Goal: Task Accomplishment & Management: Manage account settings

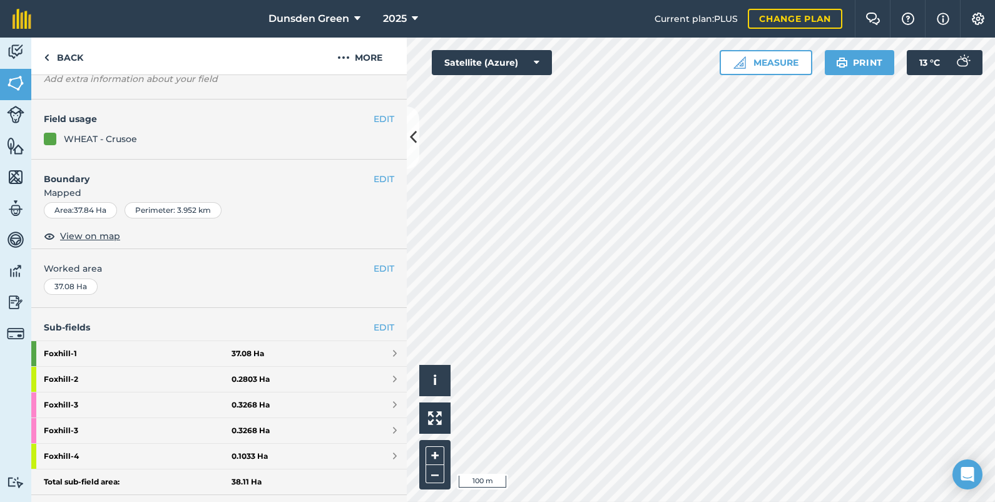
scroll to position [94, 0]
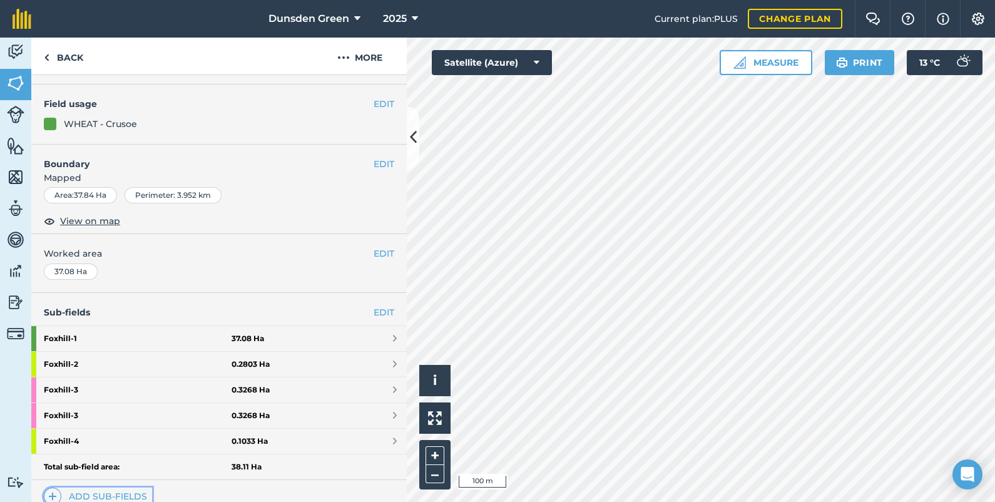
click at [118, 495] on link "Add sub-fields" at bounding box center [98, 496] width 108 height 18
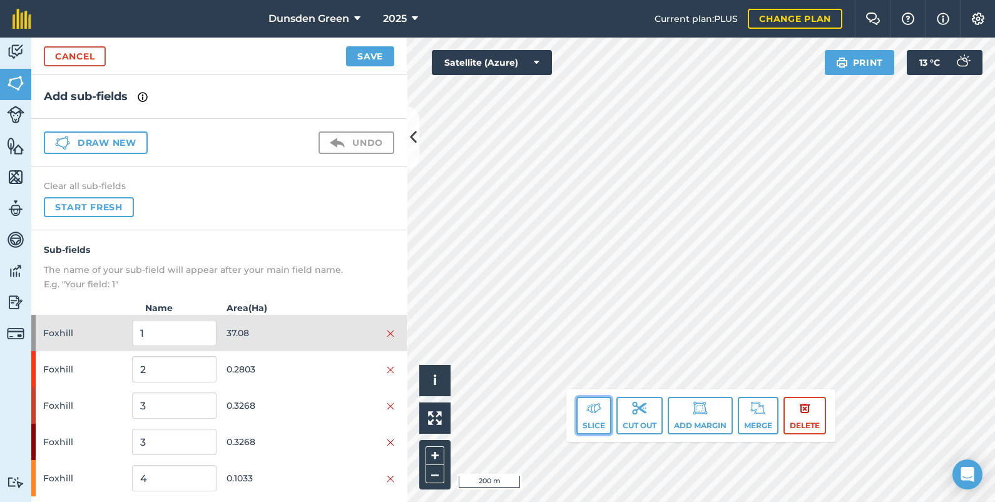
click at [586, 414] on img at bounding box center [593, 407] width 15 height 15
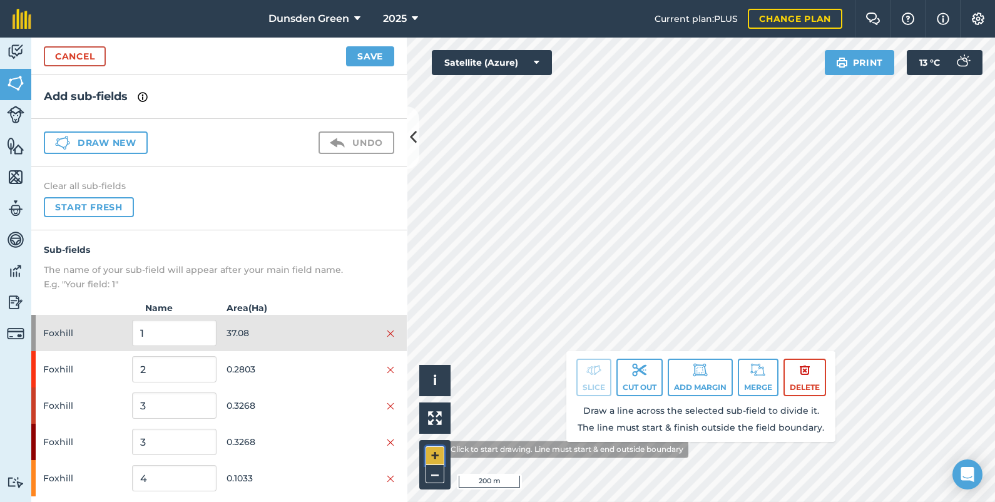
click at [436, 449] on button "+" at bounding box center [435, 455] width 19 height 19
click at [801, 501] on html "Dunsden Green 2025 Current plan : PLUS Change plan Farm Chat Help Info Settings…" at bounding box center [497, 251] width 995 height 502
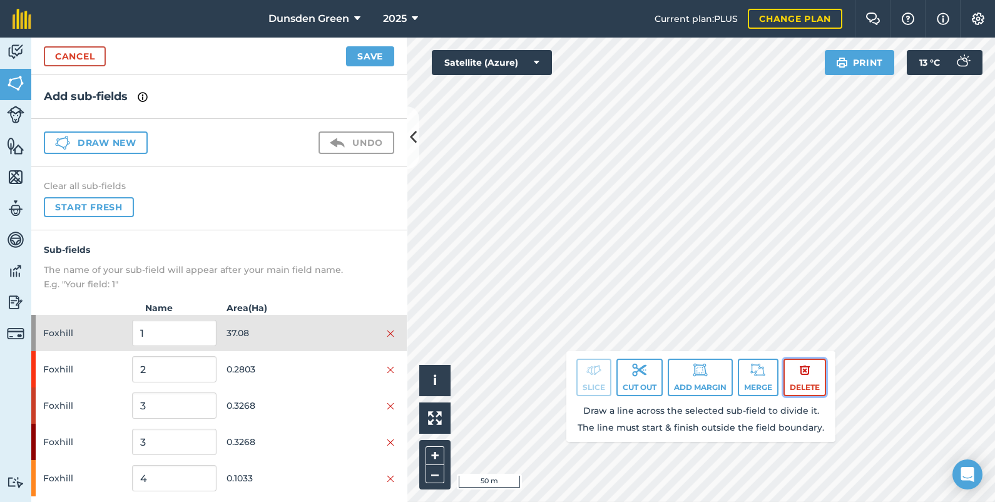
click at [798, 384] on button "Delete" at bounding box center [804, 378] width 43 height 38
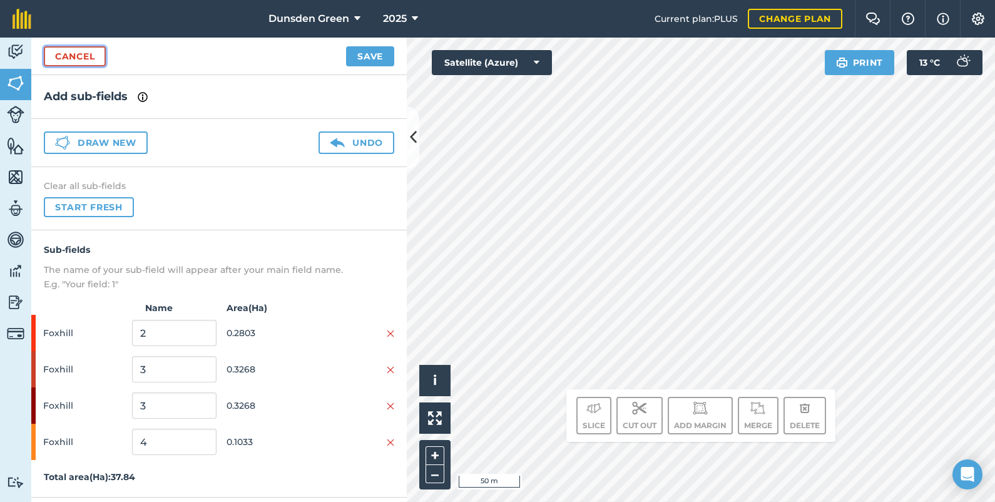
click at [84, 56] on link "Cancel" at bounding box center [75, 56] width 62 height 20
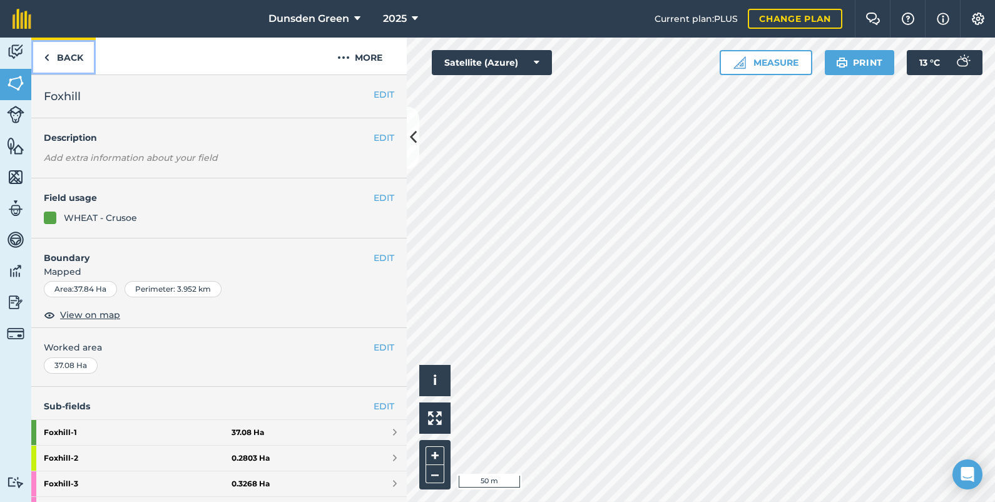
click at [84, 56] on link "Back" at bounding box center [63, 56] width 64 height 37
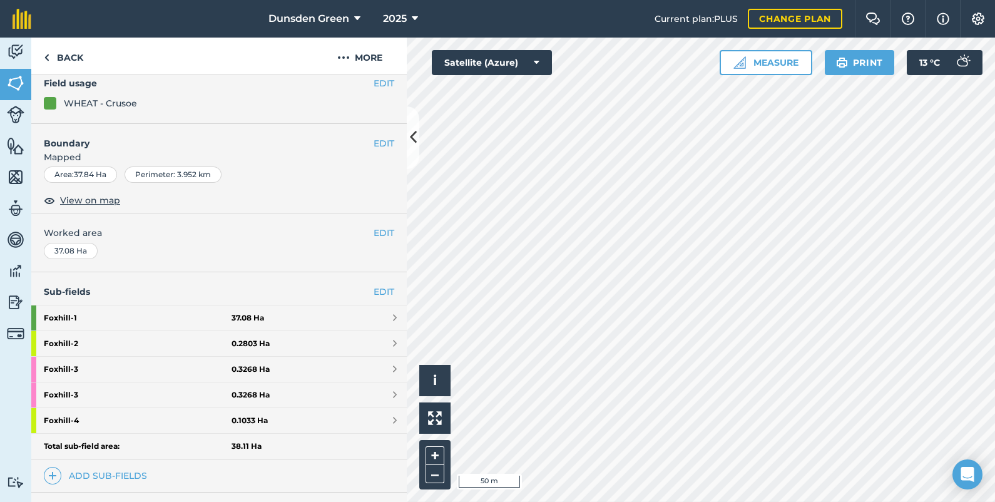
scroll to position [156, 0]
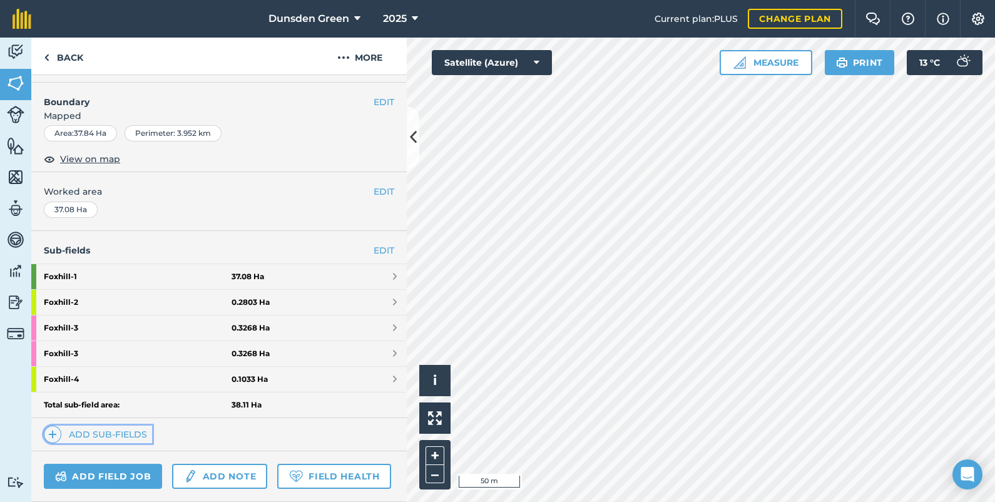
click at [103, 428] on link "Add sub-fields" at bounding box center [98, 435] width 108 height 18
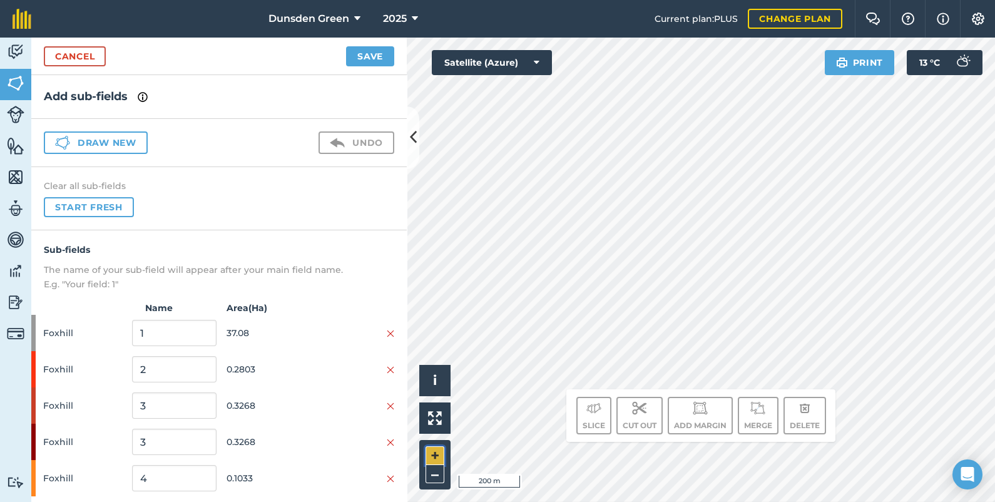
click at [430, 452] on button "+" at bounding box center [435, 455] width 19 height 19
click at [804, 501] on html "Dunsden Green 2025 Current plan : PLUS Change plan Farm Chat Help Info Settings…" at bounding box center [497, 251] width 995 height 502
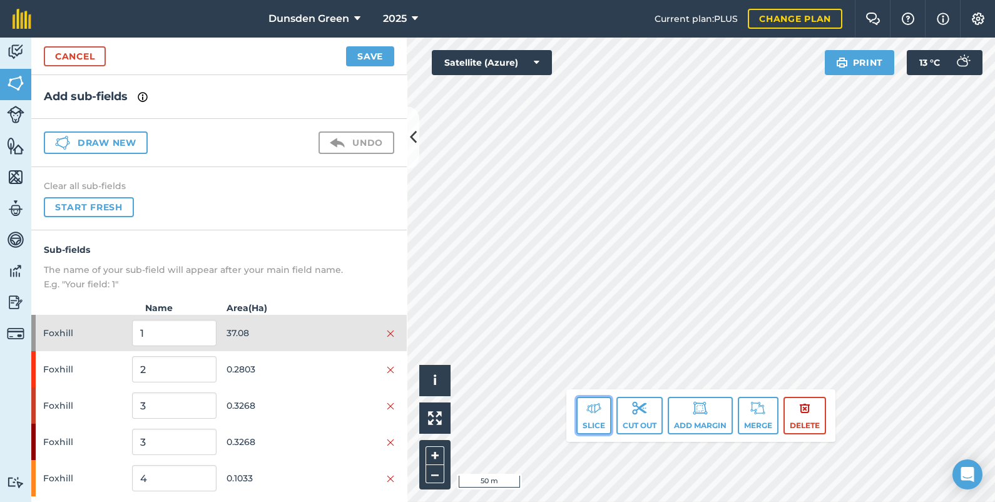
click at [591, 417] on button "Slice" at bounding box center [593, 416] width 35 height 38
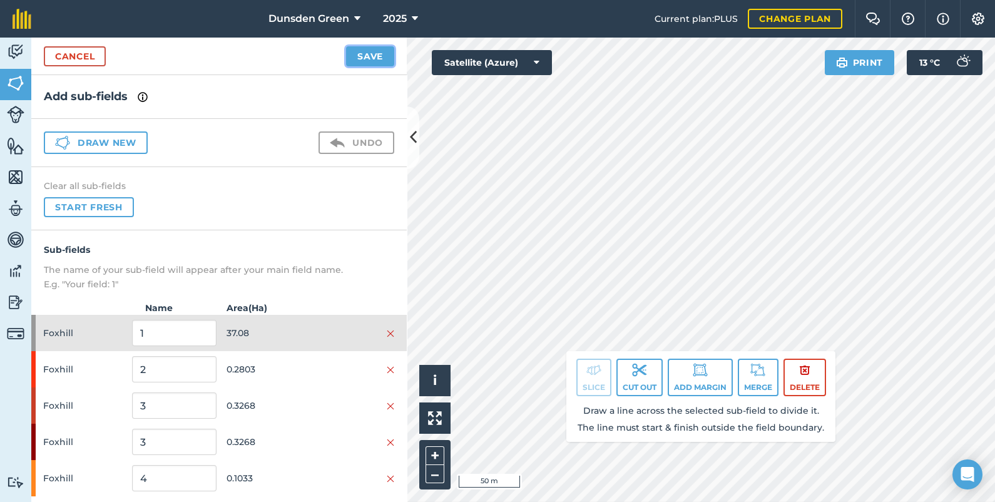
click at [370, 52] on button "Save" at bounding box center [370, 56] width 48 height 20
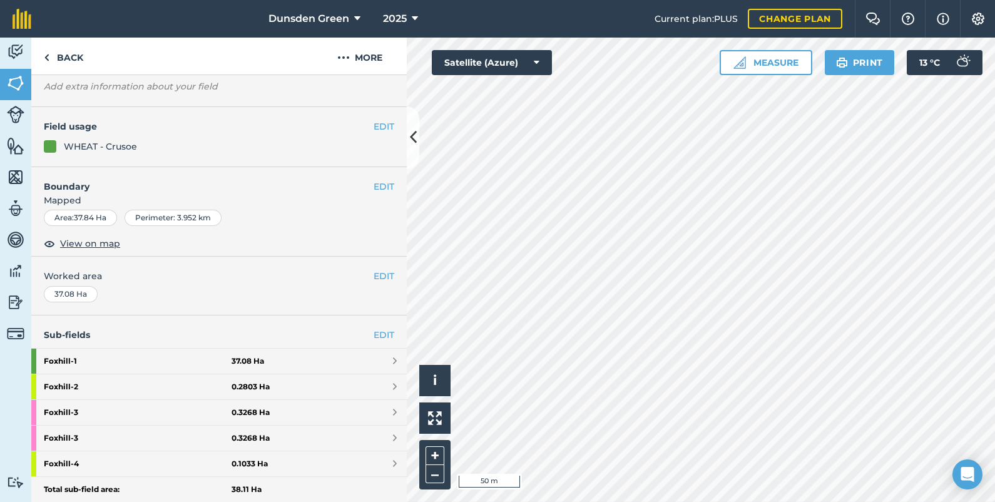
scroll to position [94, 0]
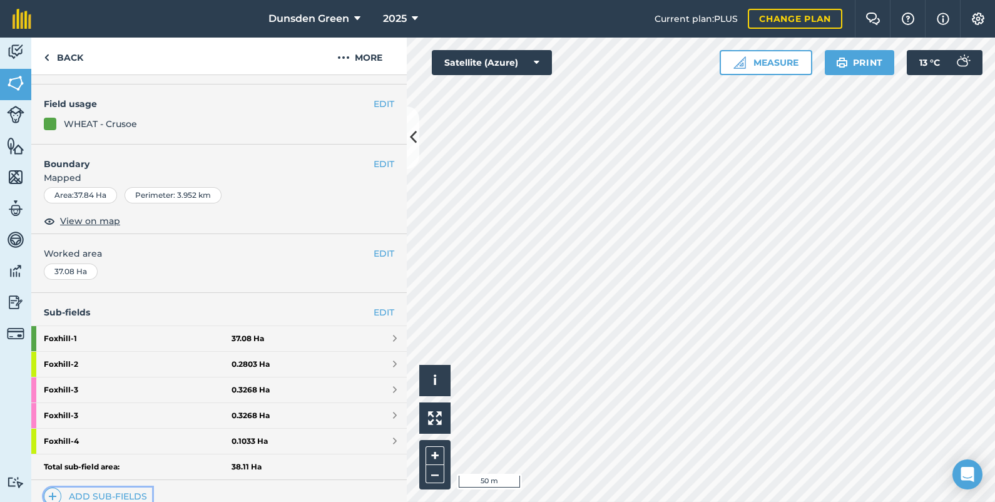
click at [149, 487] on link "Add sub-fields" at bounding box center [98, 496] width 108 height 18
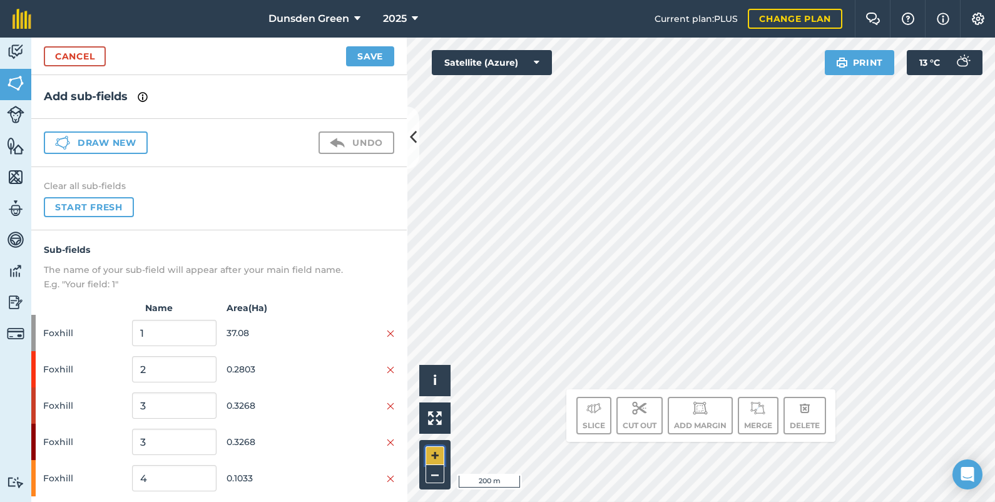
click at [437, 457] on button "+" at bounding box center [435, 455] width 19 height 19
click at [757, 501] on html "Dunsden Green 2025 Current plan : PLUS Change plan Farm Chat Help Info Settings…" at bounding box center [497, 251] width 995 height 502
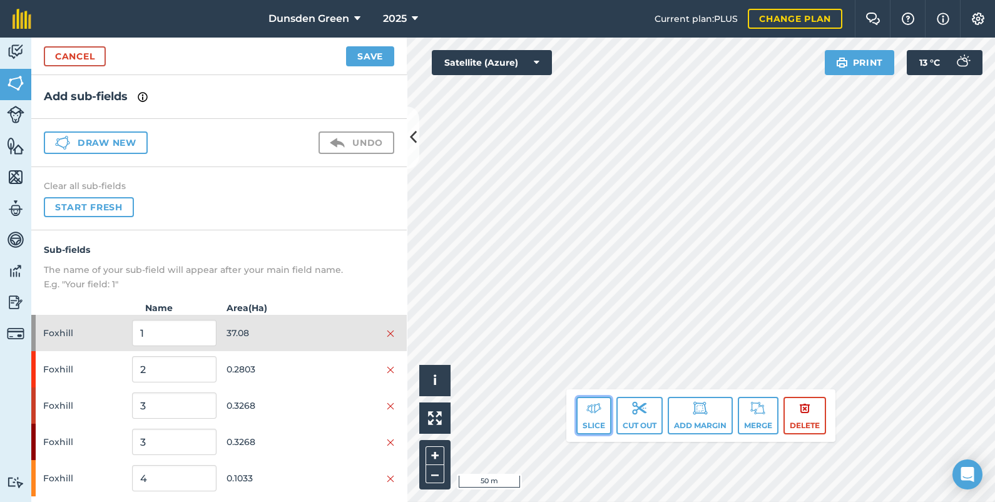
click at [588, 407] on img at bounding box center [593, 407] width 15 height 15
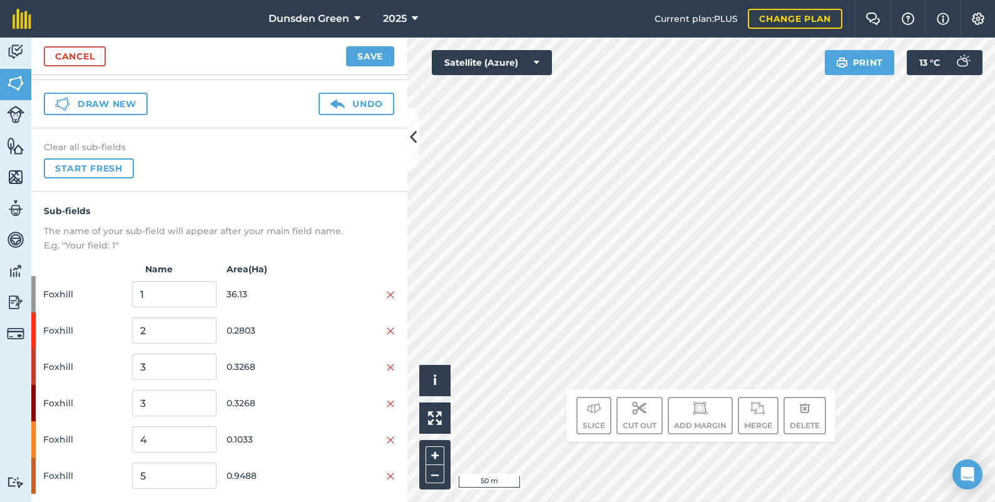
scroll to position [62, 0]
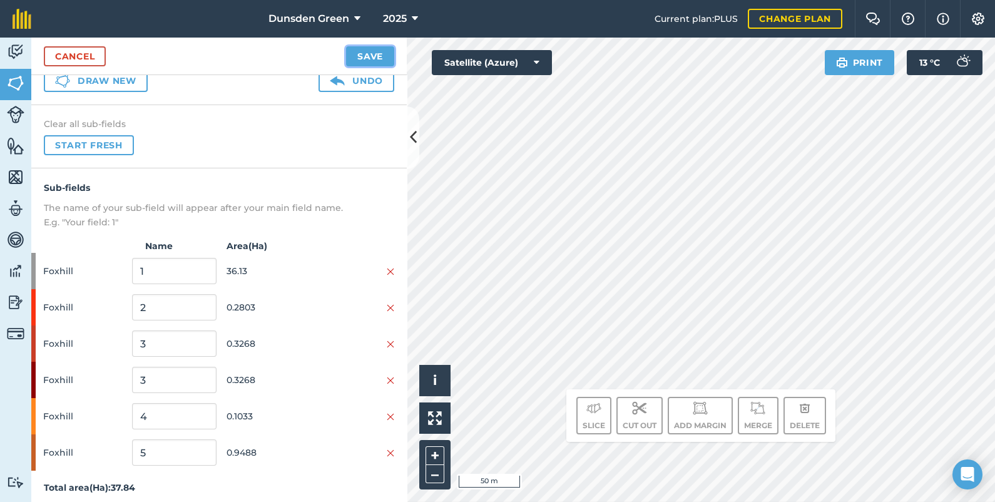
click at [367, 58] on button "Save" at bounding box center [370, 56] width 48 height 20
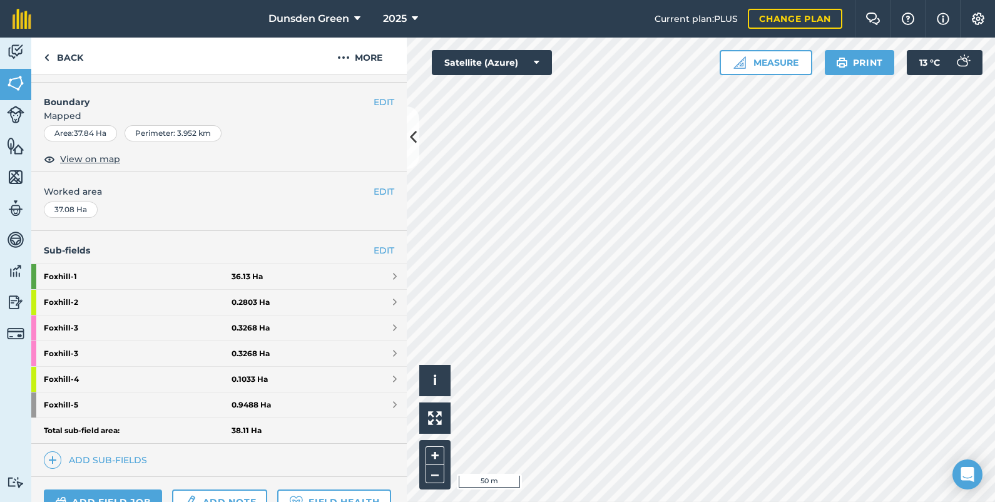
scroll to position [156, 0]
click at [100, 402] on strong "Foxhill - 5" at bounding box center [138, 404] width 188 height 25
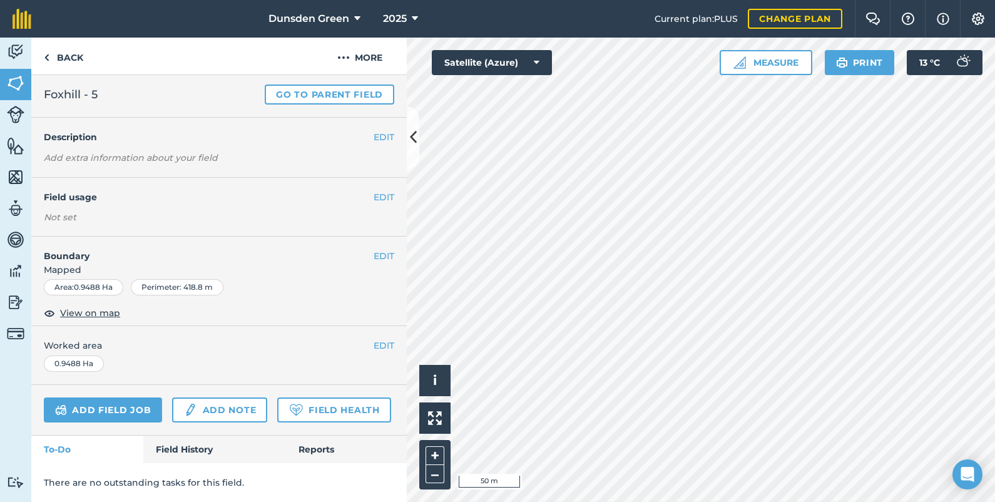
scroll to position [61, 0]
click at [374, 190] on button "EDIT" at bounding box center [384, 197] width 21 height 14
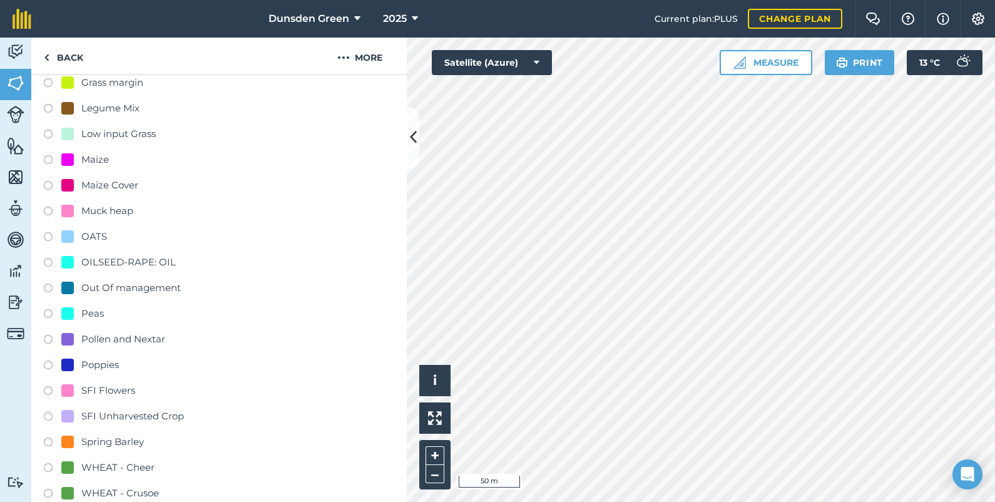
scroll to position [280, 0]
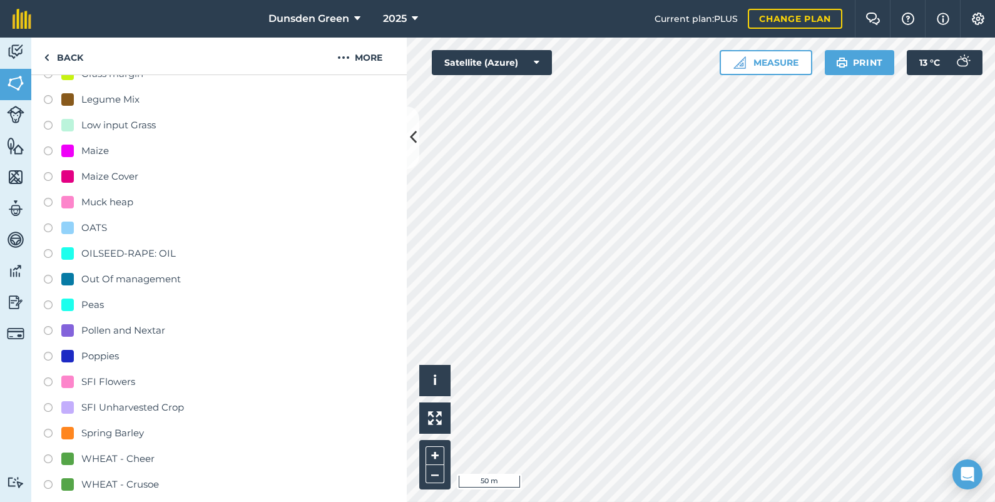
click at [43, 379] on div "Field usage Create new -- Not set -- [PERSON_NAME] BEANS Flower plots Grass mar…" at bounding box center [218, 298] width 375 height 747
click at [48, 381] on label at bounding box center [53, 383] width 18 height 13
radio input "true"
radio input "false"
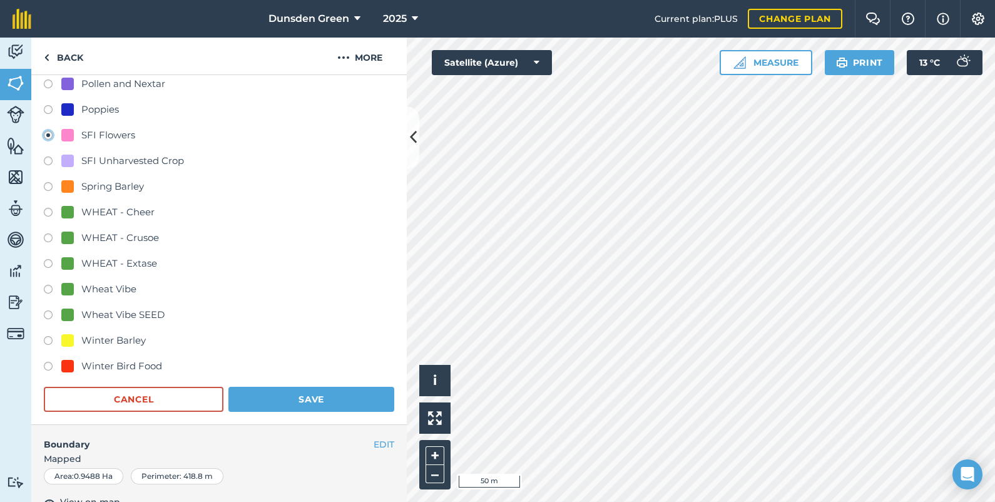
scroll to position [530, 0]
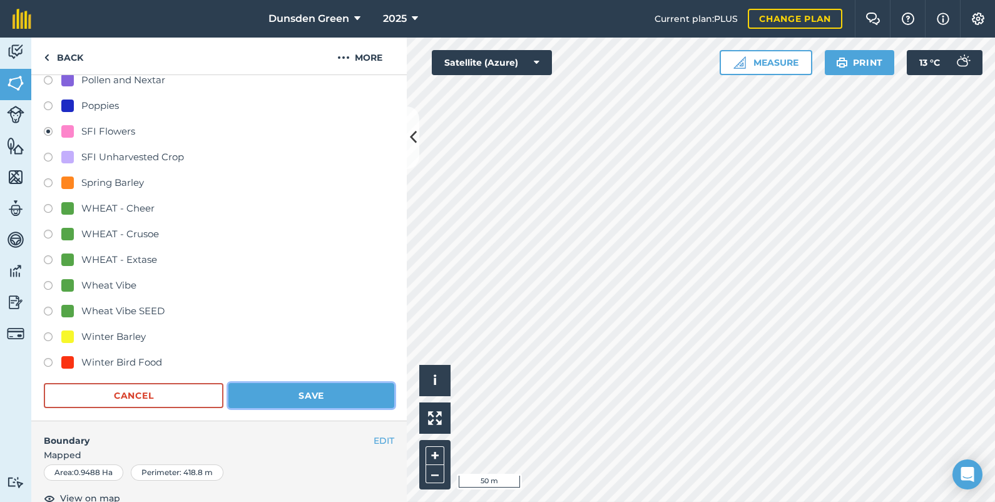
click at [306, 391] on button "Save" at bounding box center [311, 395] width 166 height 25
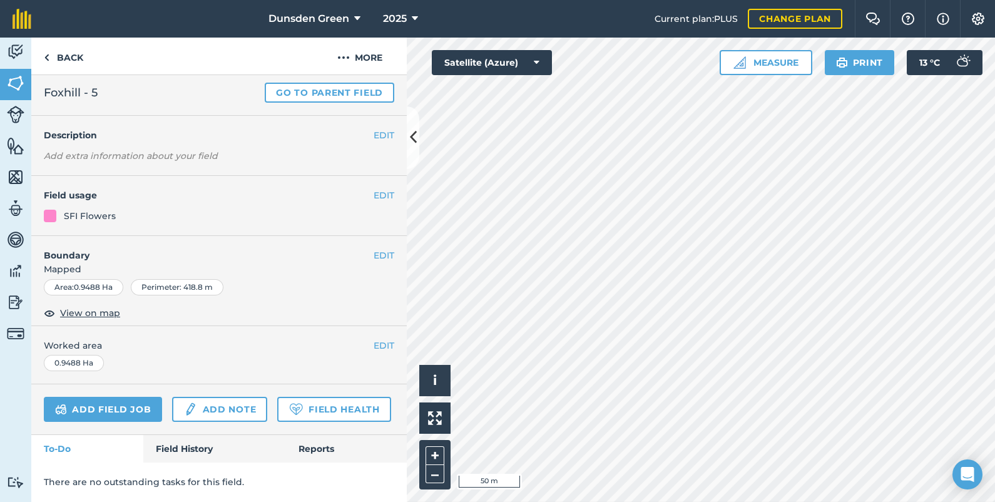
scroll to position [62, 0]
click at [77, 56] on link "Back" at bounding box center [63, 56] width 64 height 37
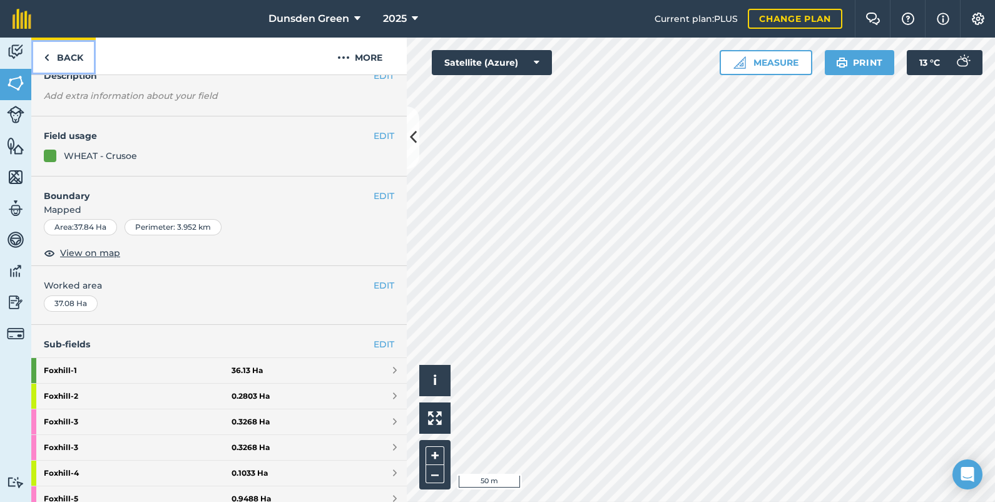
scroll to position [281, 0]
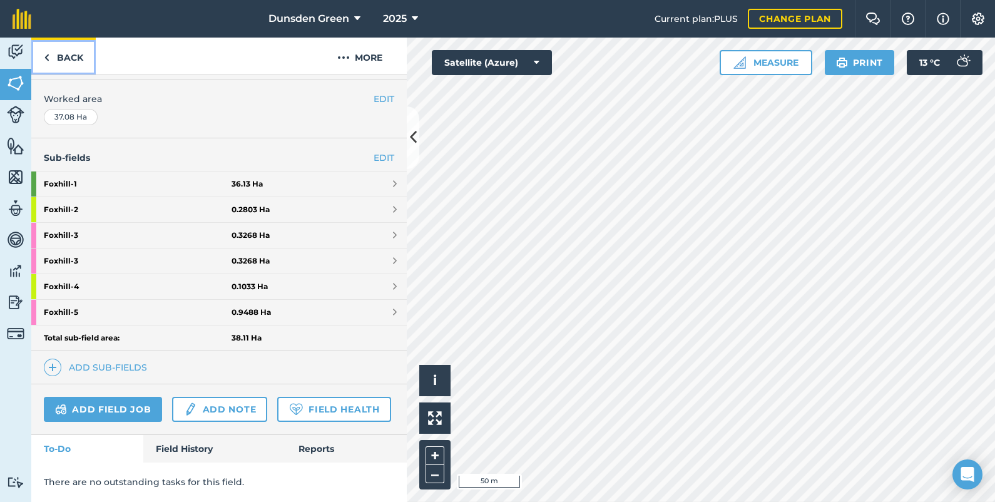
click at [77, 56] on link "Back" at bounding box center [63, 56] width 64 height 37
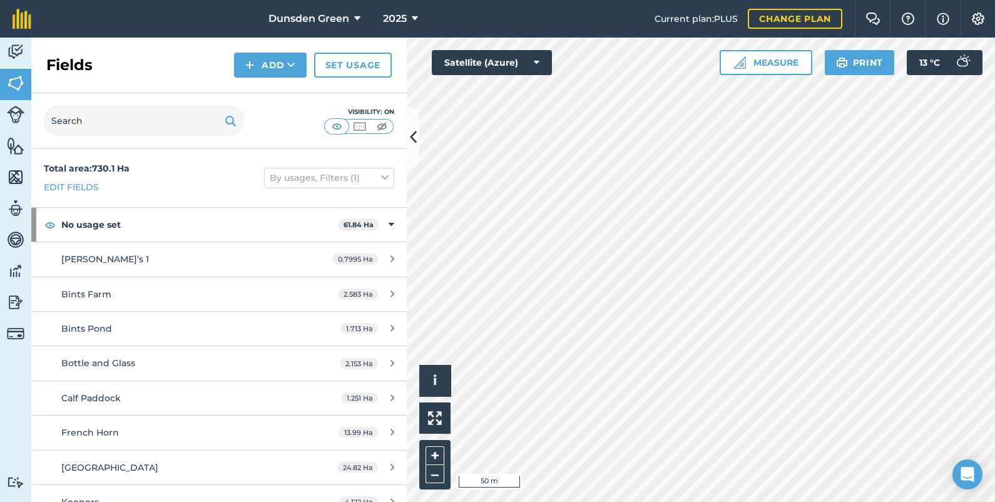
click at [77, 56] on h2 "Fields" at bounding box center [69, 65] width 46 height 20
click at [449, 441] on div "Click to start drawing. Line must start & end outside boundary i © 2025 TomTom,…" at bounding box center [701, 270] width 588 height 464
click at [438, 471] on button "–" at bounding box center [435, 474] width 19 height 18
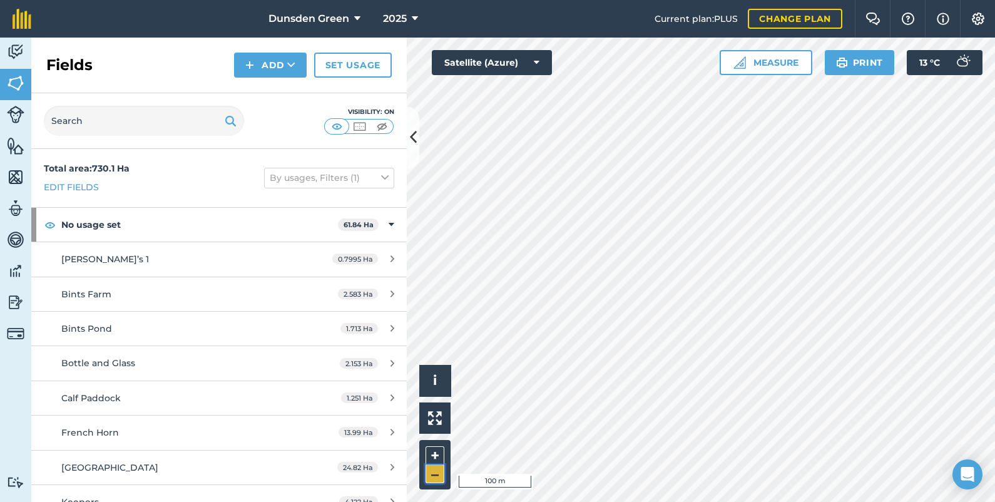
click at [438, 471] on button "–" at bounding box center [435, 474] width 19 height 18
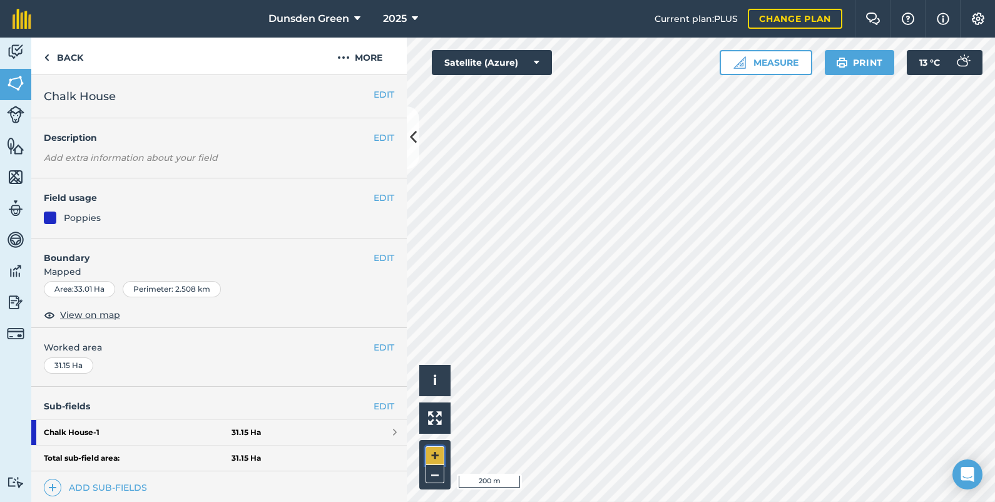
click at [432, 451] on button "+" at bounding box center [435, 455] width 19 height 19
click at [111, 482] on link "Add sub-fields" at bounding box center [98, 488] width 108 height 18
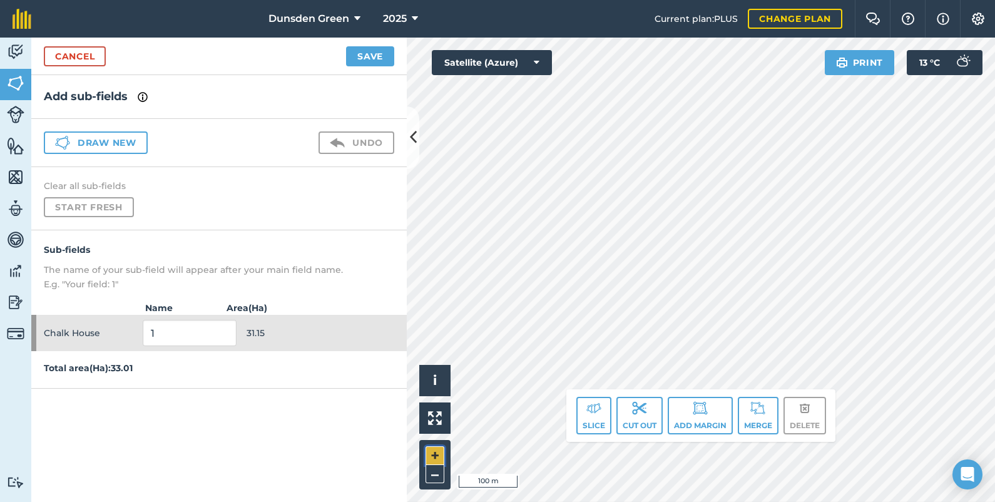
click at [441, 449] on button "+" at bounding box center [435, 455] width 19 height 19
click at [638, 417] on button "Cut out" at bounding box center [639, 416] width 46 height 38
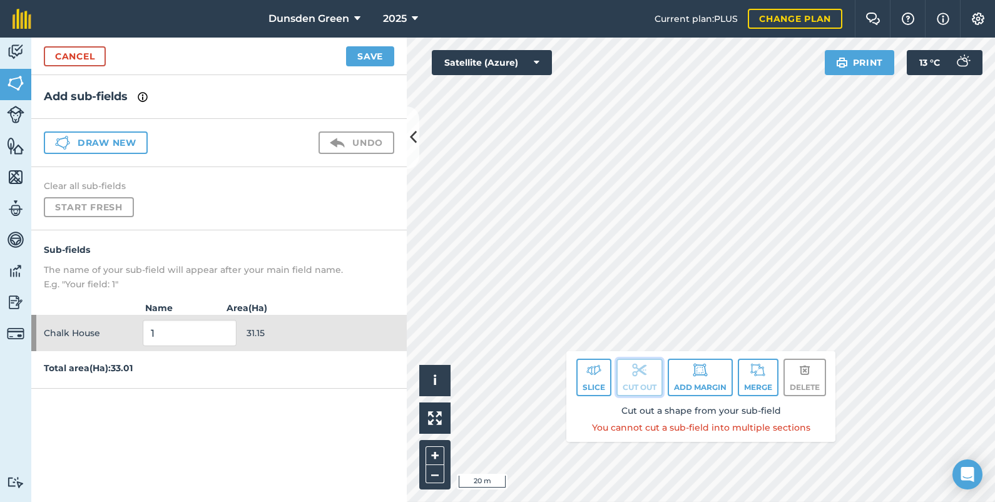
click at [648, 375] on button "Cut out" at bounding box center [639, 378] width 46 height 38
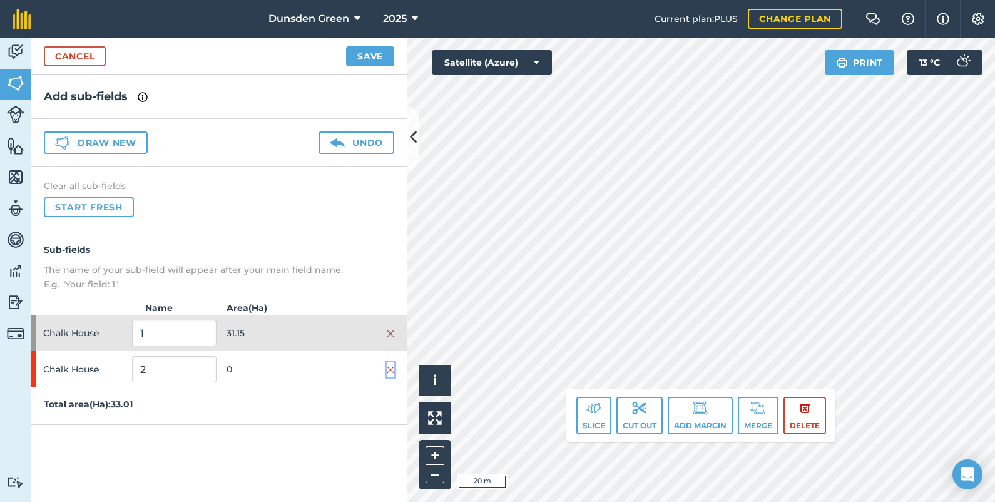
click at [391, 365] on img at bounding box center [391, 370] width 8 height 10
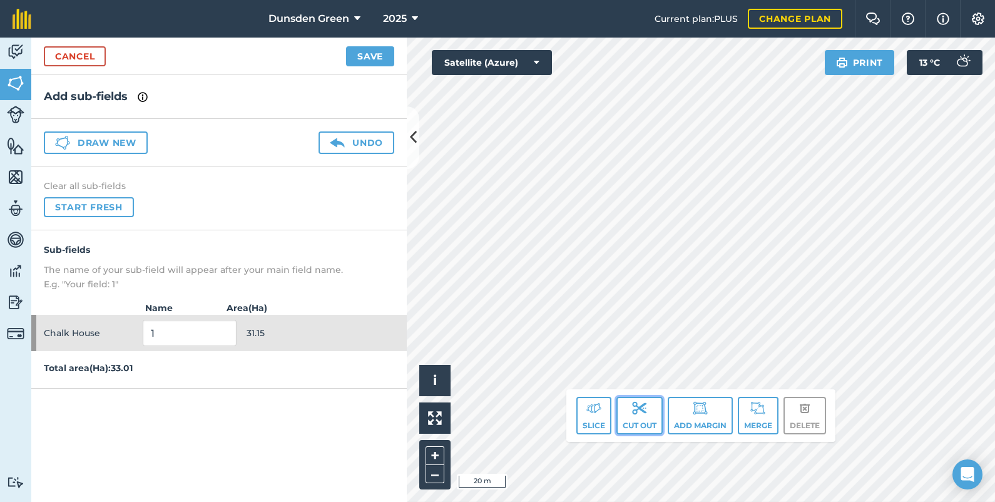
click at [641, 408] on img at bounding box center [639, 407] width 15 height 15
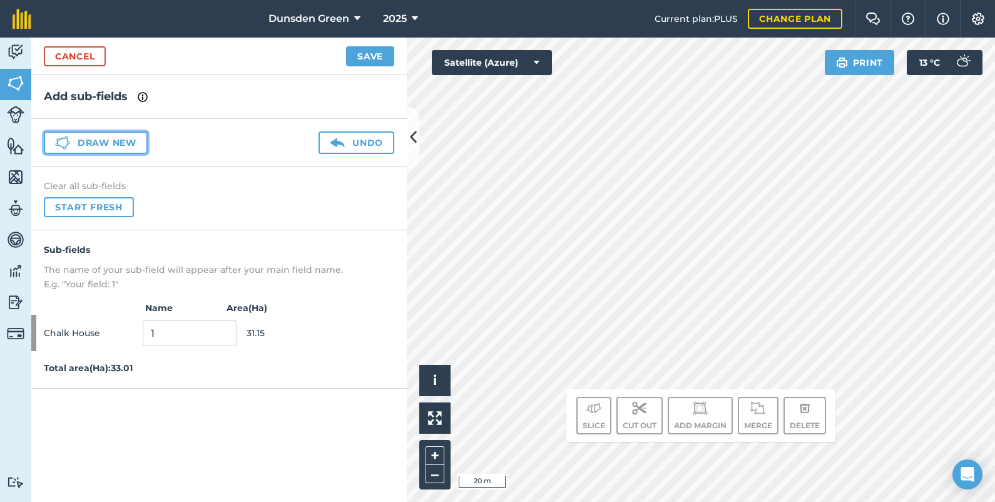
click at [123, 144] on button "Draw new" at bounding box center [96, 142] width 104 height 23
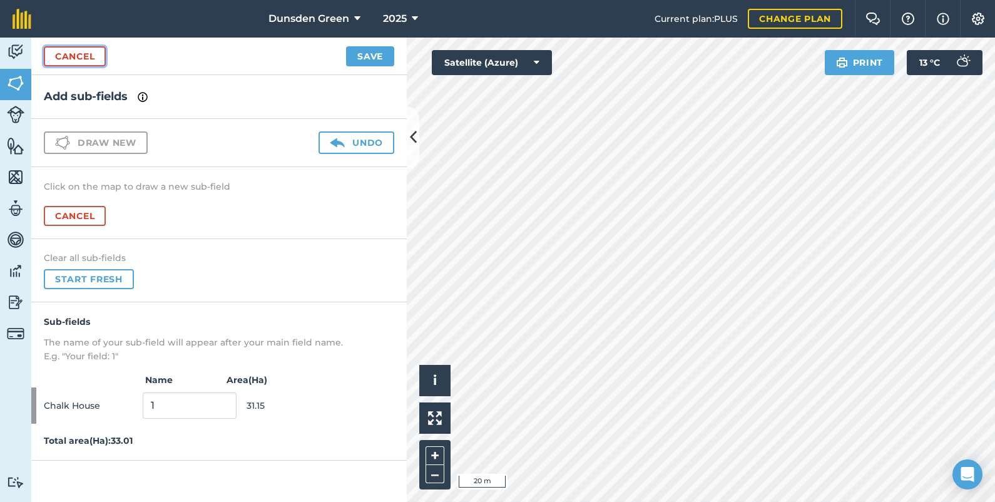
click at [81, 59] on link "Cancel" at bounding box center [75, 56] width 62 height 20
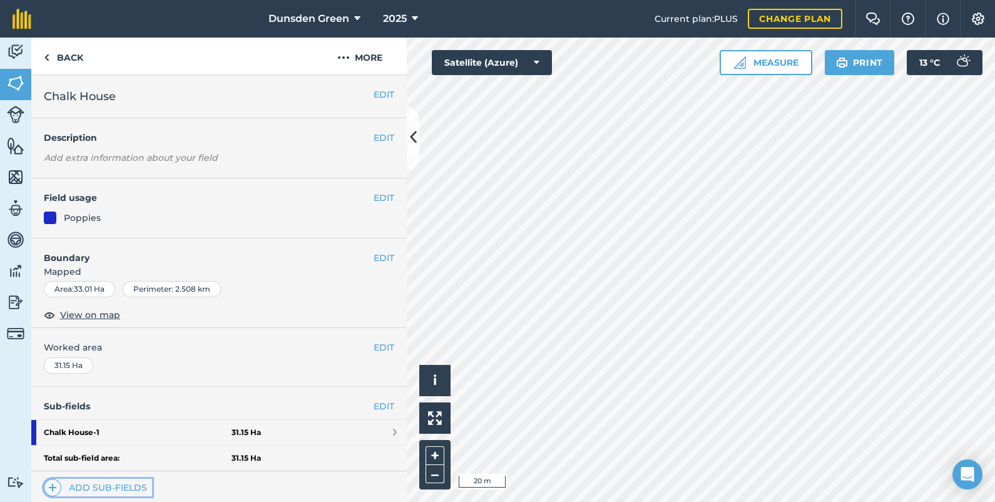
click at [128, 488] on link "Add sub-fields" at bounding box center [98, 488] width 108 height 18
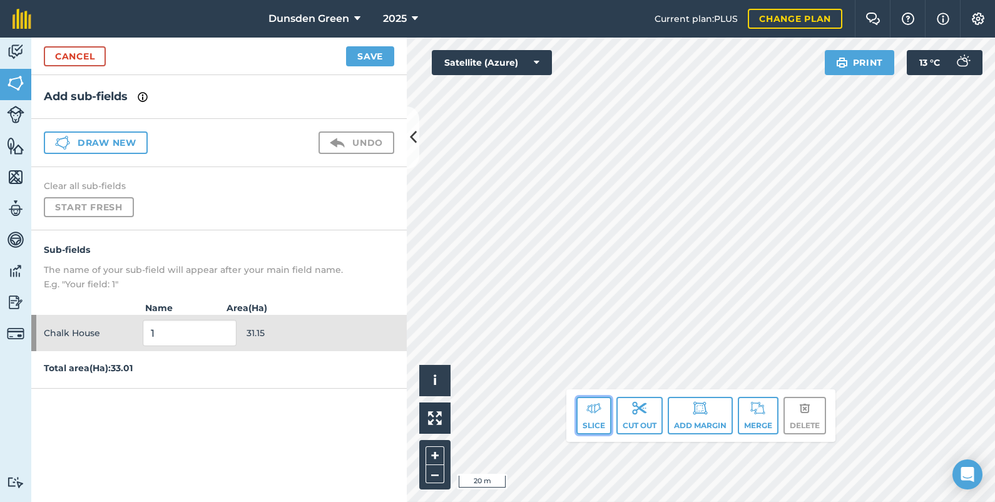
click at [590, 422] on button "Slice" at bounding box center [593, 416] width 35 height 38
click at [590, 408] on img at bounding box center [593, 407] width 15 height 15
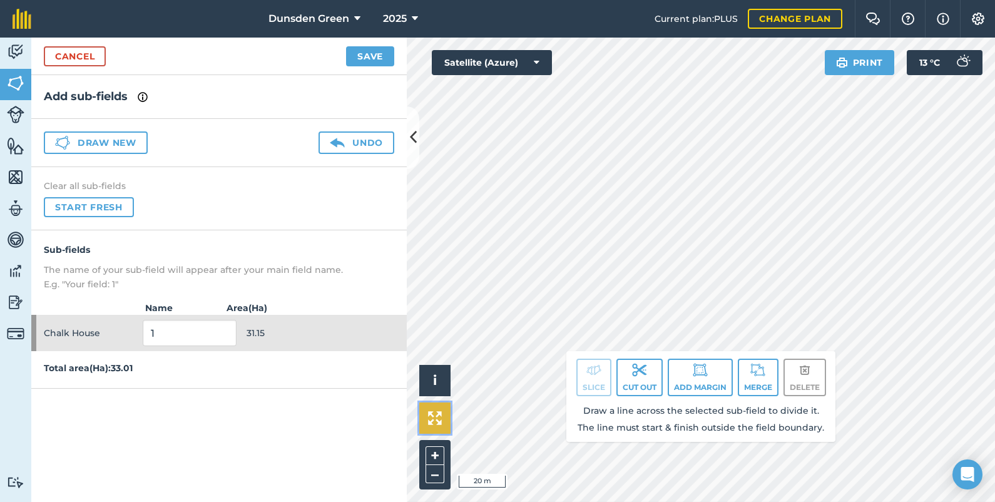
click at [441, 433] on button at bounding box center [434, 417] width 31 height 31
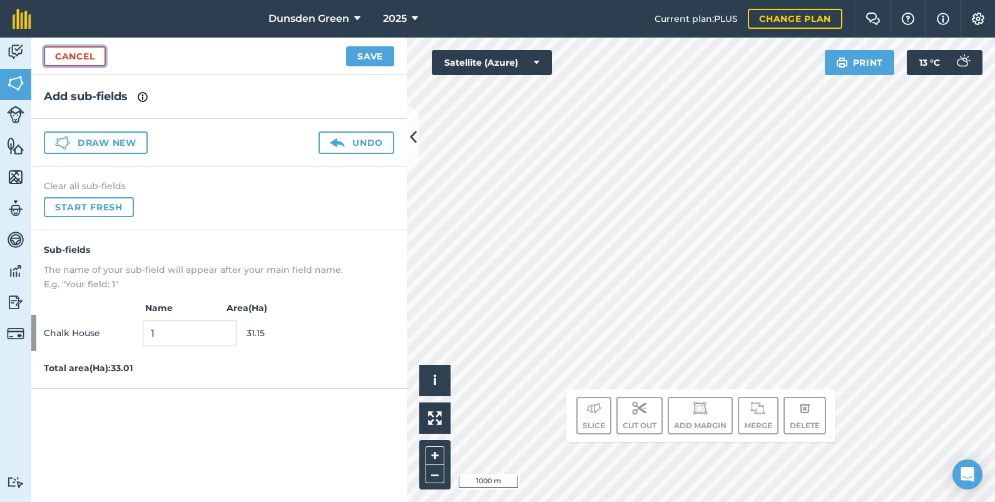
click at [69, 58] on link "Cancel" at bounding box center [75, 56] width 62 height 20
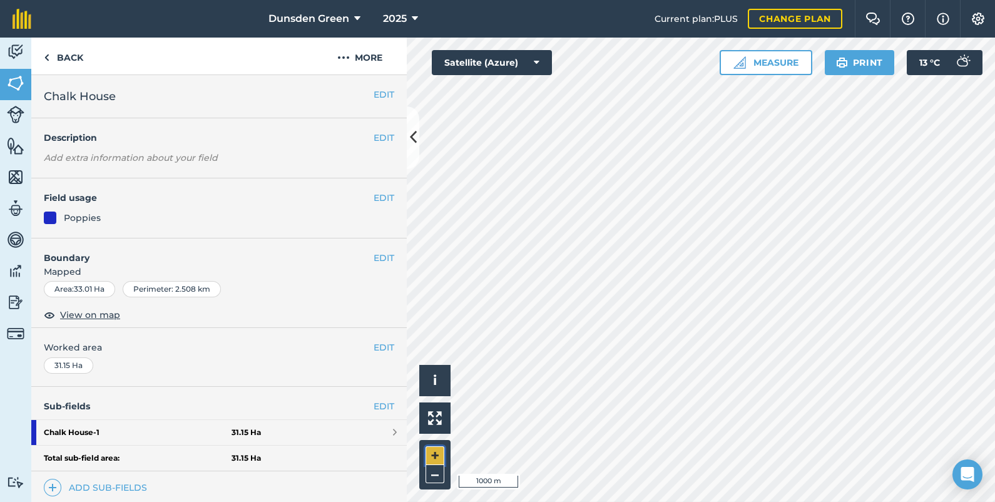
click at [441, 447] on button "+" at bounding box center [435, 455] width 19 height 19
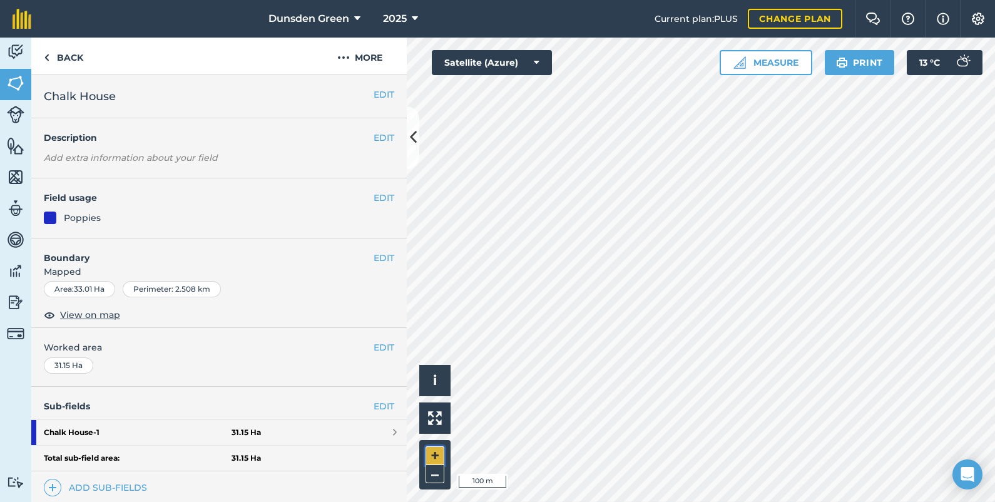
click at [441, 447] on button "+" at bounding box center [435, 455] width 19 height 19
click at [994, 123] on html "Dunsden Green 2025 Current plan : PLUS Change plan Farm Chat Help Info Settings…" at bounding box center [497, 251] width 995 height 502
click at [107, 484] on link "Add sub-fields" at bounding box center [98, 488] width 108 height 18
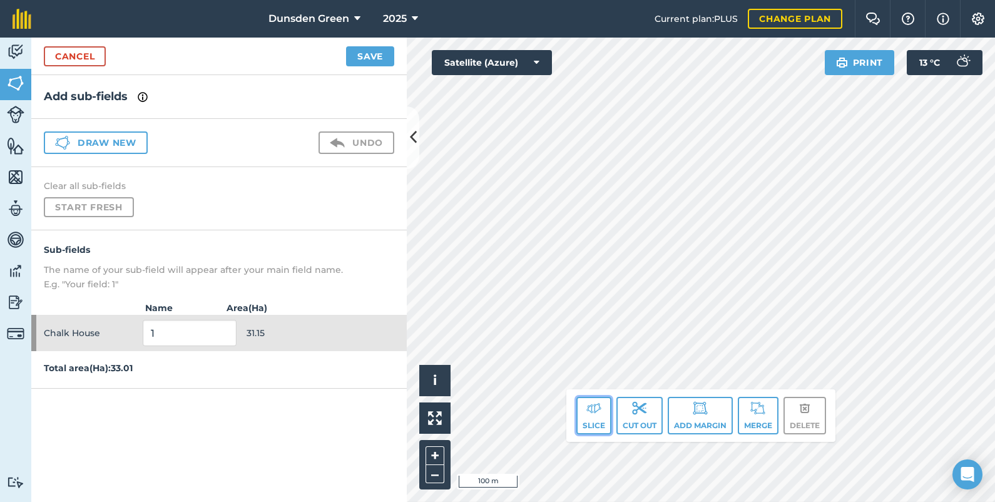
click at [595, 413] on img at bounding box center [593, 407] width 15 height 15
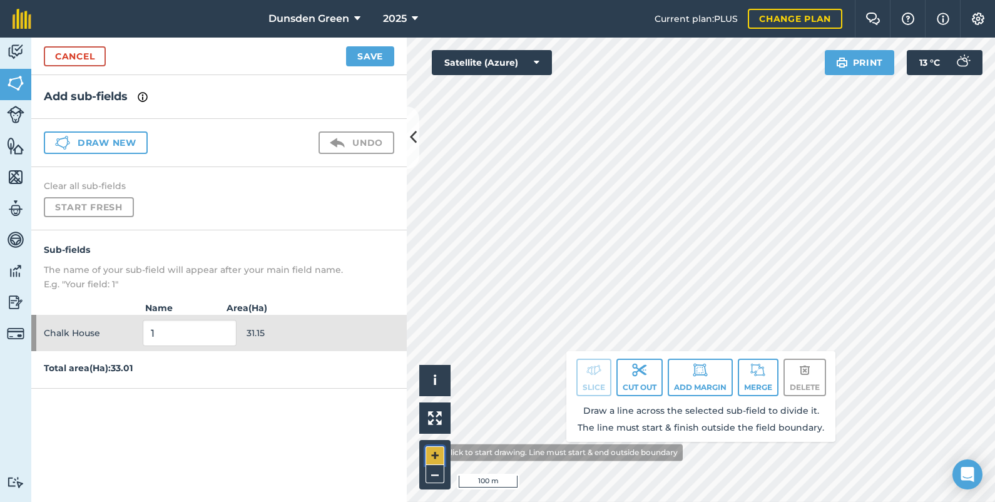
click at [430, 452] on button "+" at bounding box center [435, 455] width 19 height 19
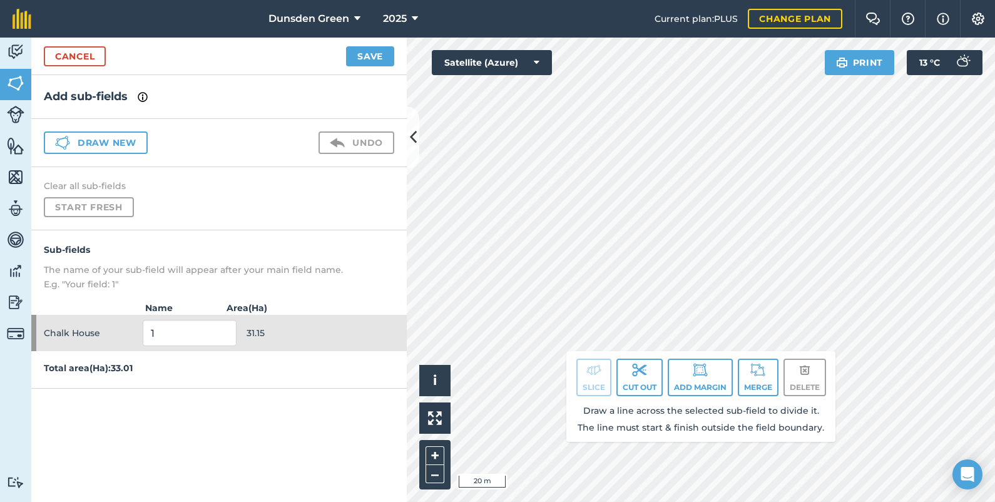
click at [994, 0] on html "Dunsden Green 2025 Current plan : PLUS Change plan Farm Chat Help Info Settings…" at bounding box center [497, 251] width 995 height 502
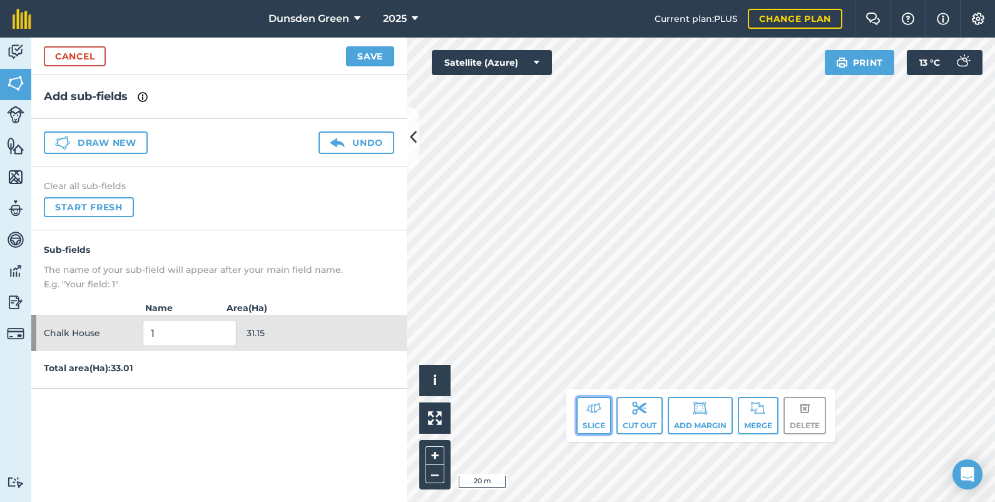
click at [590, 416] on button "Slice" at bounding box center [593, 416] width 35 height 38
click at [594, 408] on img at bounding box center [593, 407] width 15 height 15
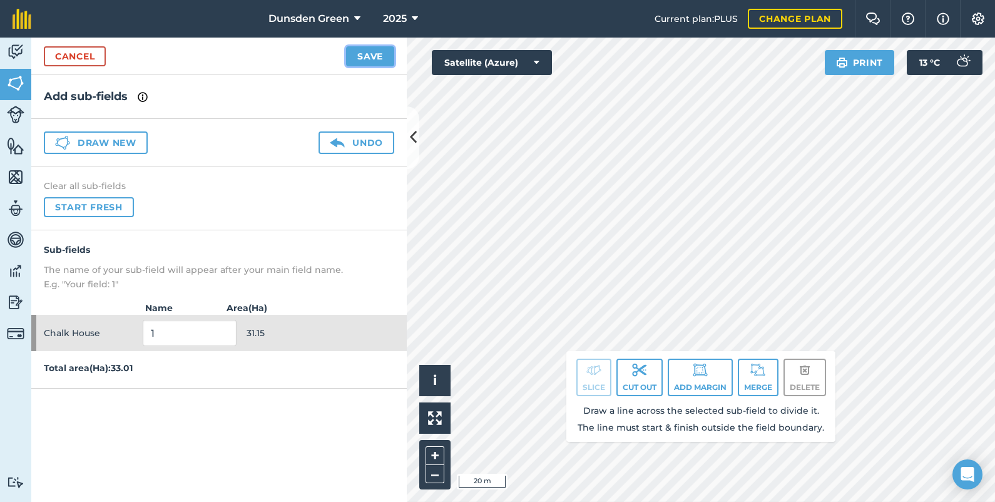
click at [374, 57] on button "Save" at bounding box center [370, 56] width 48 height 20
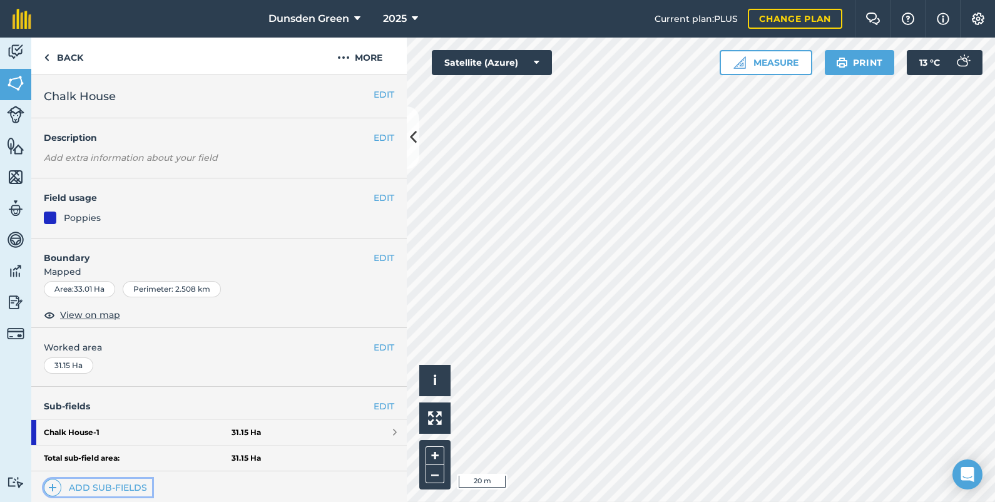
click at [129, 479] on link "Add sub-fields" at bounding box center [98, 488] width 108 height 18
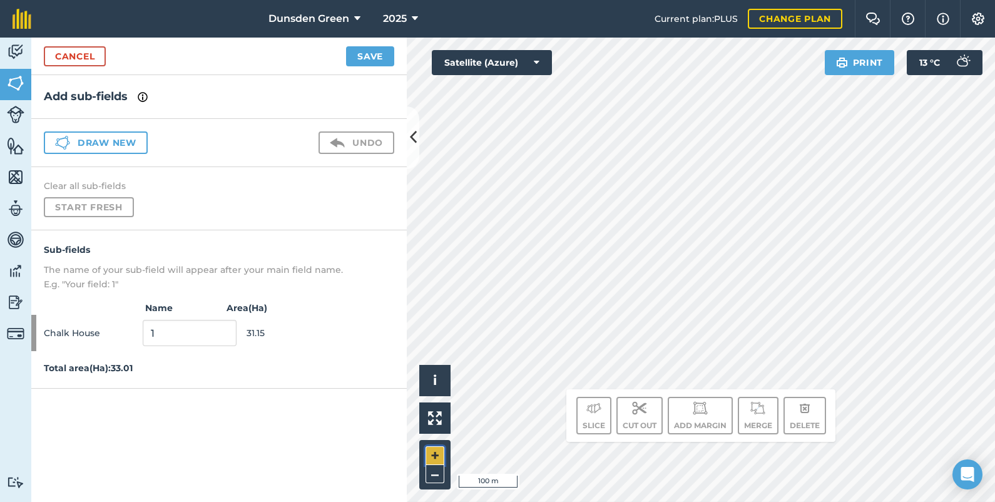
click at [433, 447] on button "+" at bounding box center [435, 455] width 19 height 19
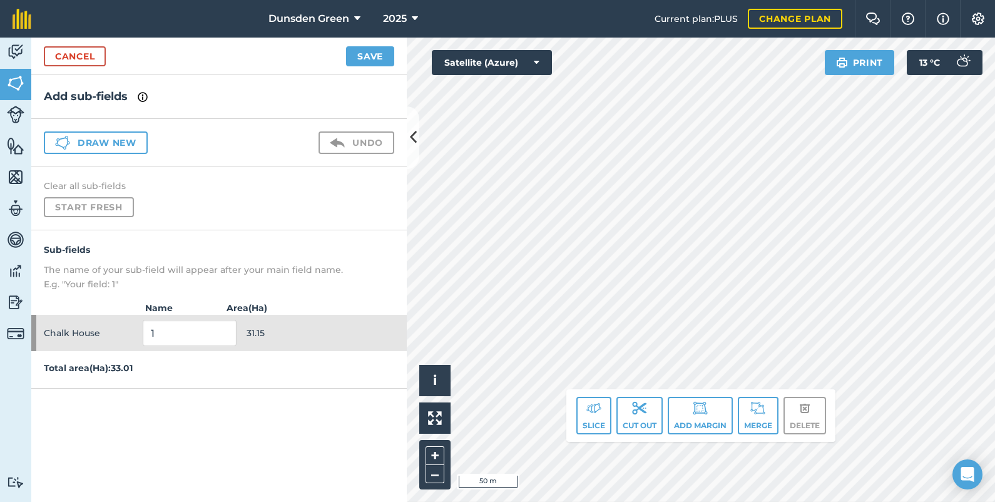
click at [588, 408] on div "Click to start drawing. Line must start & end outside boundary i © 2025 TomTom,…" at bounding box center [701, 270] width 588 height 464
click at [588, 408] on img at bounding box center [593, 407] width 15 height 15
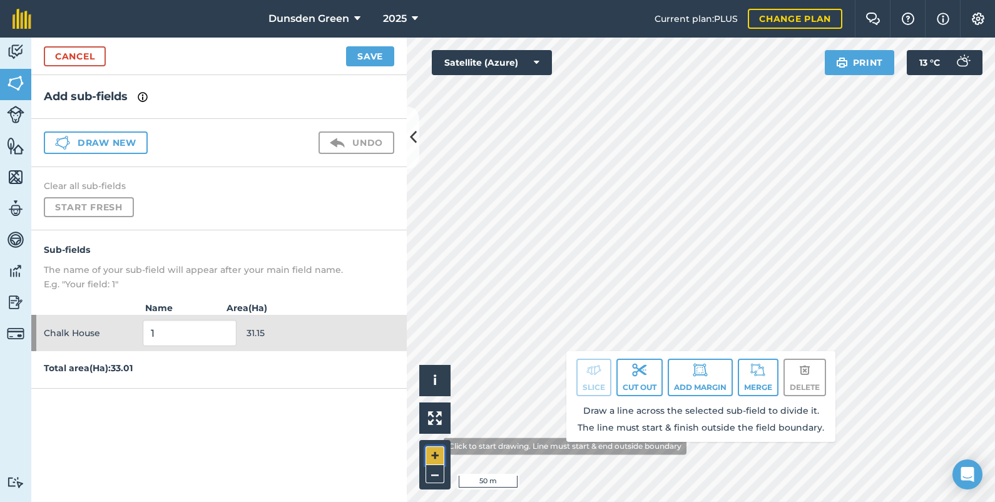
click at [434, 446] on button "+" at bounding box center [435, 455] width 19 height 19
click at [994, 0] on html "Dunsden Green 2025 Current plan : PLUS Change plan Farm Chat Help Info Settings…" at bounding box center [497, 251] width 995 height 502
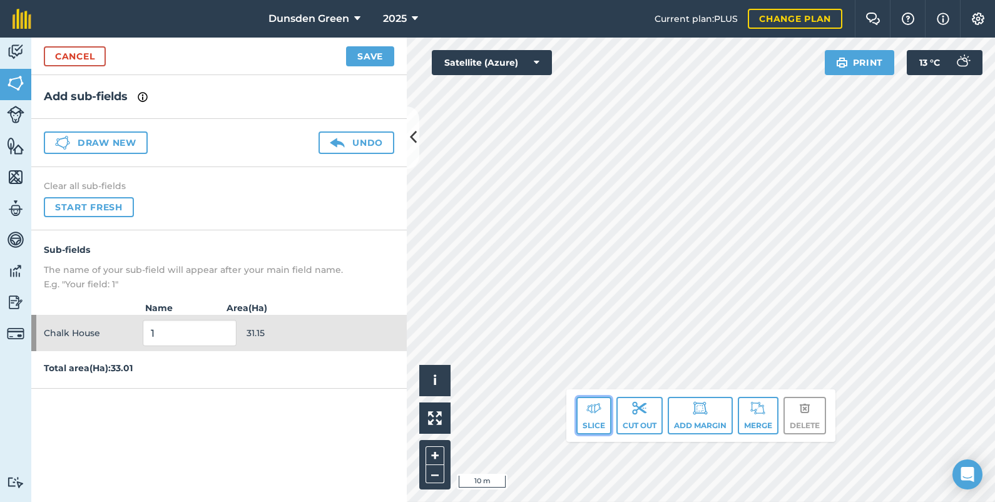
click at [594, 410] on img at bounding box center [593, 407] width 15 height 15
click at [586, 409] on img at bounding box center [593, 407] width 15 height 15
click at [593, 406] on img at bounding box center [593, 407] width 15 height 15
click at [591, 410] on img at bounding box center [593, 407] width 15 height 15
click at [586, 409] on img at bounding box center [593, 407] width 15 height 15
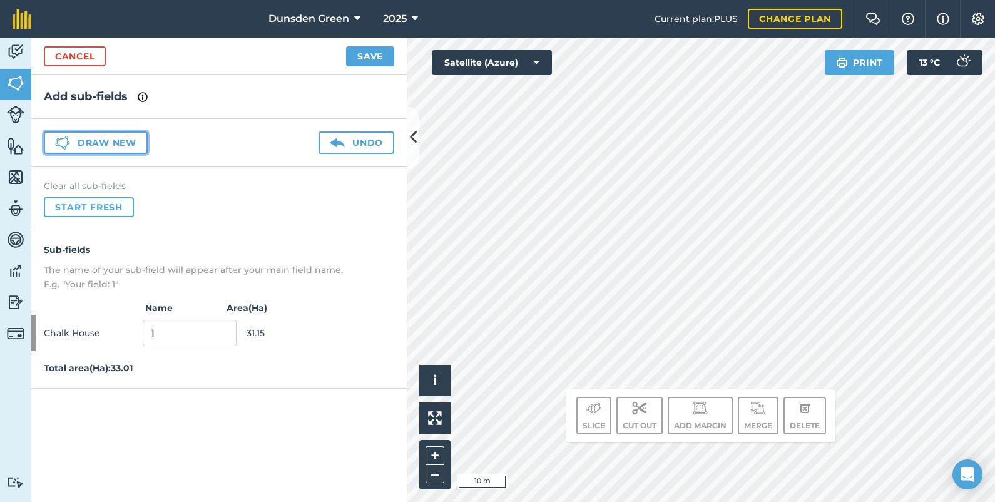
click at [105, 141] on button "Draw new" at bounding box center [96, 142] width 104 height 23
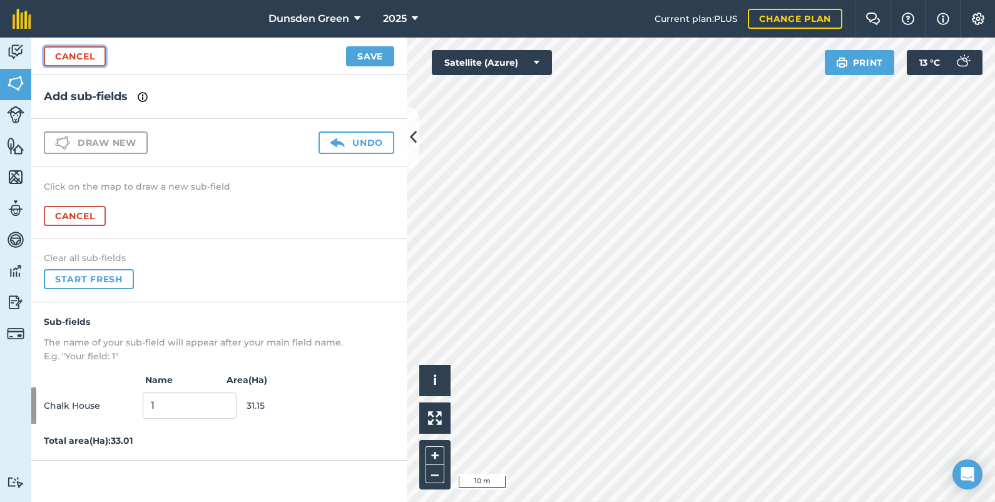
click at [78, 54] on link "Cancel" at bounding box center [75, 56] width 62 height 20
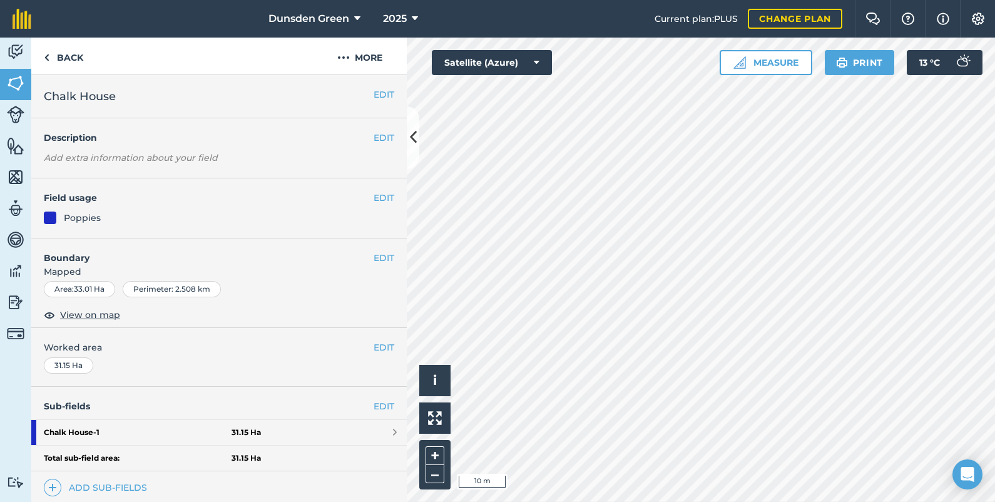
scroll to position [31, 0]
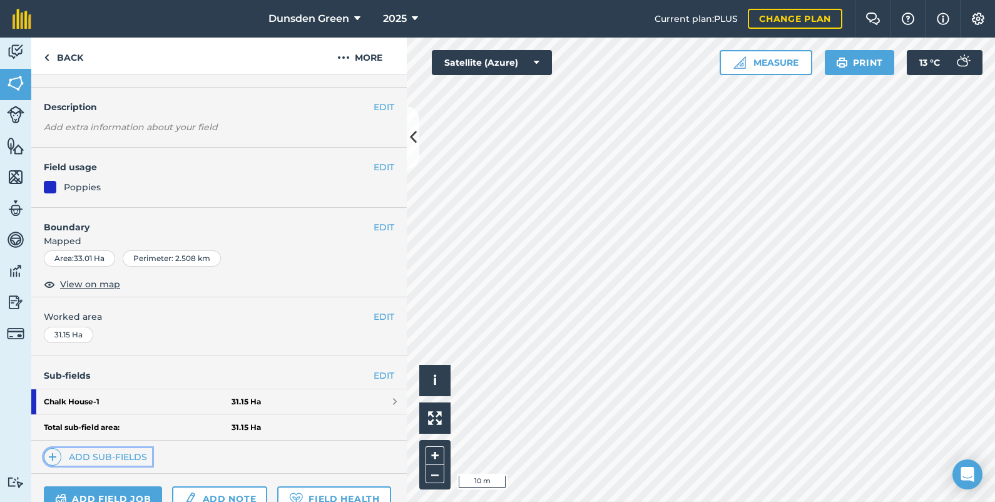
click at [127, 448] on link "Add sub-fields" at bounding box center [98, 457] width 108 height 18
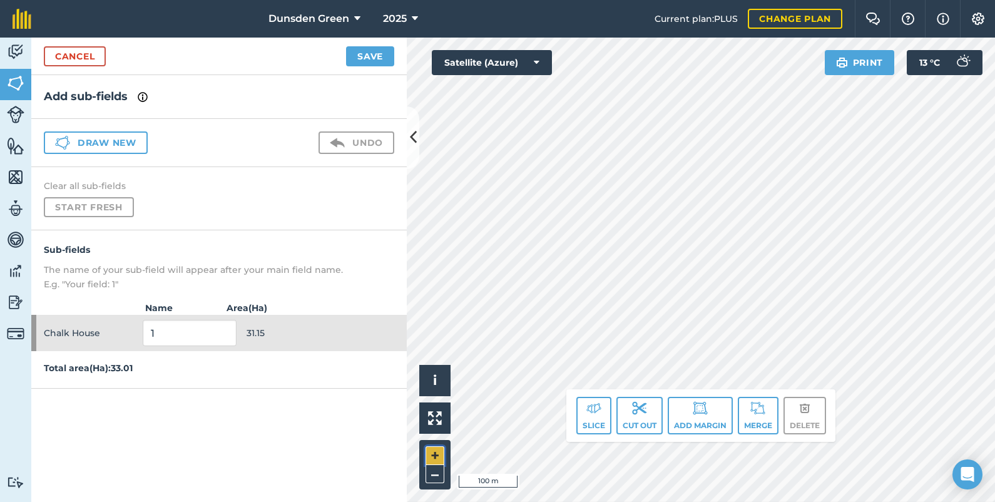
click at [432, 452] on button "+" at bounding box center [435, 455] width 19 height 19
click at [994, 6] on html "Dunsden Green 2025 Current plan : PLUS Change plan Farm Chat Help Info Settings…" at bounding box center [497, 251] width 995 height 502
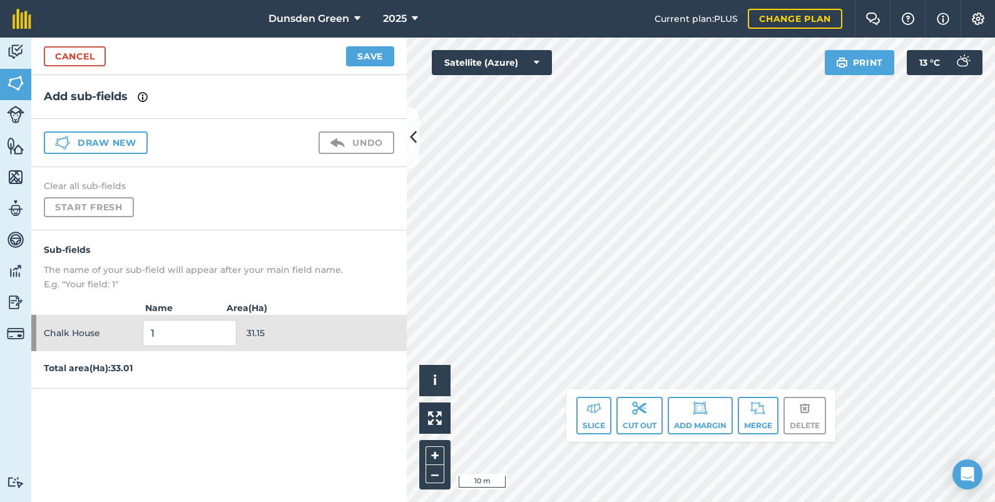
click at [994, 59] on html "Dunsden Green 2025 Current plan : PLUS Change plan Farm Chat Help Info Settings…" at bounding box center [497, 251] width 995 height 502
click at [591, 409] on img at bounding box center [593, 407] width 15 height 15
click at [590, 414] on img at bounding box center [593, 407] width 15 height 15
click at [629, 418] on button "Cut out" at bounding box center [639, 416] width 46 height 38
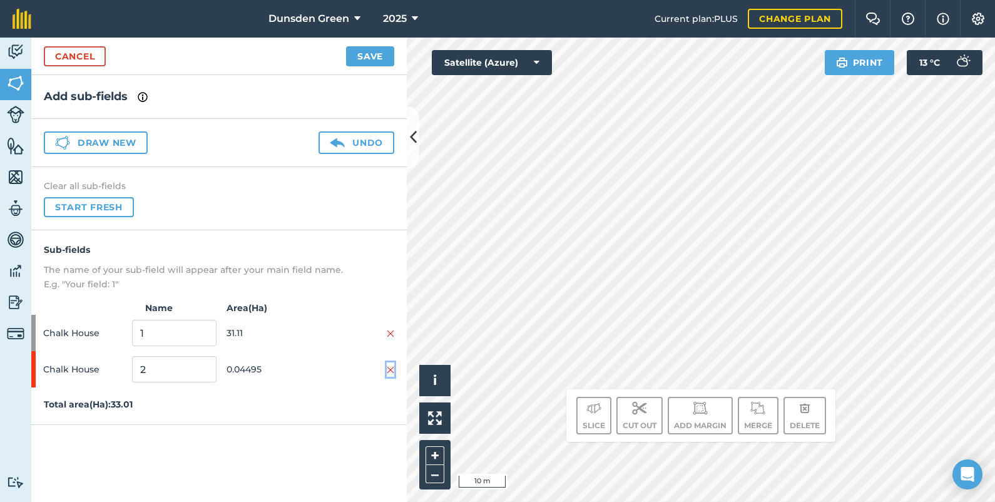
drag, startPoint x: 514, startPoint y: 210, endPoint x: 390, endPoint y: 366, distance: 199.6
click at [390, 366] on img at bounding box center [391, 370] width 8 height 10
drag, startPoint x: 651, startPoint y: 389, endPoint x: 84, endPoint y: 47, distance: 661.9
click at [84, 47] on link "Cancel" at bounding box center [75, 56] width 62 height 20
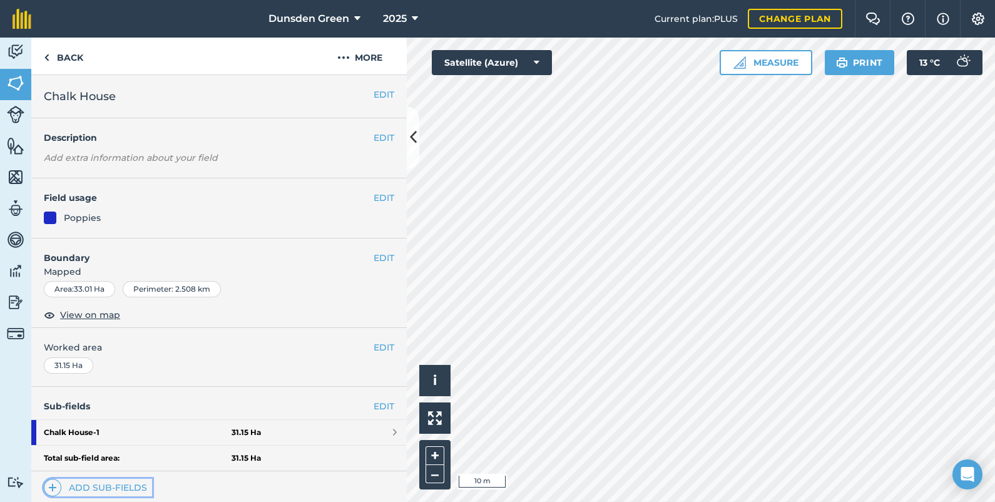
click at [140, 485] on link "Add sub-fields" at bounding box center [98, 488] width 108 height 18
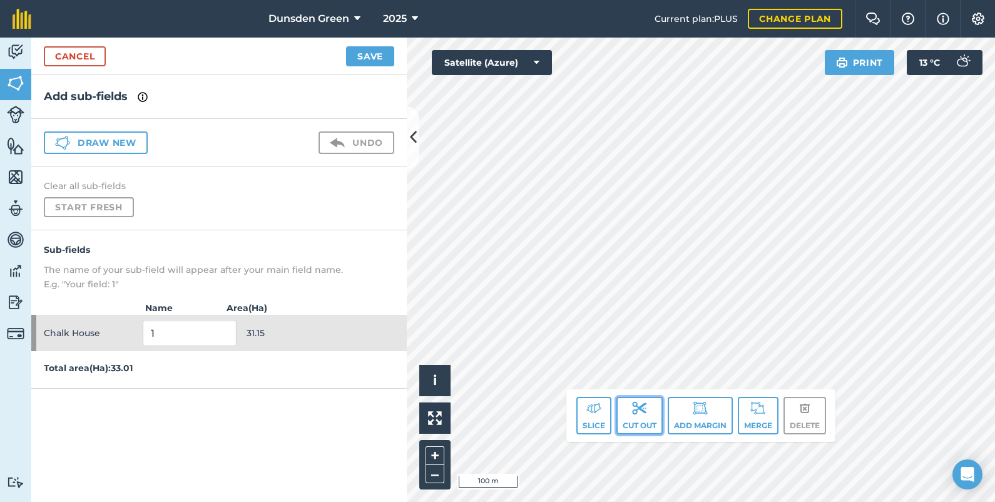
click at [642, 414] on img at bounding box center [639, 407] width 15 height 15
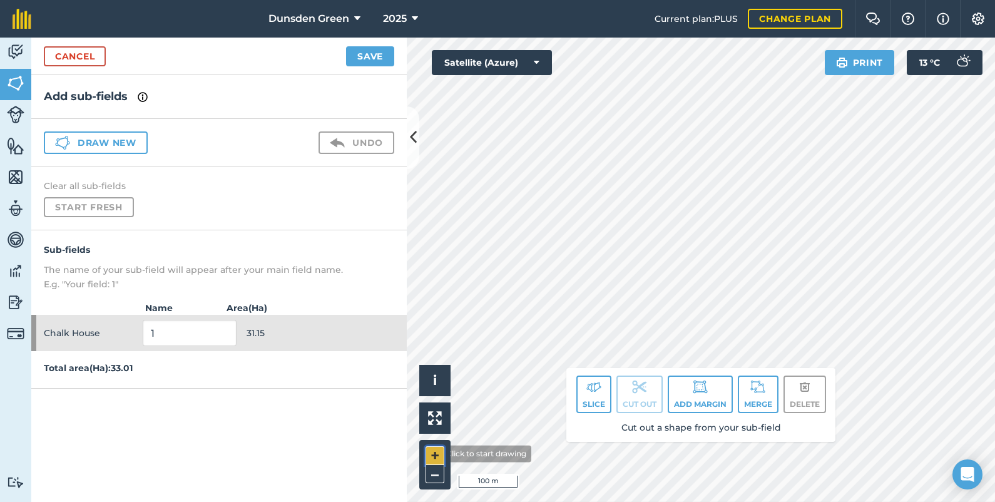
click at [432, 454] on button "+" at bounding box center [435, 455] width 19 height 19
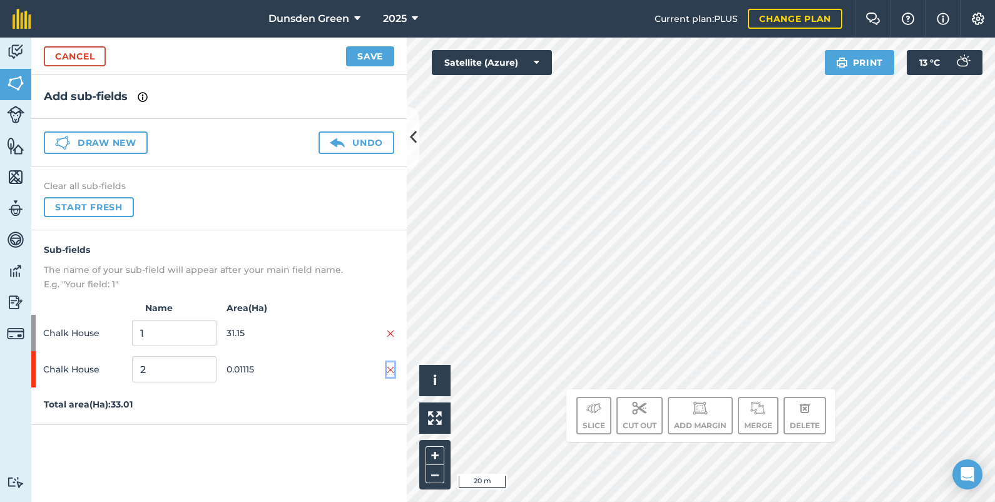
click at [388, 365] on img at bounding box center [391, 370] width 8 height 10
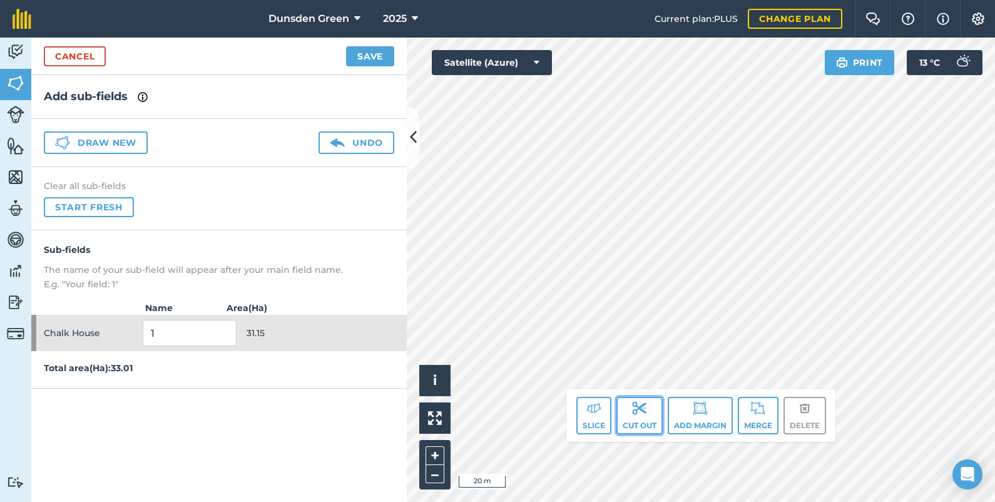
click at [641, 413] on img at bounding box center [639, 407] width 15 height 15
click at [635, 422] on button "Cut out" at bounding box center [639, 416] width 46 height 38
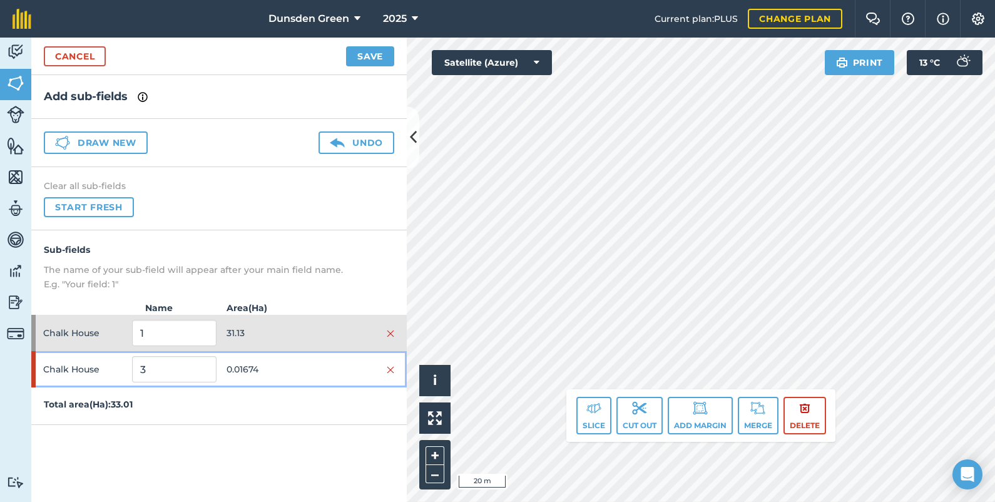
click at [395, 368] on div "Chalk House 3 0.01674" at bounding box center [218, 369] width 375 height 36
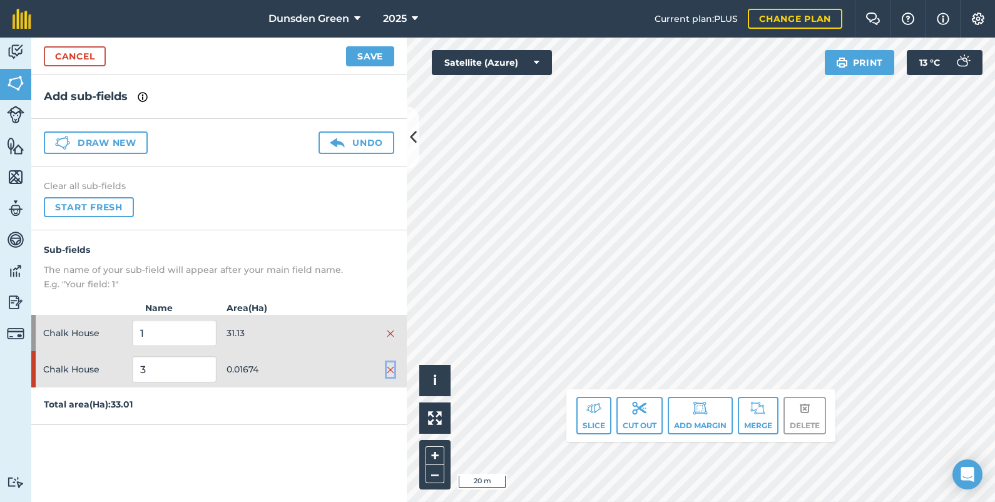
click at [394, 368] on img at bounding box center [391, 370] width 8 height 10
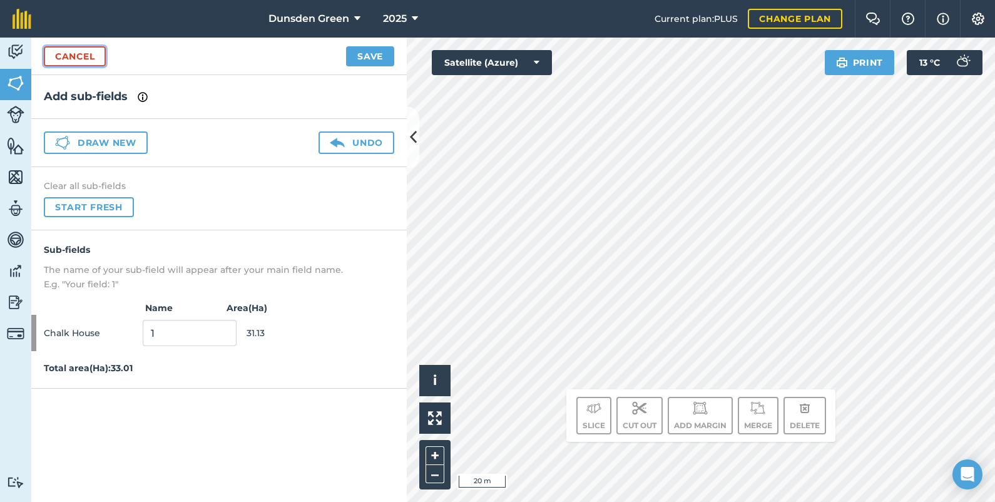
click at [94, 53] on link "Cancel" at bounding box center [75, 56] width 62 height 20
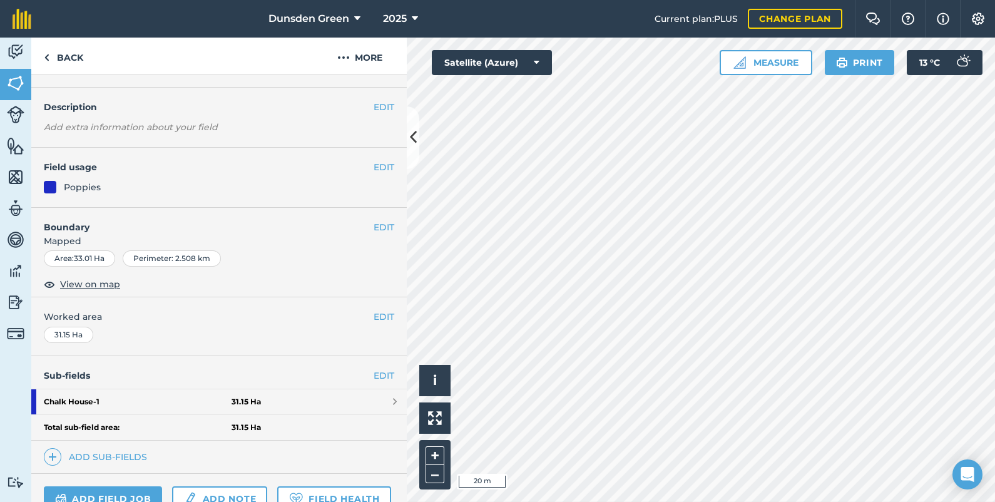
scroll to position [31, 0]
click at [128, 454] on link "Add sub-fields" at bounding box center [98, 457] width 108 height 18
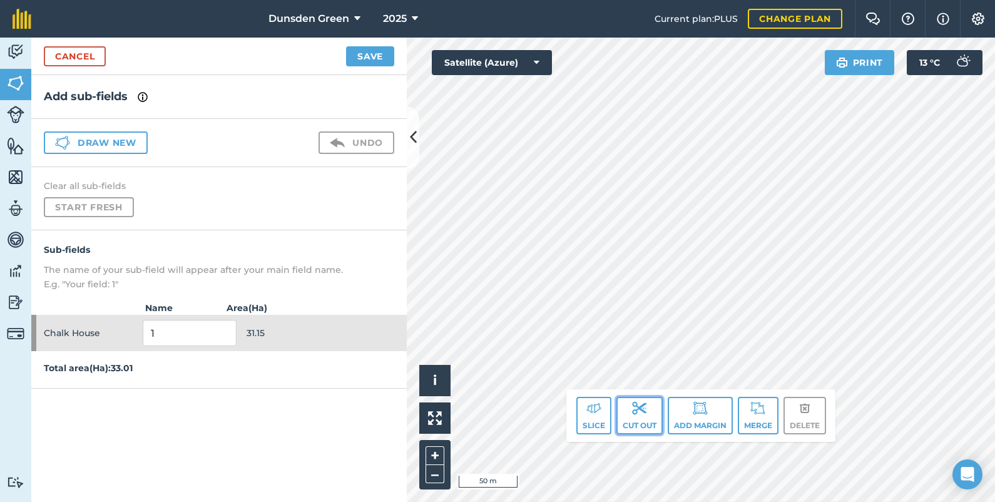
click at [628, 413] on button "Cut out" at bounding box center [639, 416] width 46 height 38
click at [638, 411] on img at bounding box center [639, 407] width 15 height 15
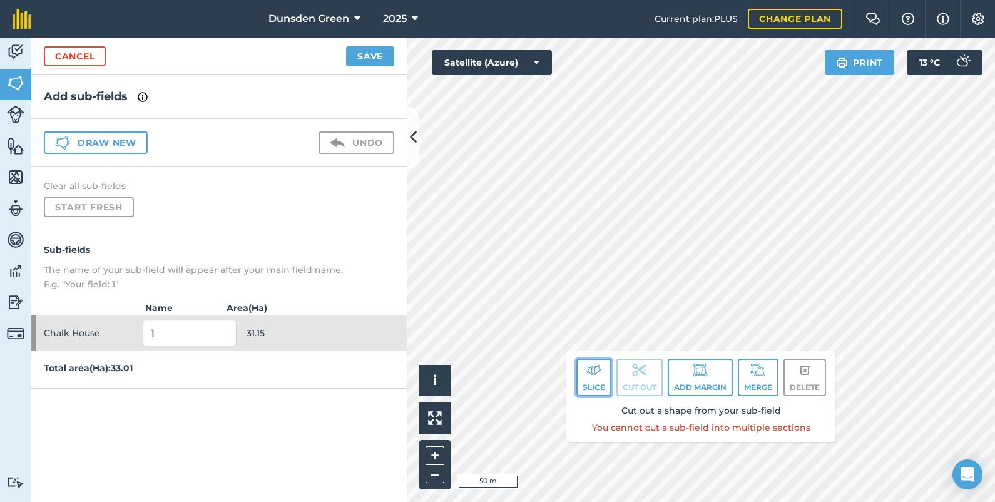
click at [594, 373] on img at bounding box center [593, 369] width 15 height 15
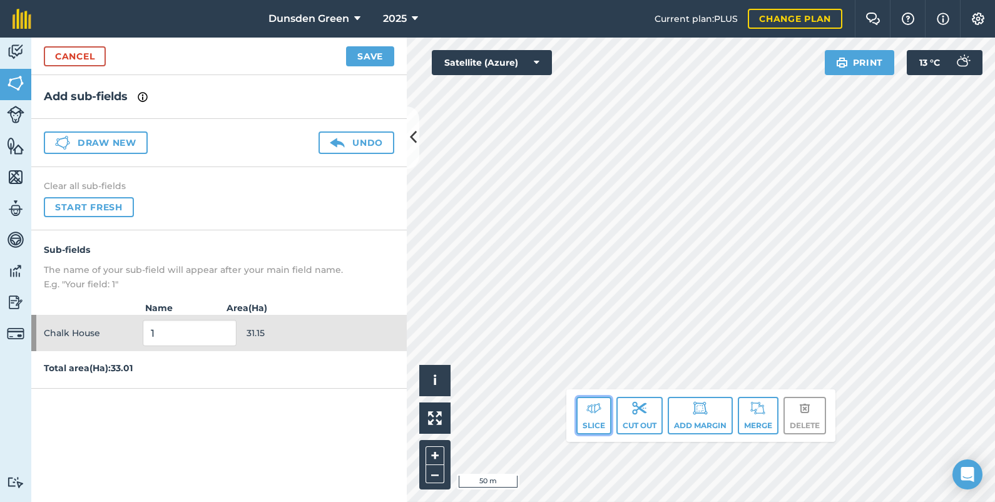
click at [589, 407] on img at bounding box center [593, 407] width 15 height 15
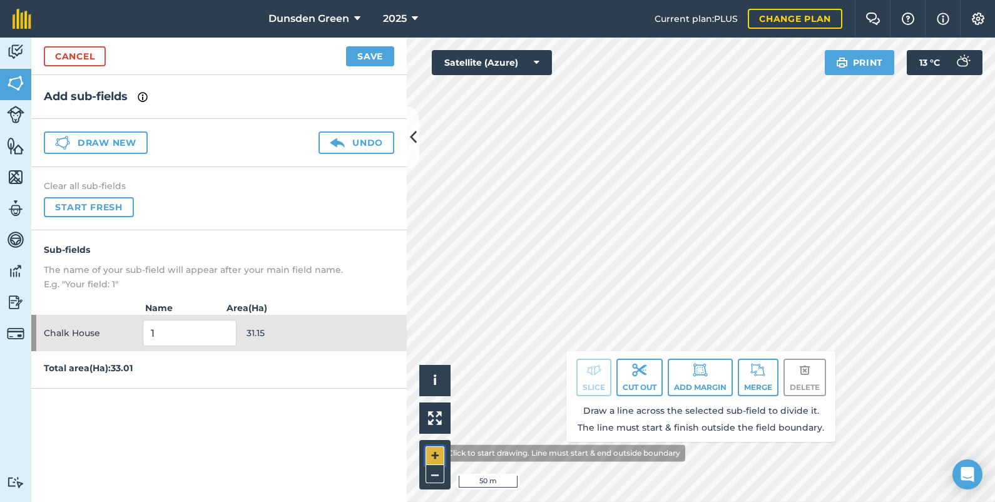
click at [433, 453] on button "+" at bounding box center [435, 455] width 19 height 19
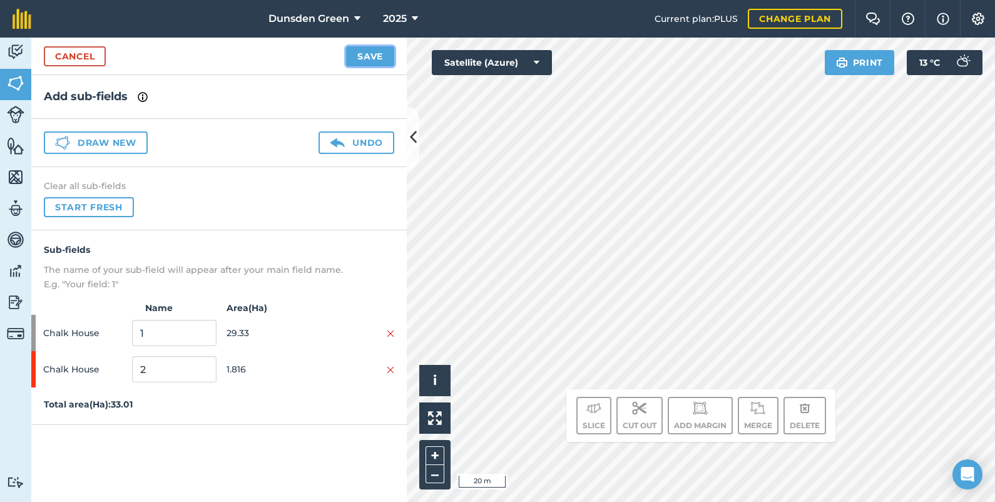
click at [372, 56] on button "Save" at bounding box center [370, 56] width 48 height 20
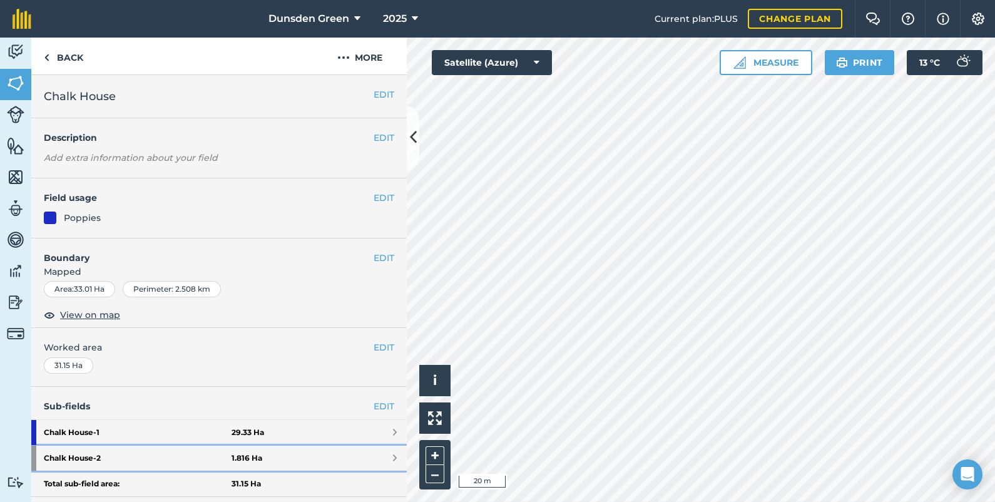
click at [329, 454] on link "Chalk House - 2 1.816 Ha" at bounding box center [218, 458] width 375 height 25
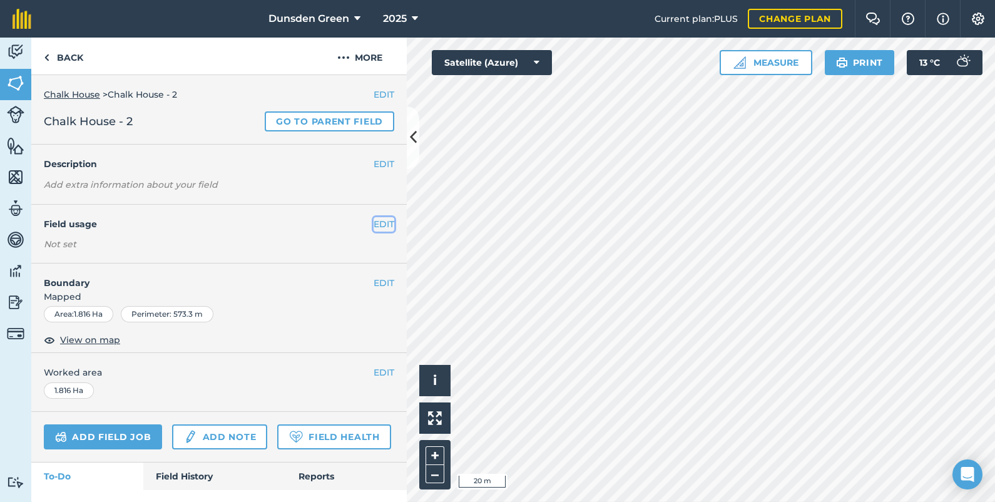
click at [374, 225] on button "EDIT" at bounding box center [384, 224] width 21 height 14
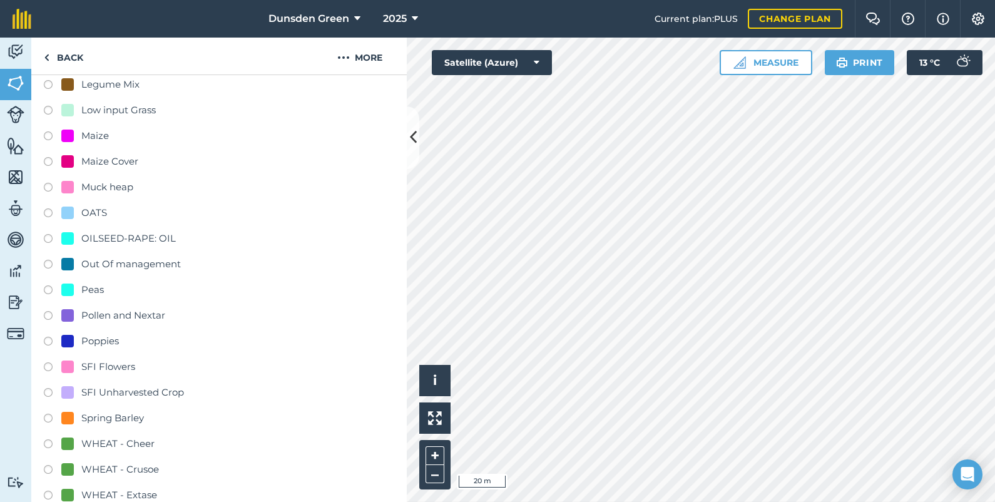
scroll to position [312, 0]
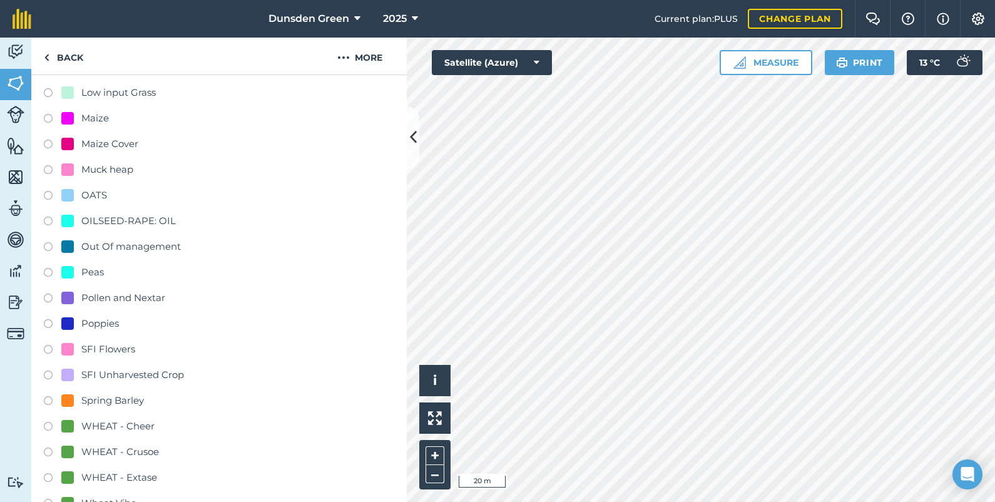
click at [48, 345] on label at bounding box center [53, 351] width 18 height 13
radio input "true"
radio input "false"
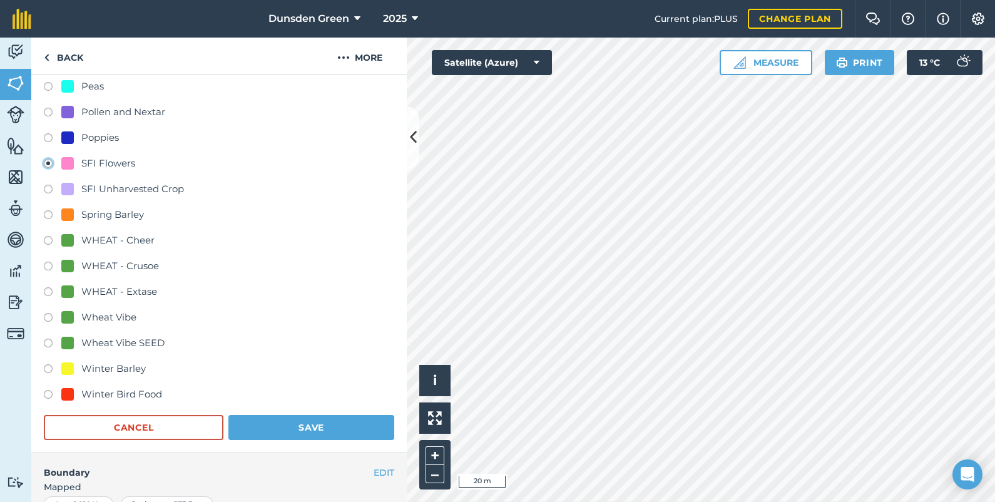
scroll to position [531, 0]
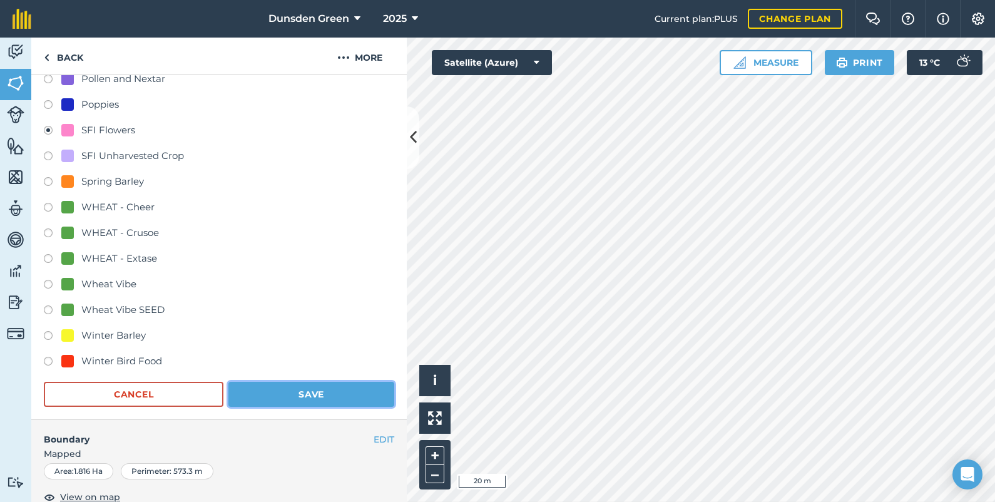
click at [303, 390] on button "Save" at bounding box center [311, 394] width 166 height 25
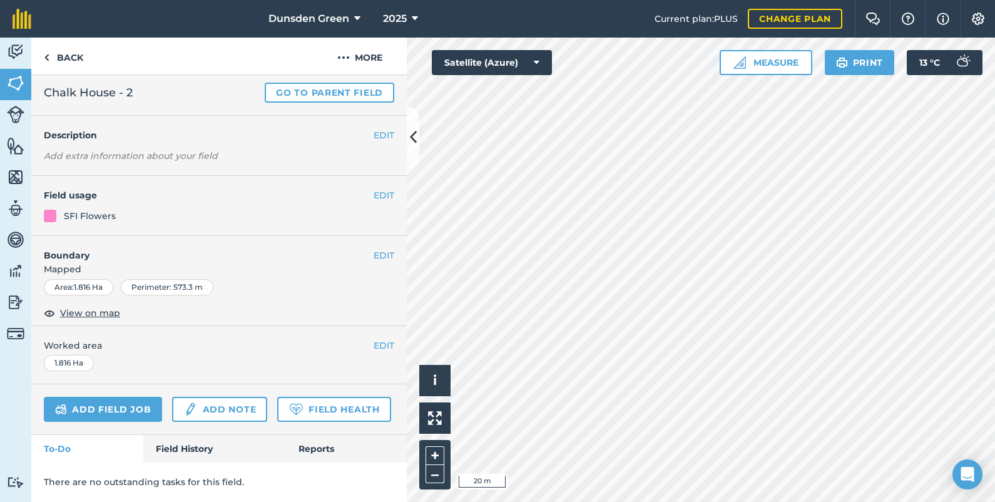
scroll to position [62, 0]
click at [433, 469] on button "–" at bounding box center [435, 474] width 19 height 18
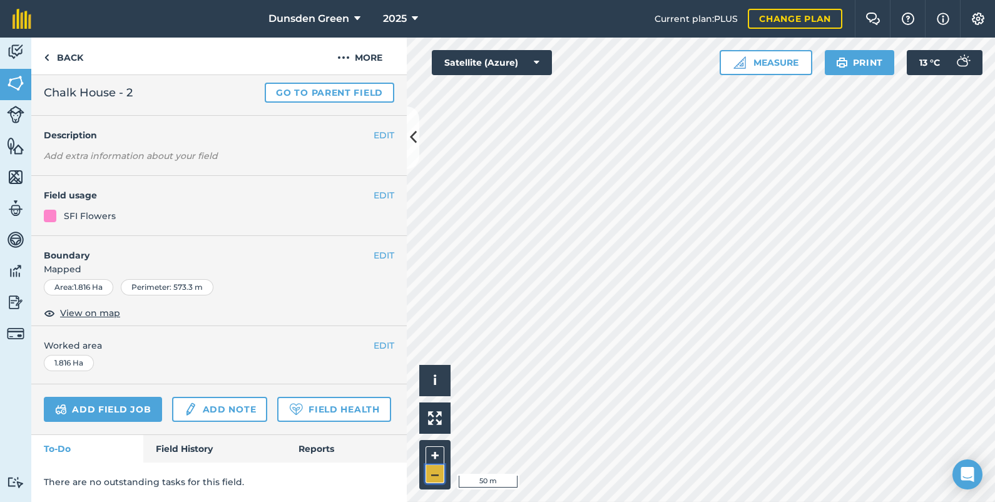
click at [433, 469] on button "–" at bounding box center [435, 474] width 19 height 18
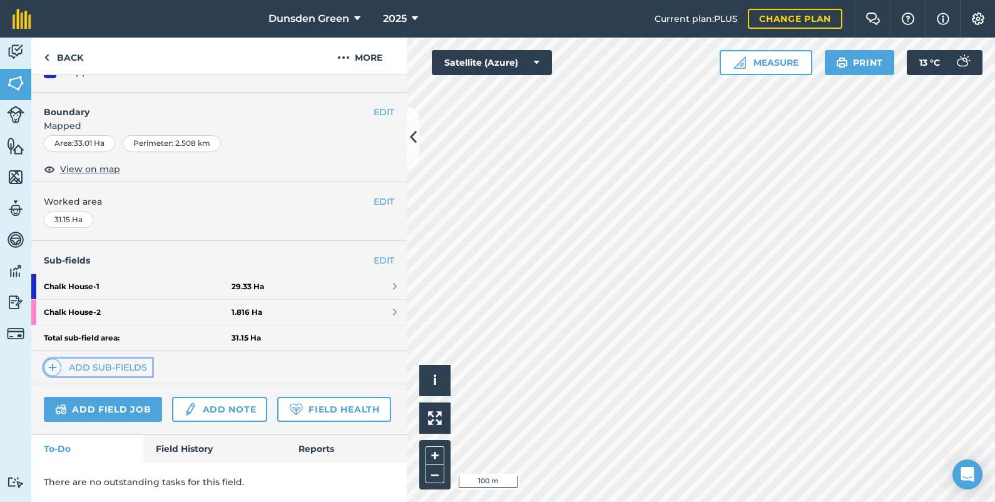
click at [129, 359] on link "Add sub-fields" at bounding box center [98, 368] width 108 height 18
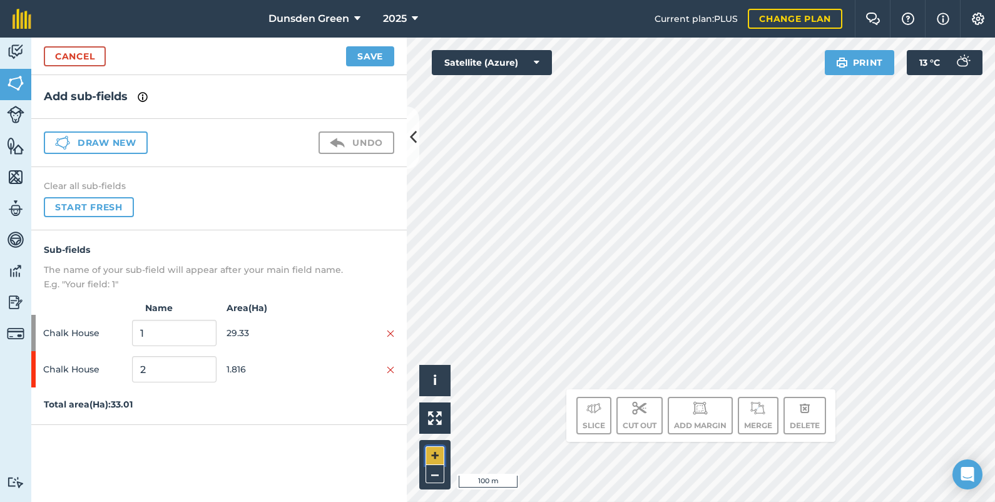
click at [436, 448] on button "+" at bounding box center [435, 455] width 19 height 19
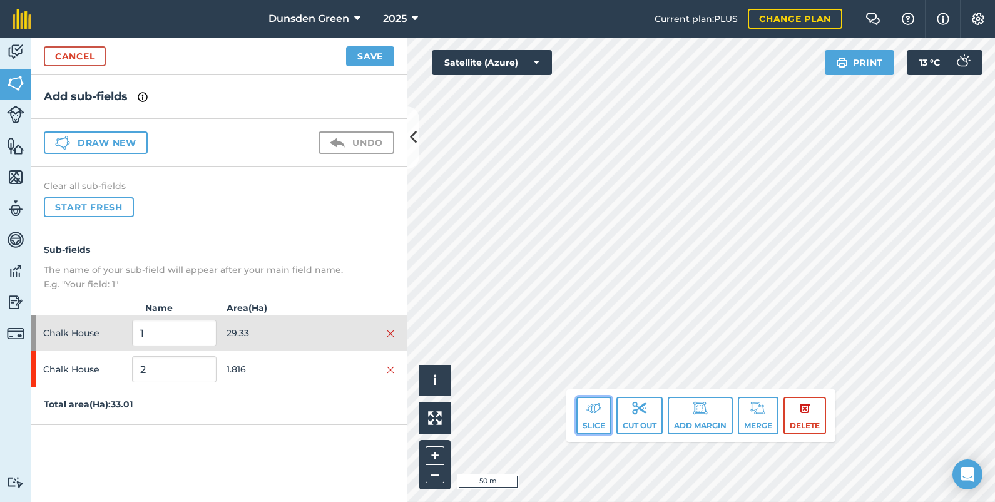
click at [591, 412] on img at bounding box center [593, 407] width 15 height 15
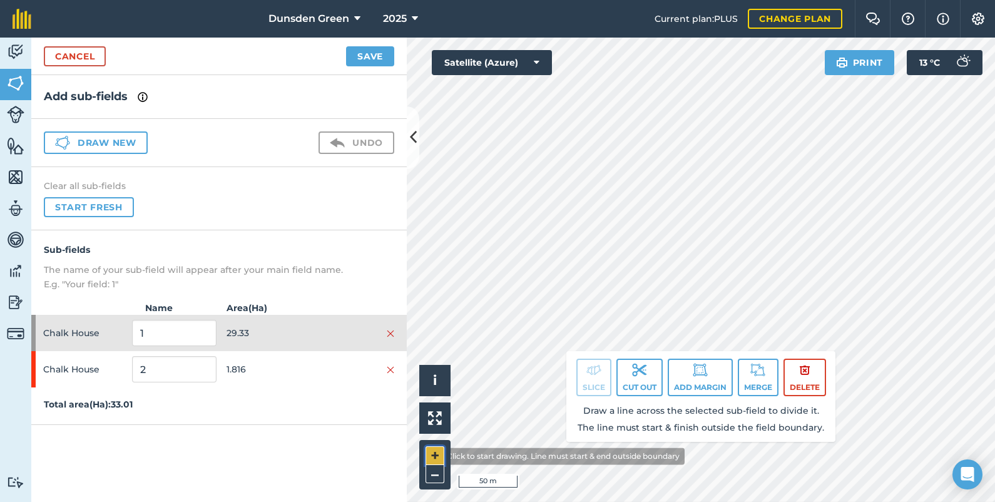
click at [432, 456] on button "+" at bounding box center [435, 455] width 19 height 19
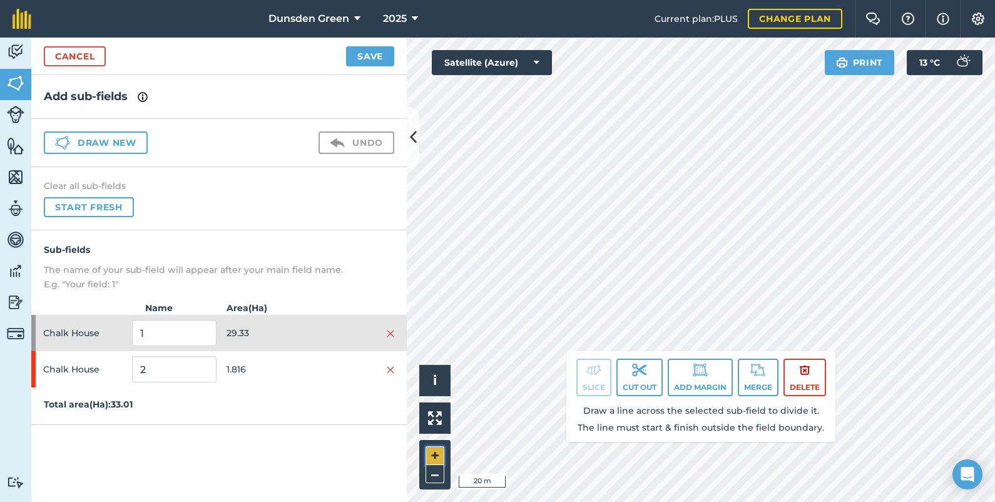
click at [432, 456] on button "+" at bounding box center [435, 455] width 19 height 19
click at [546, 501] on html "Dunsden Green 2025 Current plan : PLUS Change plan Farm Chat Help Info Settings…" at bounding box center [497, 251] width 995 height 502
click at [994, 78] on html "Dunsden Green 2025 Current plan : PLUS Change plan Farm Chat Help Info Settings…" at bounding box center [497, 251] width 995 height 502
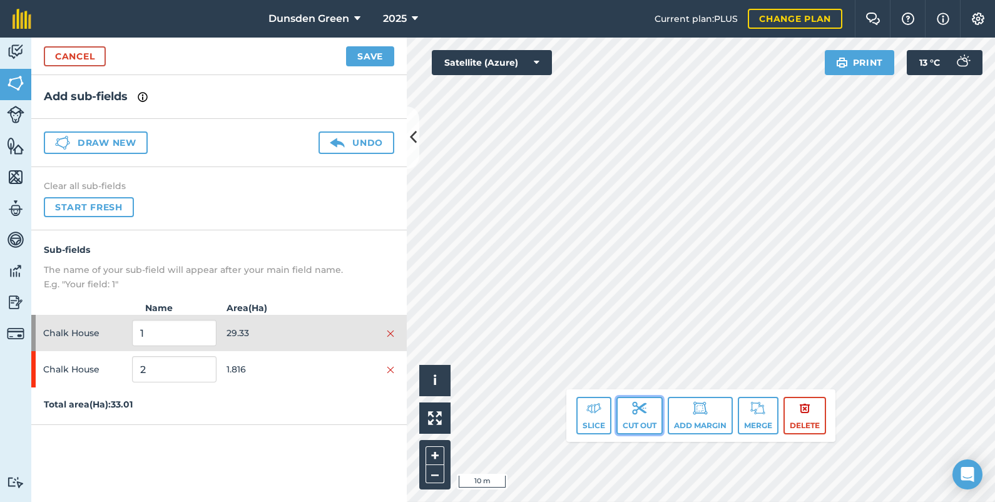
click at [641, 414] on img at bounding box center [639, 407] width 15 height 15
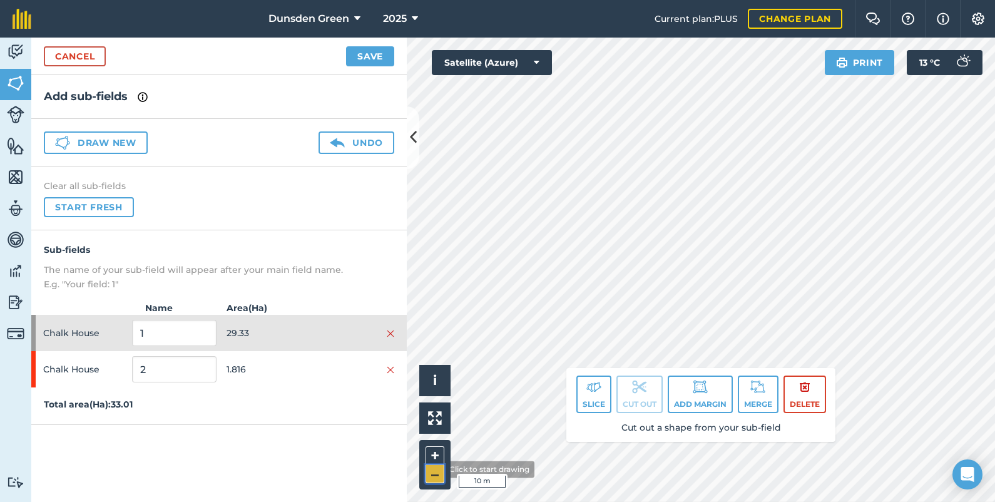
click at [435, 469] on button "–" at bounding box center [435, 474] width 19 height 18
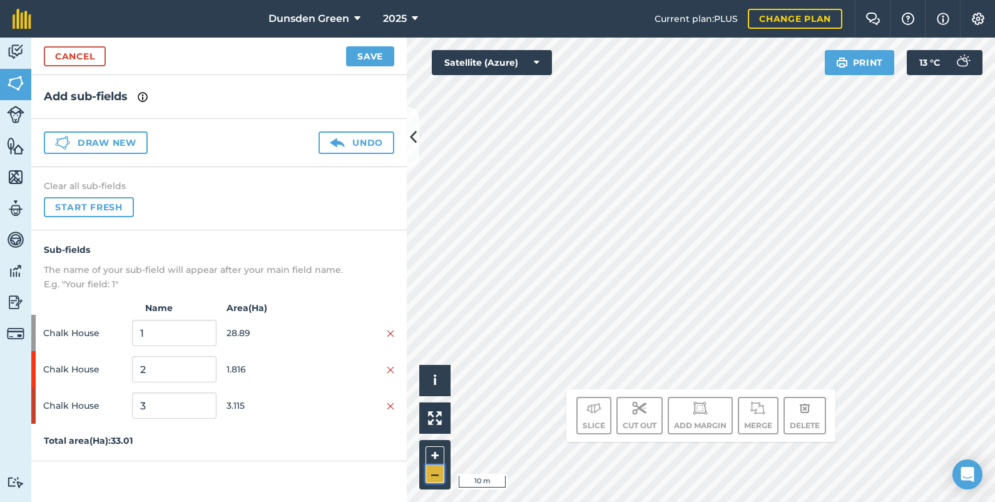
click at [434, 471] on button "–" at bounding box center [435, 474] width 19 height 18
click at [389, 403] on img at bounding box center [391, 406] width 8 height 10
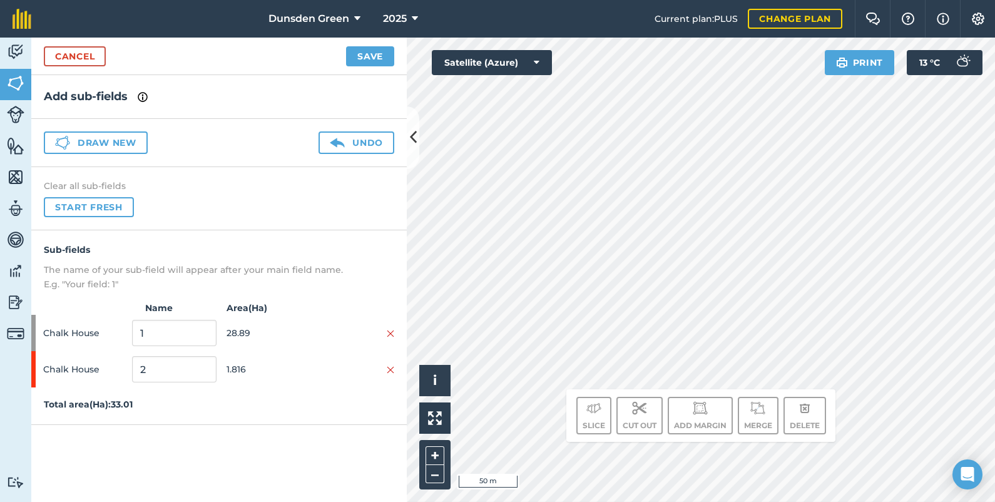
click at [389, 403] on p "Total area ( Ha ): 33.01" at bounding box center [218, 404] width 375 height 14
click at [432, 472] on button "–" at bounding box center [435, 474] width 19 height 18
click at [367, 55] on button "Save" at bounding box center [370, 56] width 48 height 20
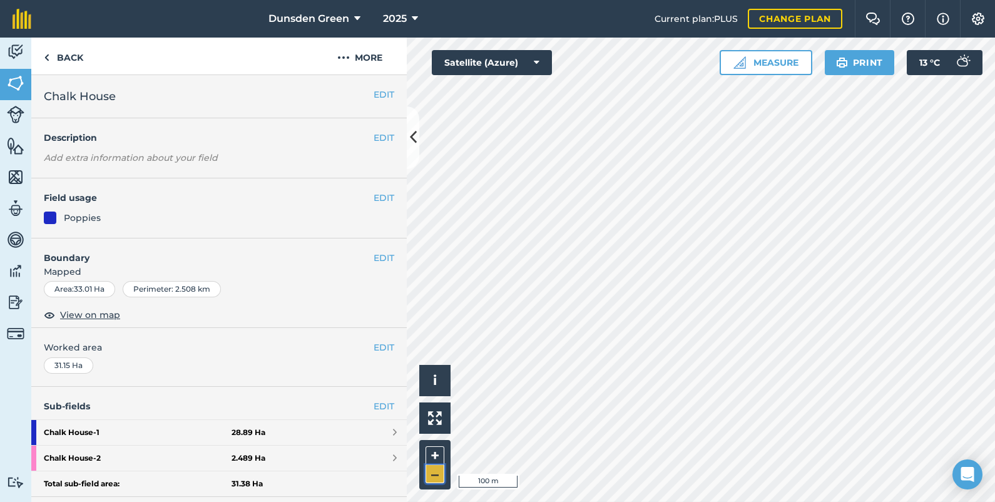
click at [434, 476] on button "–" at bounding box center [435, 474] width 19 height 18
click at [437, 451] on button "+" at bounding box center [435, 455] width 19 height 19
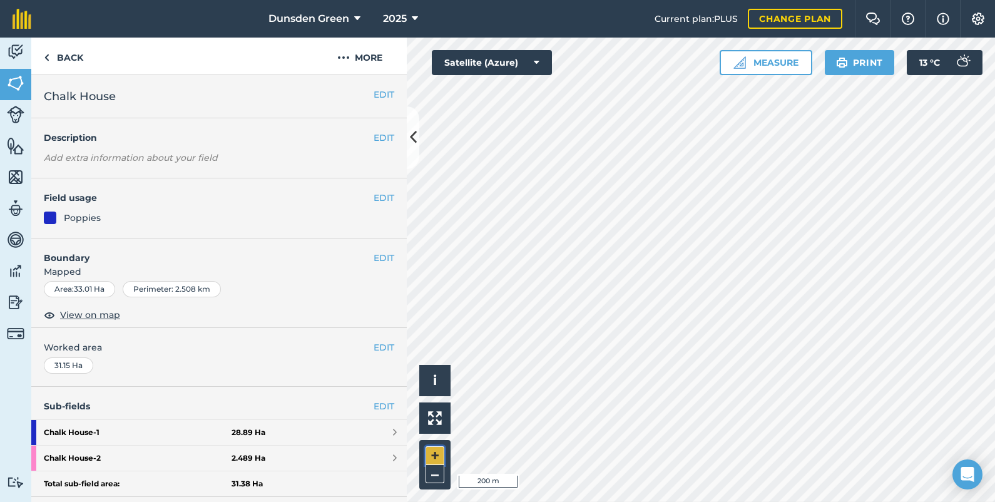
click at [435, 455] on button "+" at bounding box center [435, 455] width 19 height 19
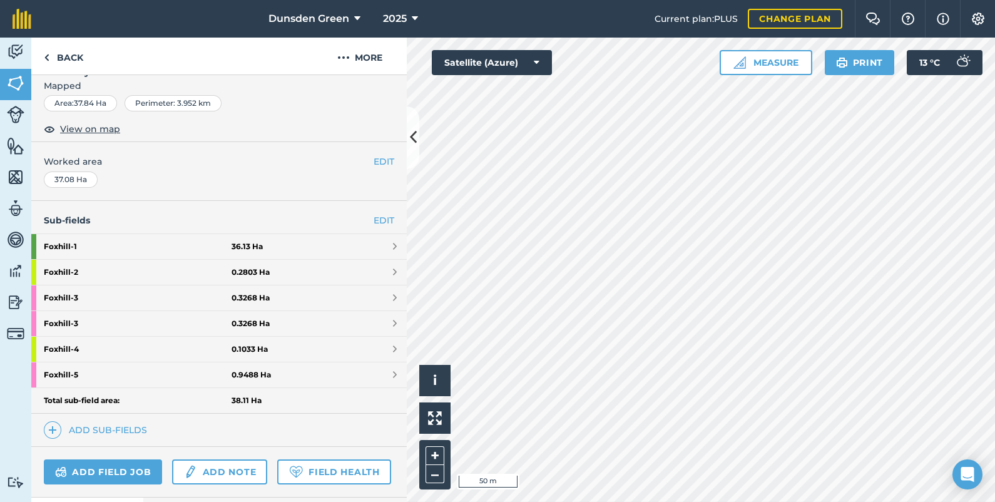
scroll to position [188, 0]
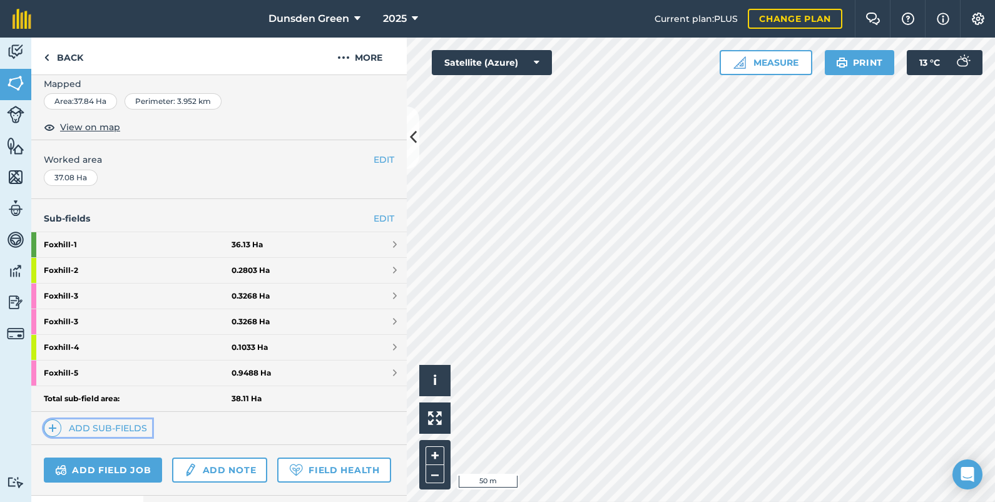
click at [113, 426] on link "Add sub-fields" at bounding box center [98, 428] width 108 height 18
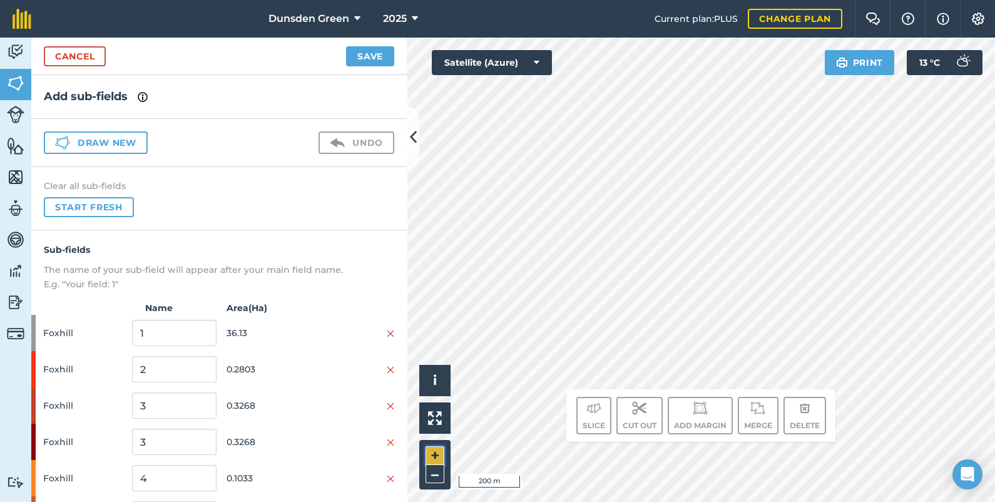
click at [430, 448] on button "+" at bounding box center [435, 455] width 19 height 19
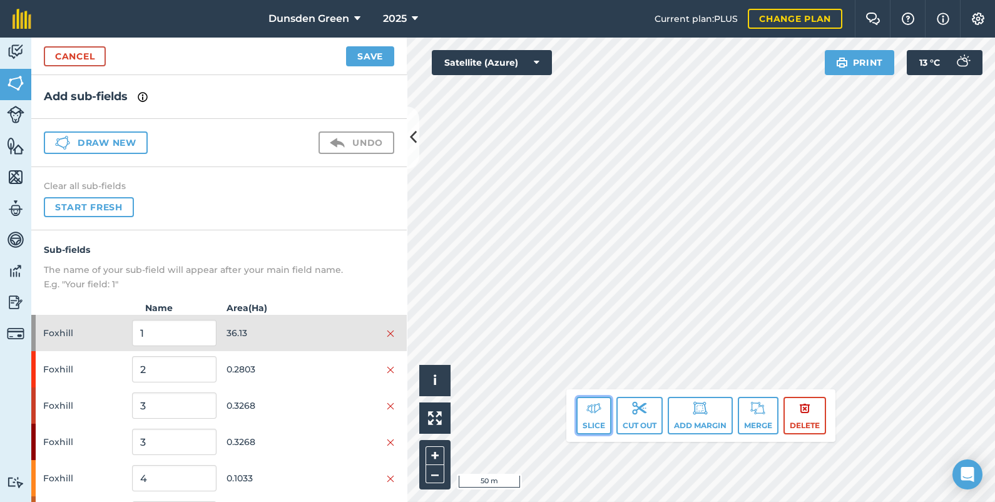
click at [593, 422] on button "Slice" at bounding box center [593, 416] width 35 height 38
click at [599, 416] on button "Slice" at bounding box center [593, 416] width 35 height 38
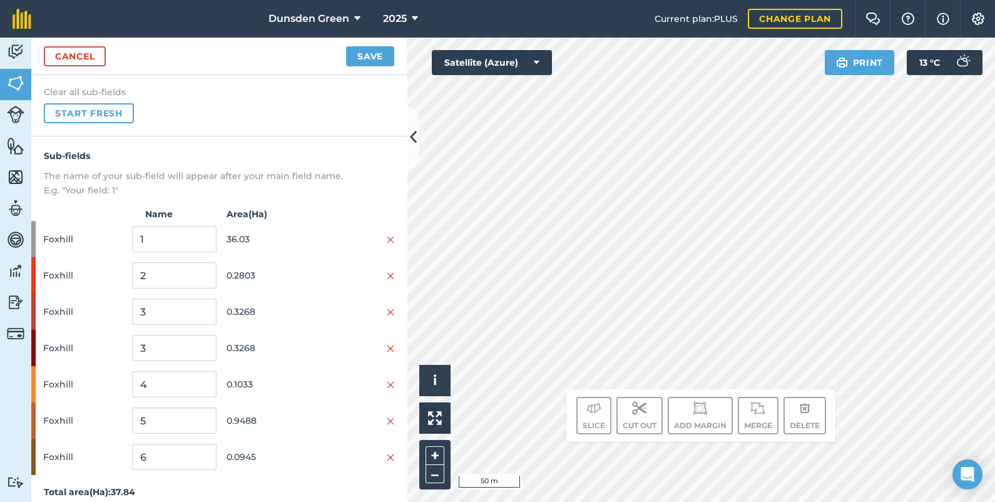
scroll to position [103, 0]
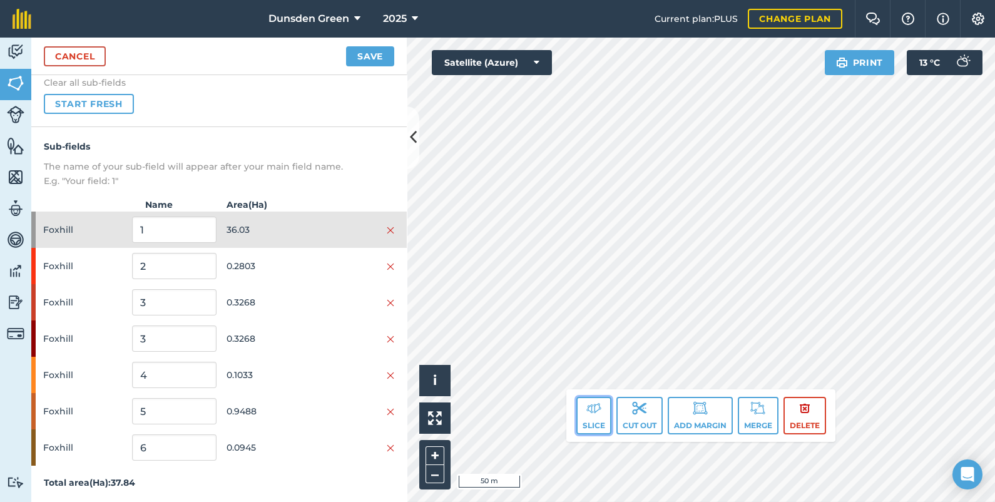
click at [591, 416] on button "Slice" at bounding box center [593, 416] width 35 height 38
click at [591, 409] on img at bounding box center [593, 407] width 15 height 15
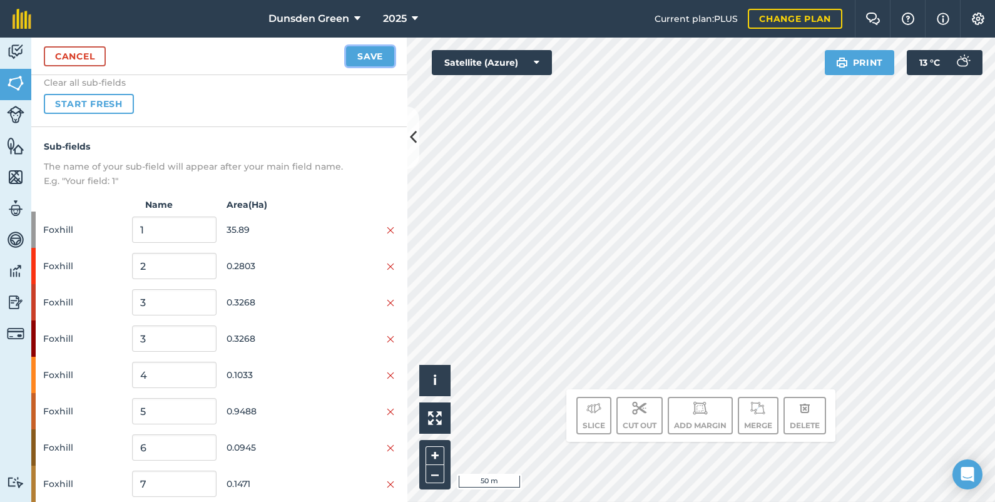
drag, startPoint x: 590, startPoint y: 222, endPoint x: 365, endPoint y: 58, distance: 278.5
click at [365, 58] on button "Save" at bounding box center [370, 56] width 48 height 20
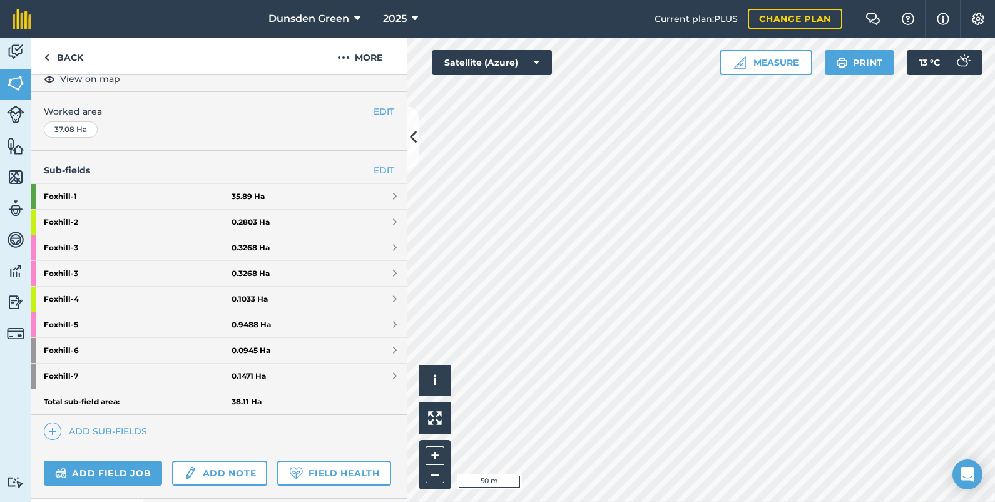
scroll to position [250, 0]
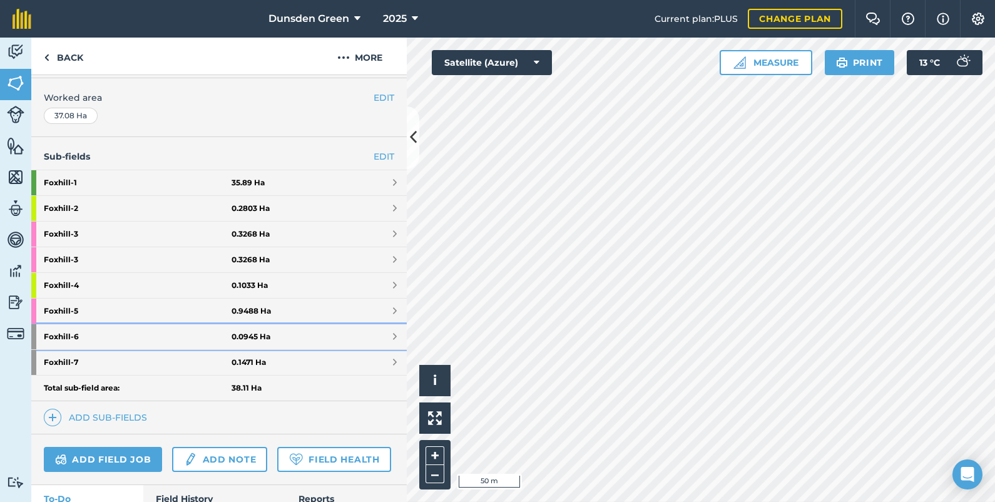
click at [209, 337] on strong "Foxhill - 6" at bounding box center [138, 336] width 188 height 25
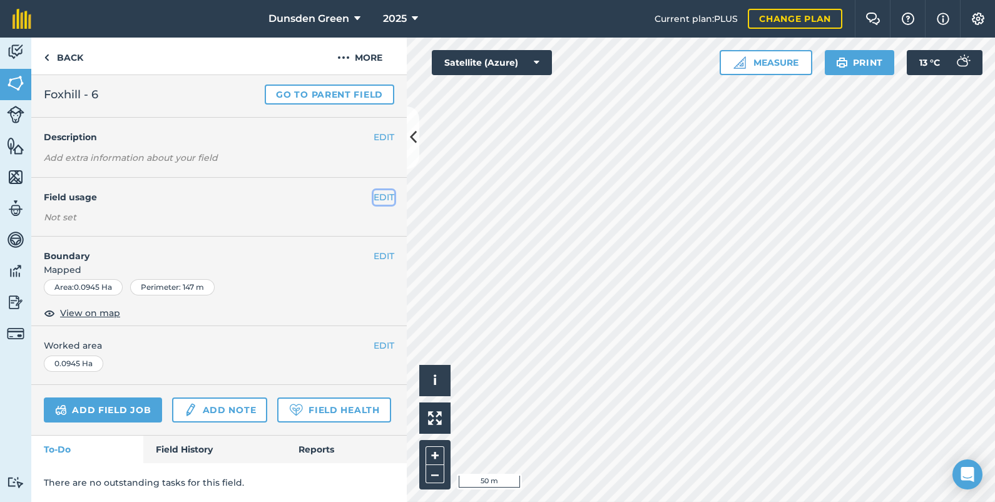
click at [374, 190] on button "EDIT" at bounding box center [384, 197] width 21 height 14
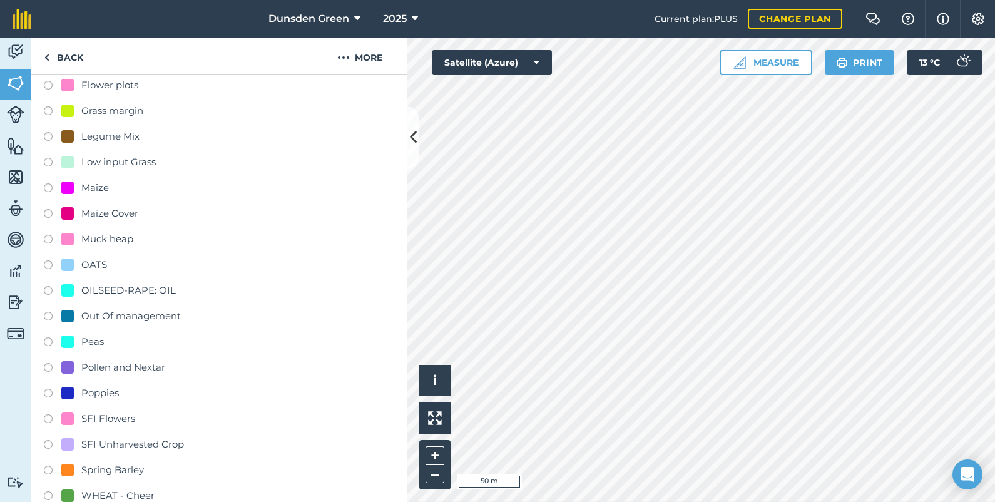
scroll to position [248, 0]
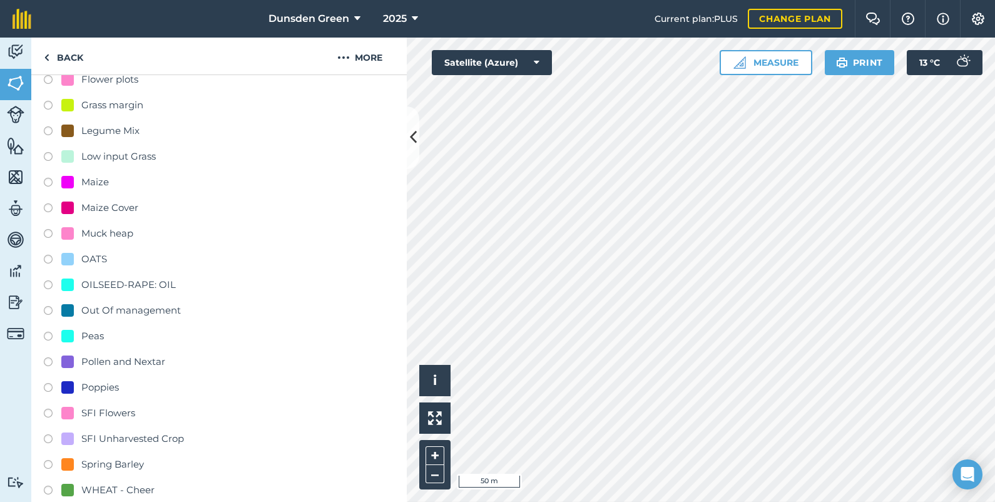
click at [47, 411] on label at bounding box center [53, 415] width 18 height 13
radio input "true"
radio input "false"
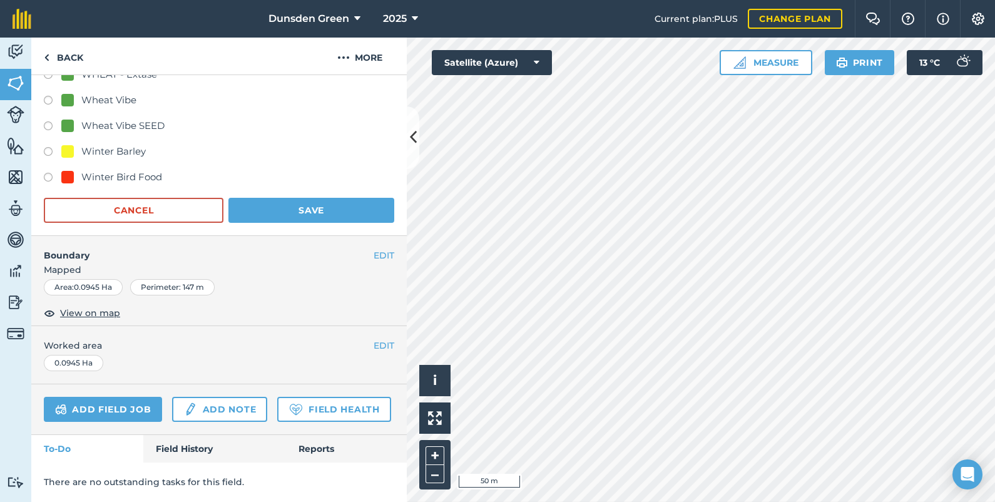
scroll to position [748, 0]
click at [303, 198] on button "Save" at bounding box center [311, 210] width 166 height 25
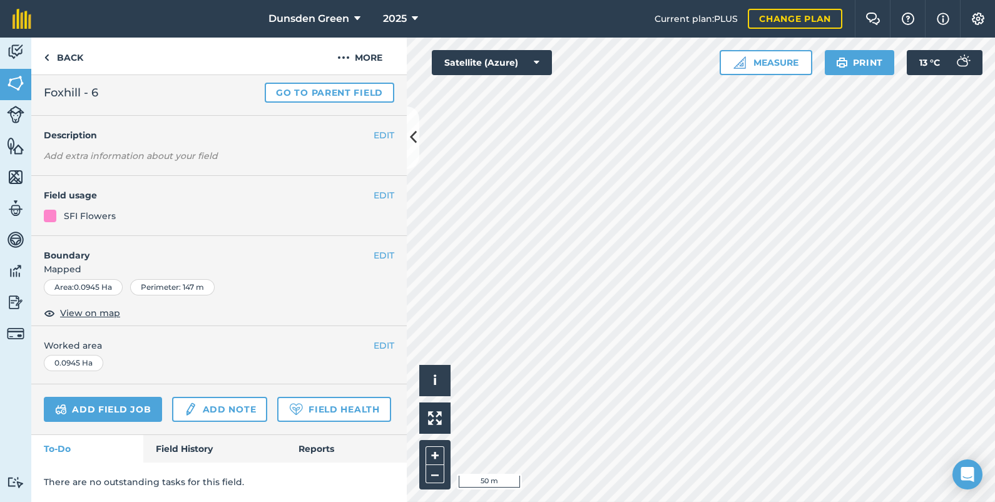
scroll to position [62, 0]
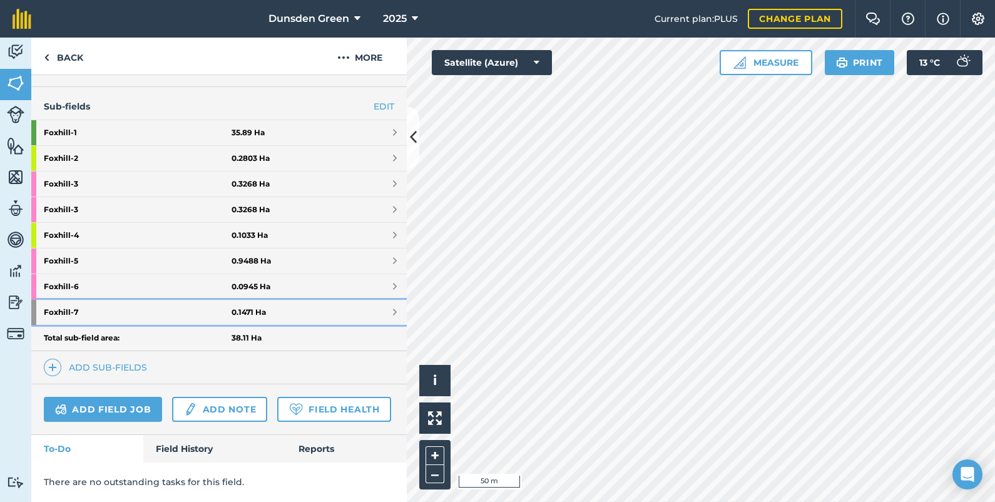
click at [292, 300] on link "Foxhill - 7 0.1471 Ha" at bounding box center [218, 312] width 375 height 25
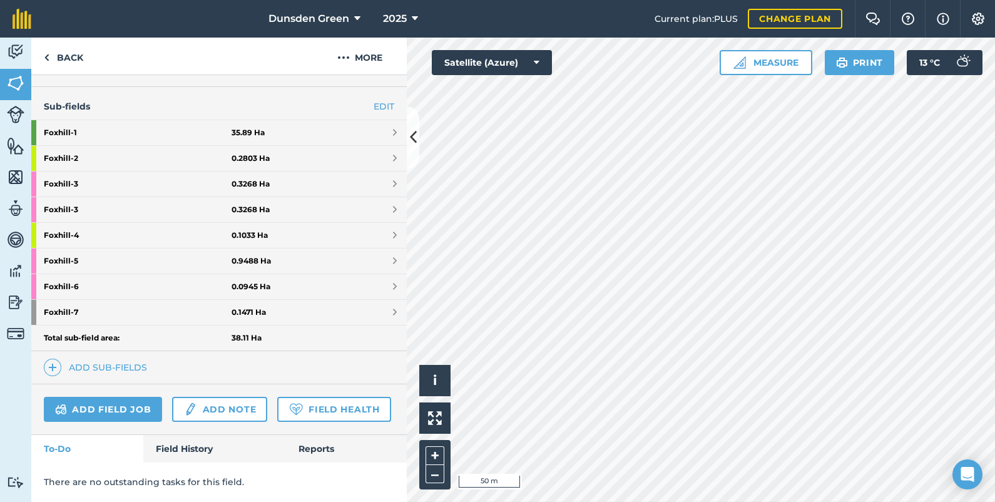
scroll to position [61, 0]
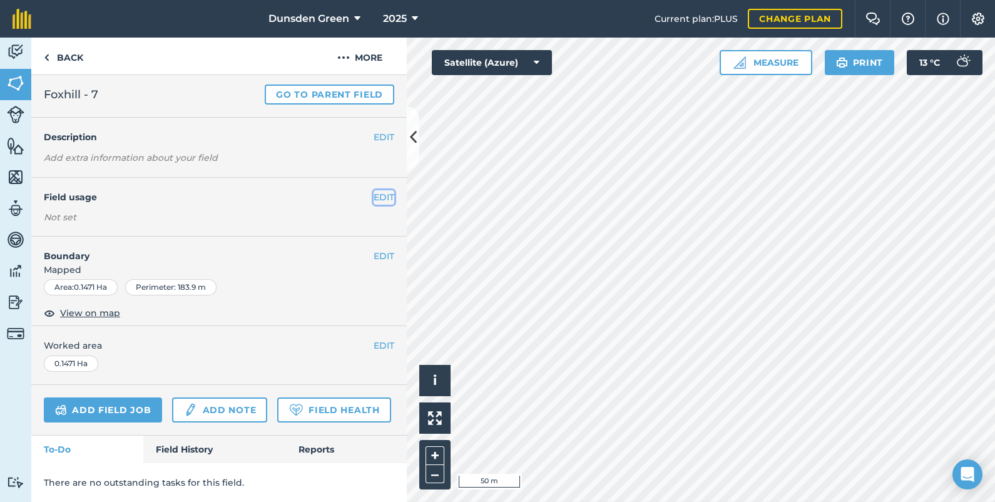
click at [374, 190] on button "EDIT" at bounding box center [384, 197] width 21 height 14
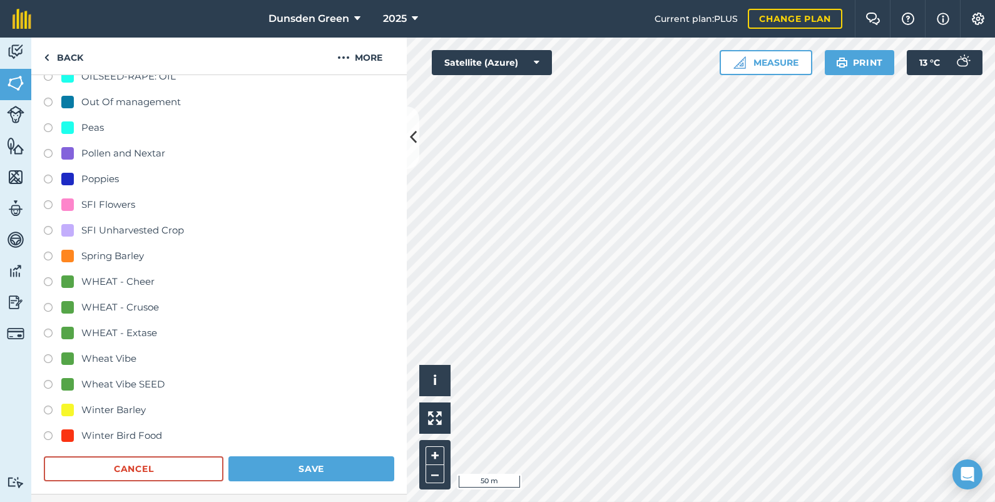
scroll to position [467, 0]
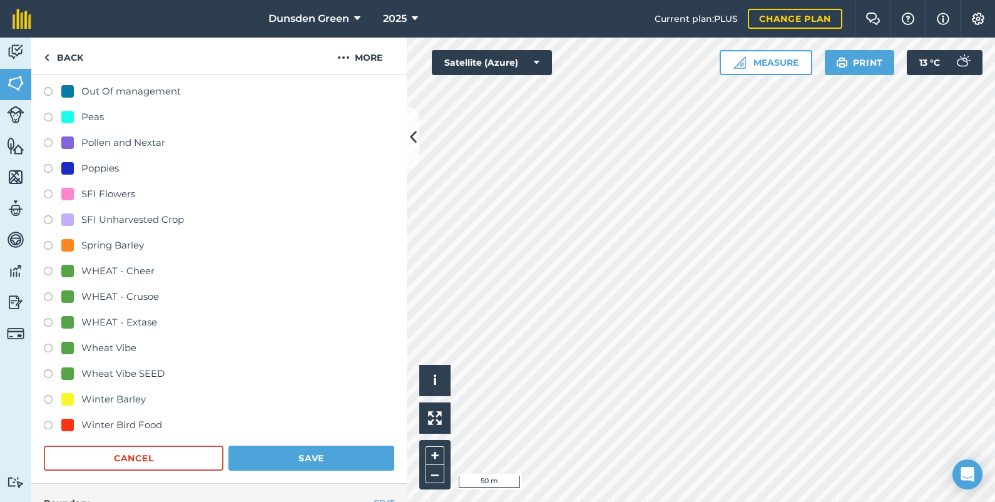
click at [48, 190] on label at bounding box center [53, 196] width 18 height 13
radio input "true"
radio input "false"
click at [297, 452] on button "Save" at bounding box center [311, 458] width 166 height 25
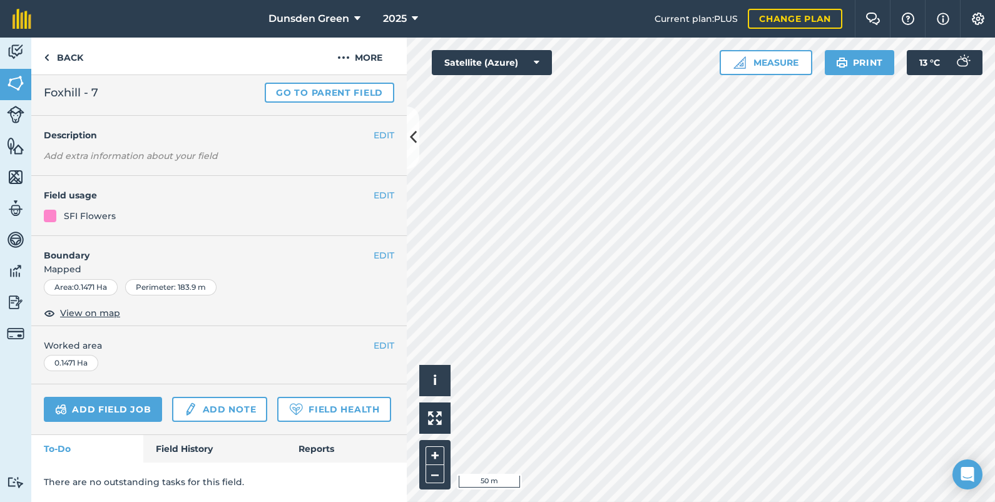
scroll to position [62, 0]
click at [432, 472] on button "–" at bounding box center [435, 474] width 19 height 18
click at [72, 57] on link "Back" at bounding box center [63, 56] width 64 height 37
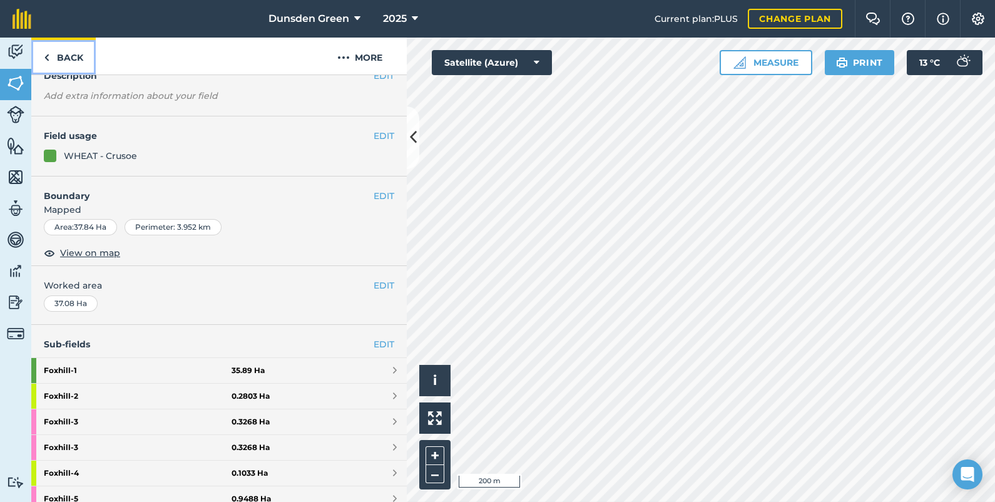
scroll to position [332, 0]
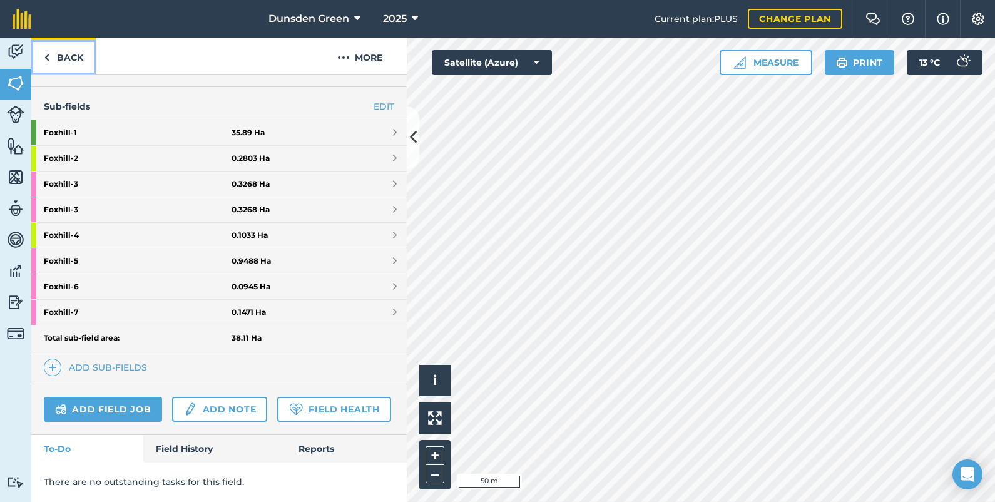
click at [60, 56] on link "Back" at bounding box center [63, 56] width 64 height 37
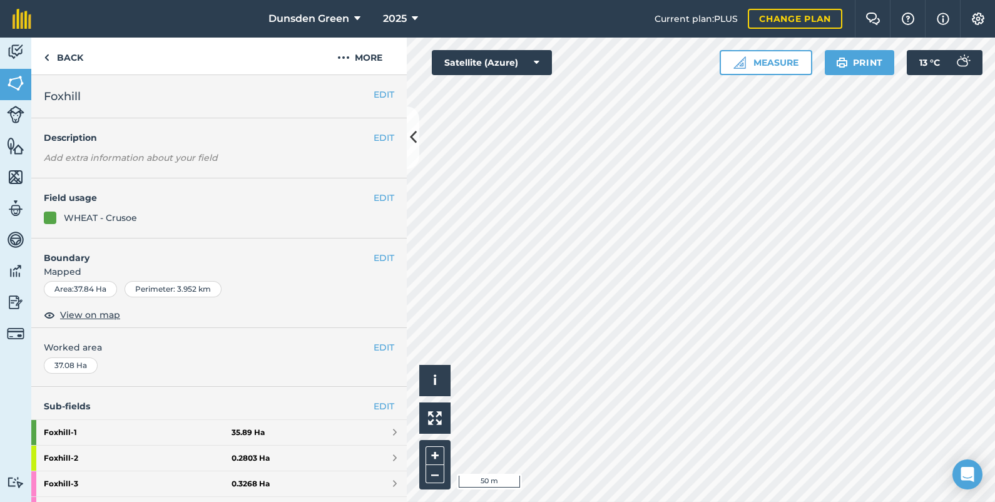
click at [994, 501] on html "Dunsden Green 2025 Current plan : PLUS Change plan Farm Chat Help Info Settings…" at bounding box center [497, 251] width 995 height 502
click at [948, 501] on html "Dunsden Green 2025 Current plan : PLUS Change plan Farm Chat Help Info Settings…" at bounding box center [497, 251] width 995 height 502
click at [835, 501] on html "Dunsden Green 2025 Current plan : PLUS Change plan Farm Chat Help Info Settings…" at bounding box center [497, 251] width 995 height 502
click at [871, 501] on html "Dunsden Green 2025 Current plan : PLUS Change plan Farm Chat Help Info Settings…" at bounding box center [497, 251] width 995 height 502
click at [953, 501] on html "Dunsden Green 2025 Current plan : PLUS Change plan Farm Chat Help Info Settings…" at bounding box center [497, 251] width 995 height 502
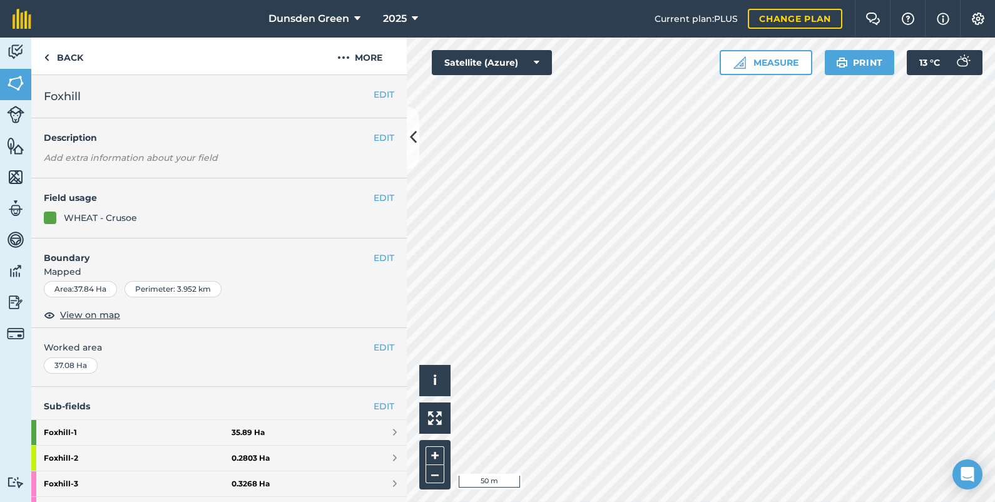
click at [892, 501] on html "Dunsden Green 2025 Current plan : PLUS Change plan Farm Chat Help Info Settings…" at bounding box center [497, 251] width 995 height 502
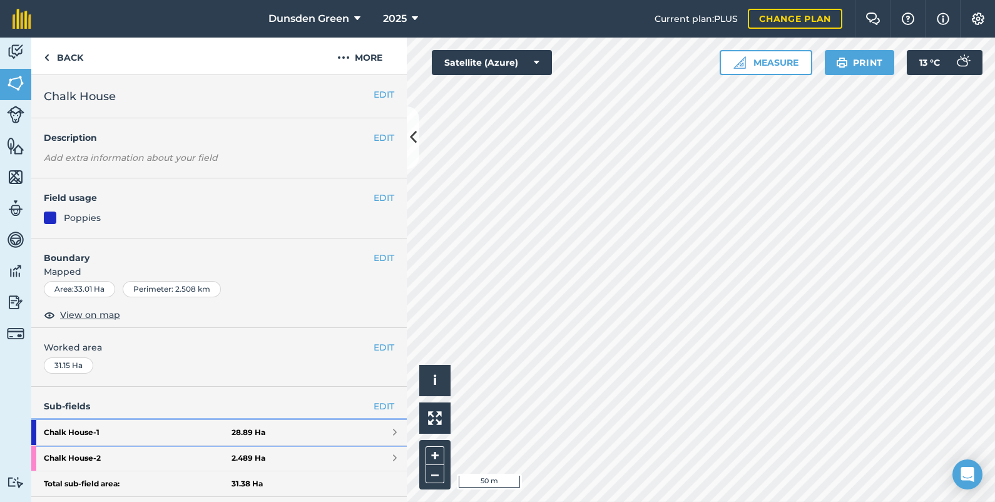
click at [88, 432] on strong "Chalk House - 1" at bounding box center [138, 432] width 188 height 25
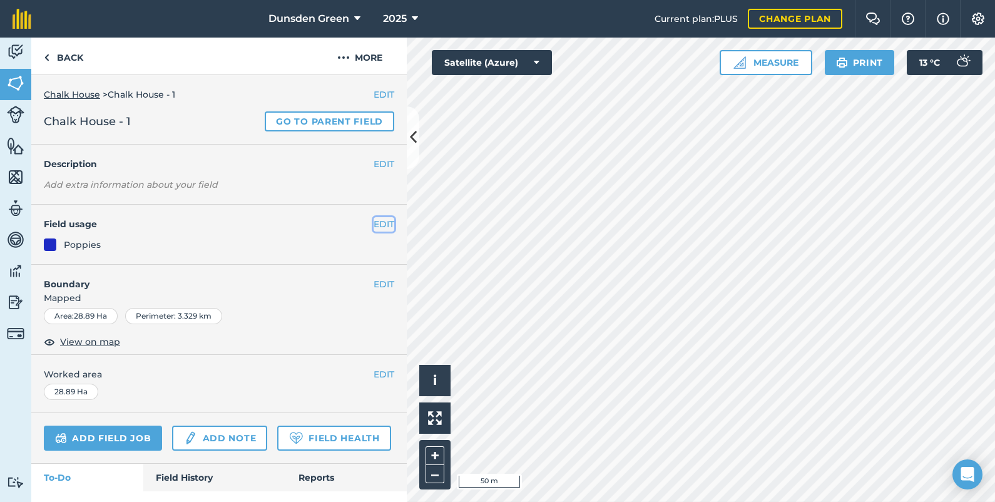
click at [374, 221] on button "EDIT" at bounding box center [384, 224] width 21 height 14
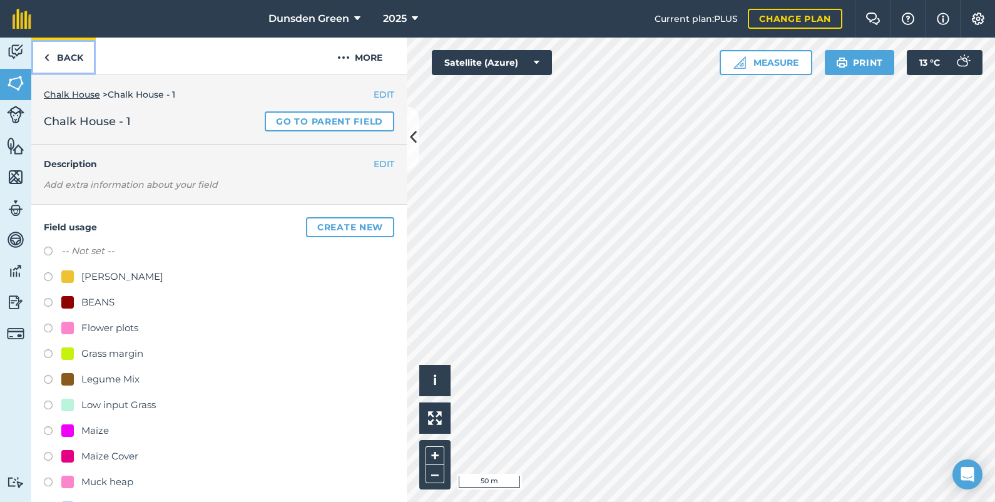
click at [78, 53] on link "Back" at bounding box center [63, 56] width 64 height 37
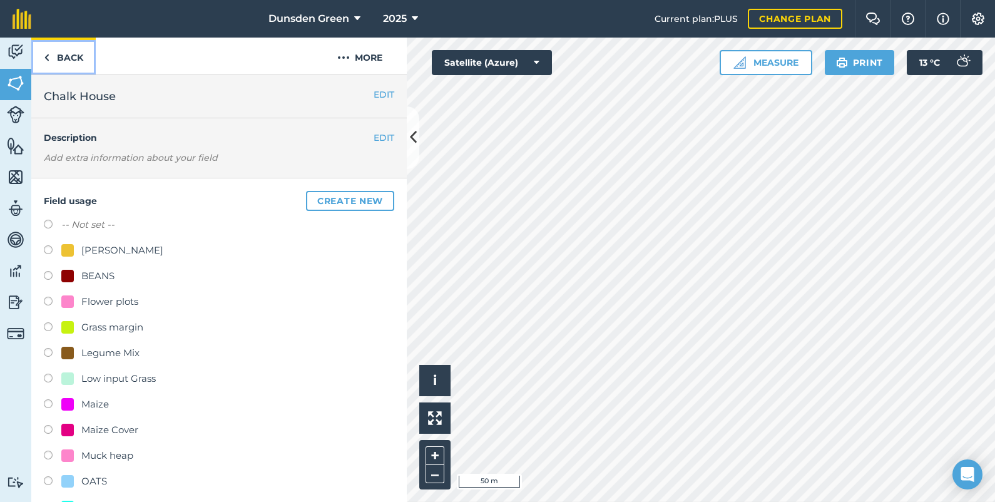
click at [63, 53] on link "Back" at bounding box center [63, 56] width 64 height 37
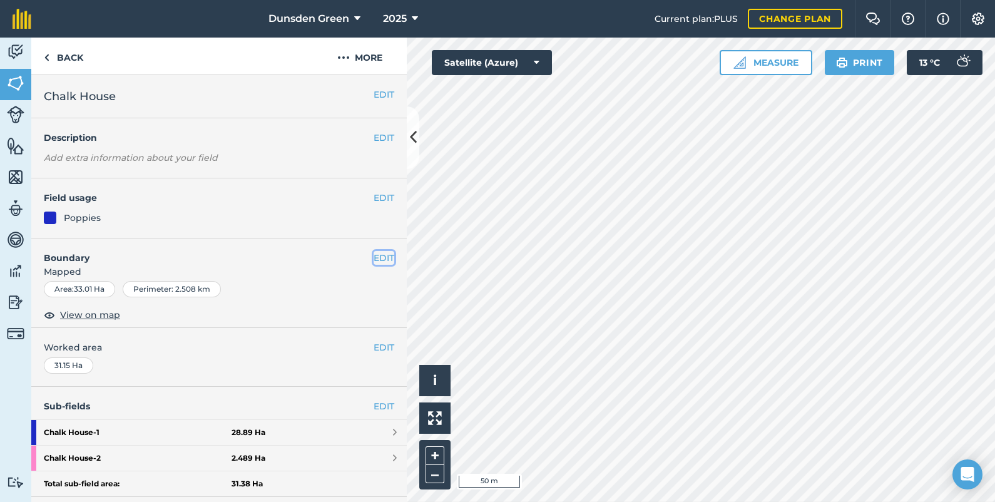
click at [374, 255] on button "EDIT" at bounding box center [384, 258] width 21 height 14
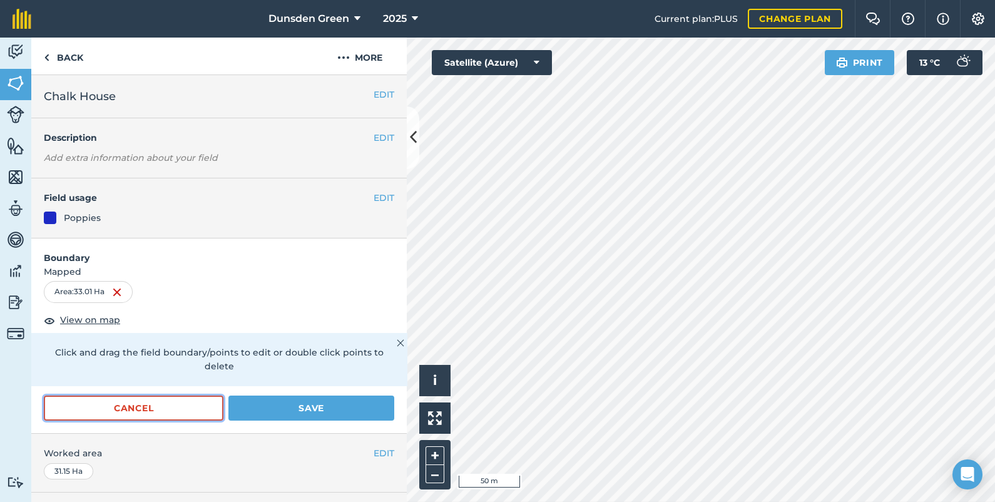
click at [187, 412] on button "Cancel" at bounding box center [134, 407] width 180 height 25
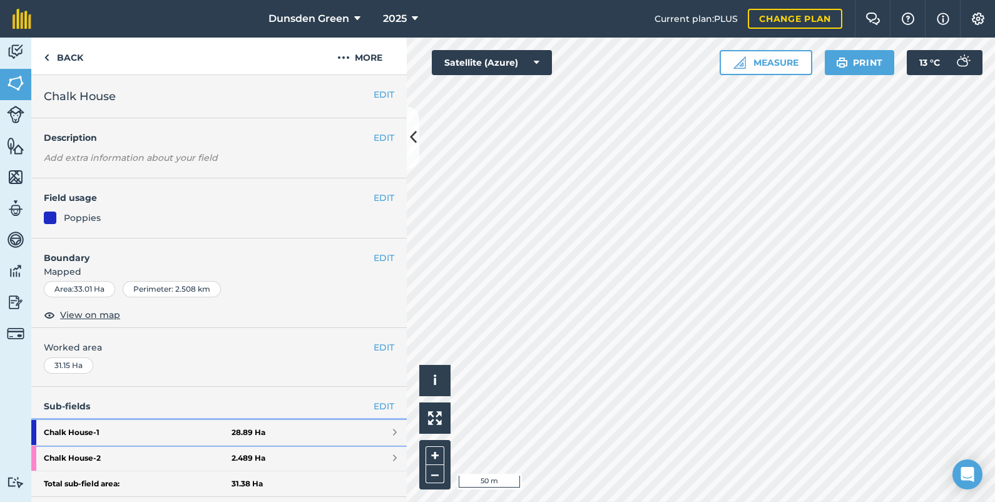
click at [210, 432] on strong "Chalk House - 1" at bounding box center [138, 432] width 188 height 25
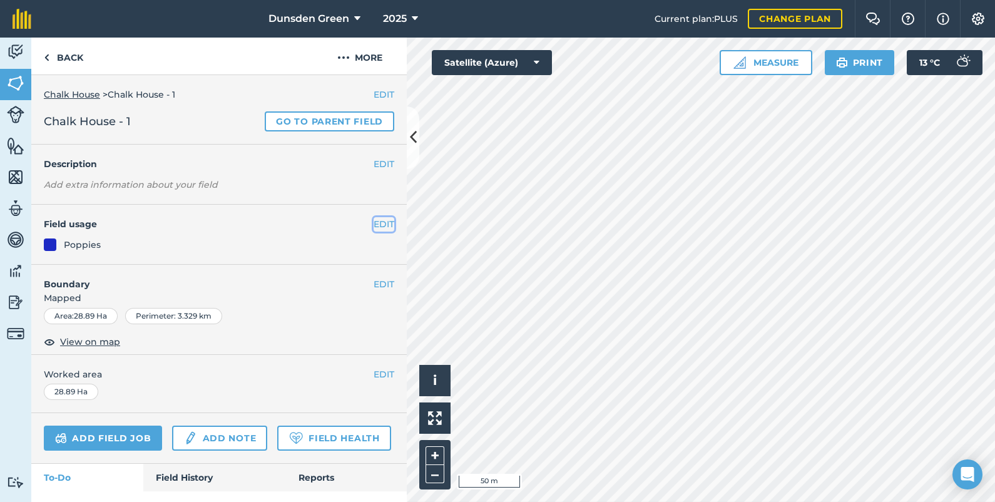
click at [374, 225] on button "EDIT" at bounding box center [384, 224] width 21 height 14
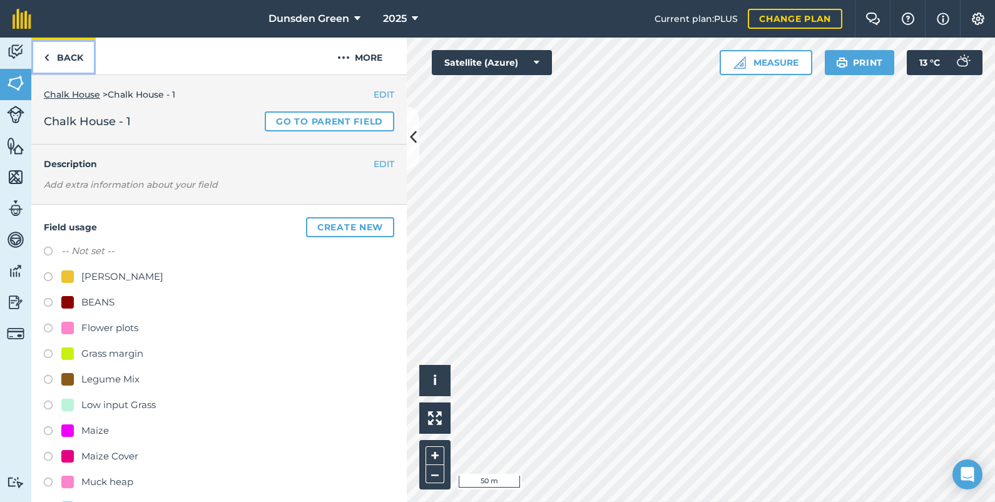
click at [74, 56] on link "Back" at bounding box center [63, 56] width 64 height 37
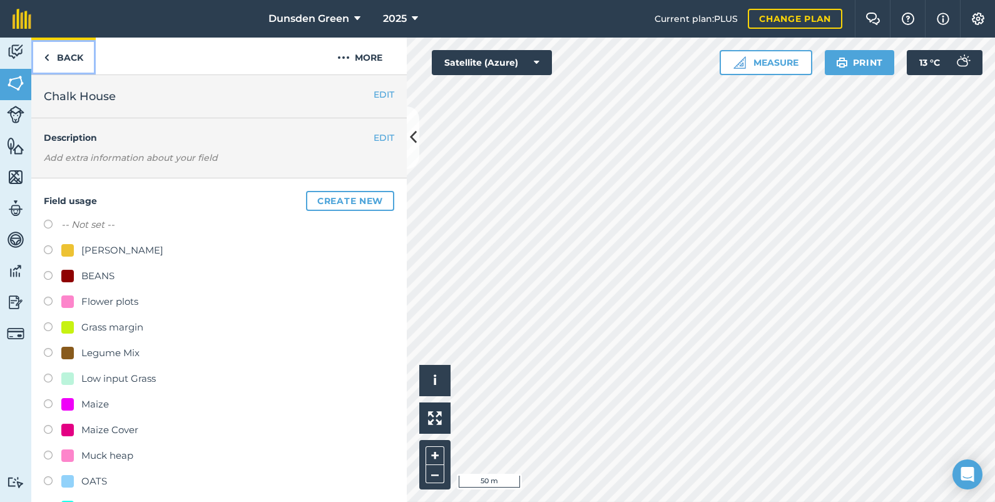
click at [75, 63] on link "Back" at bounding box center [63, 56] width 64 height 37
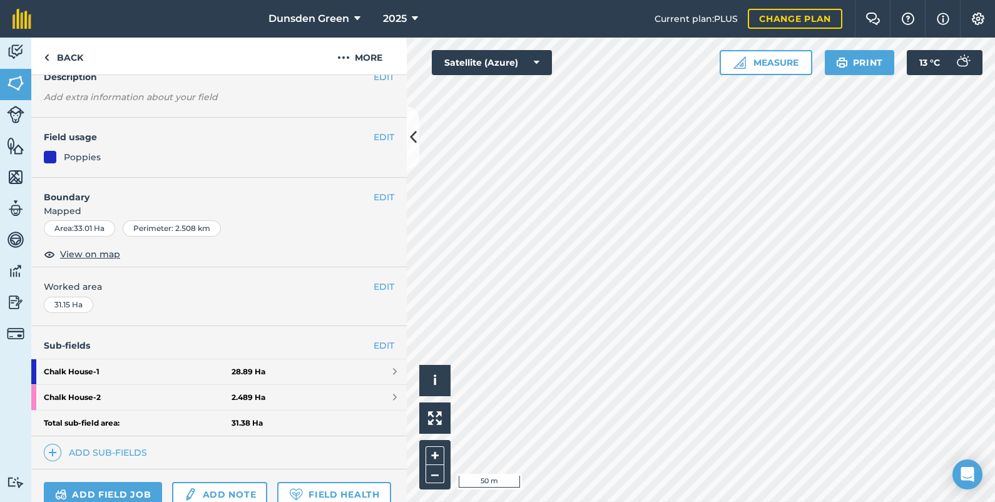
scroll to position [62, 0]
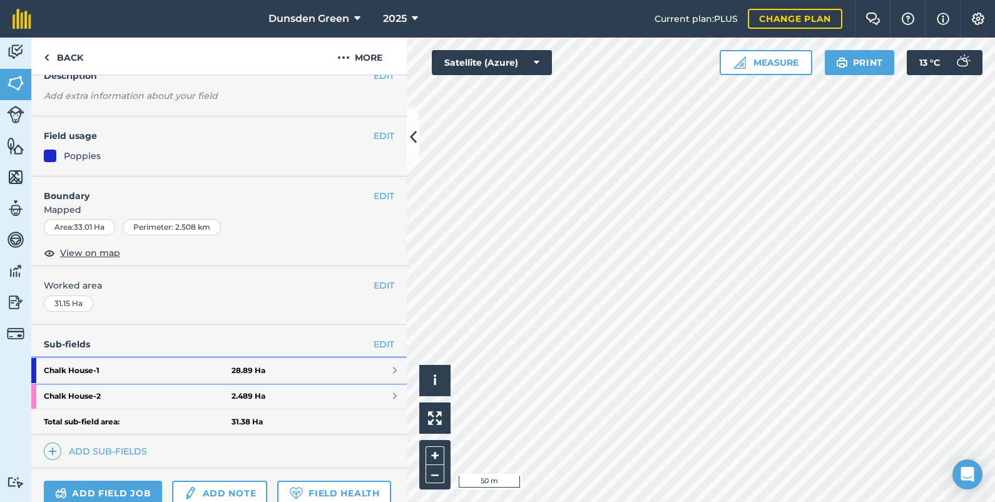
click at [137, 368] on strong "Chalk House - 1" at bounding box center [138, 370] width 188 height 25
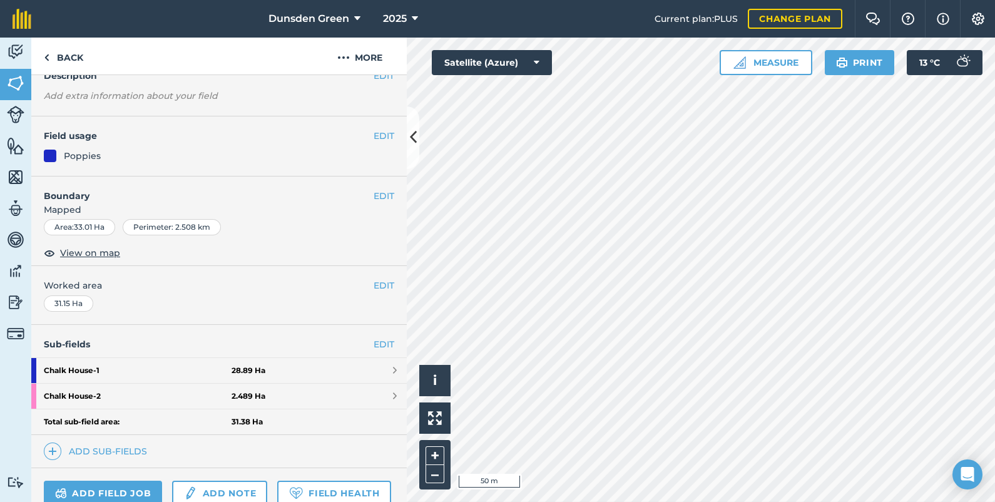
scroll to position [62, 0]
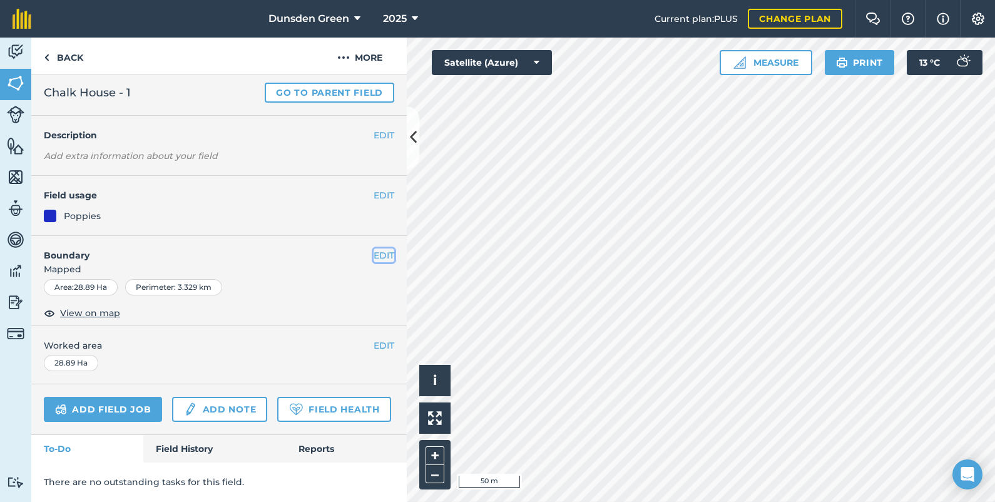
click at [374, 248] on button "EDIT" at bounding box center [384, 255] width 21 height 14
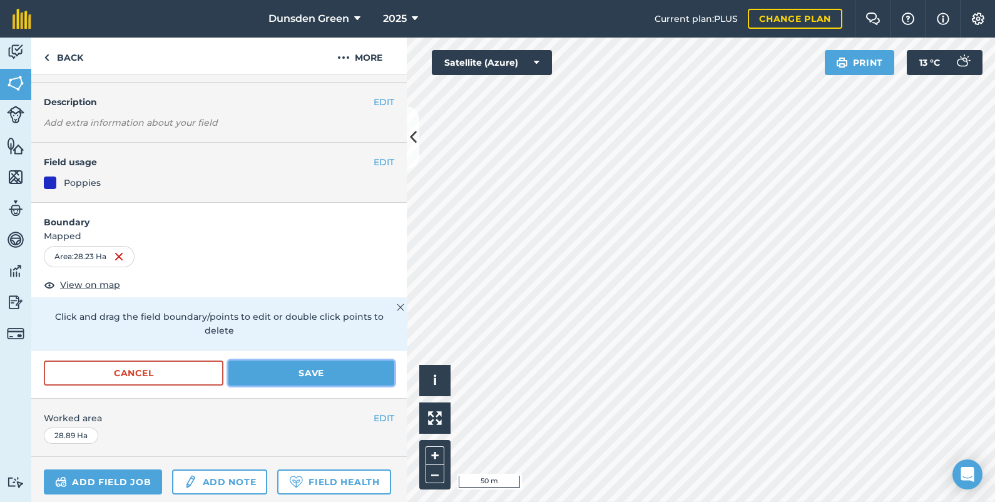
click at [337, 370] on button "Save" at bounding box center [311, 372] width 166 height 25
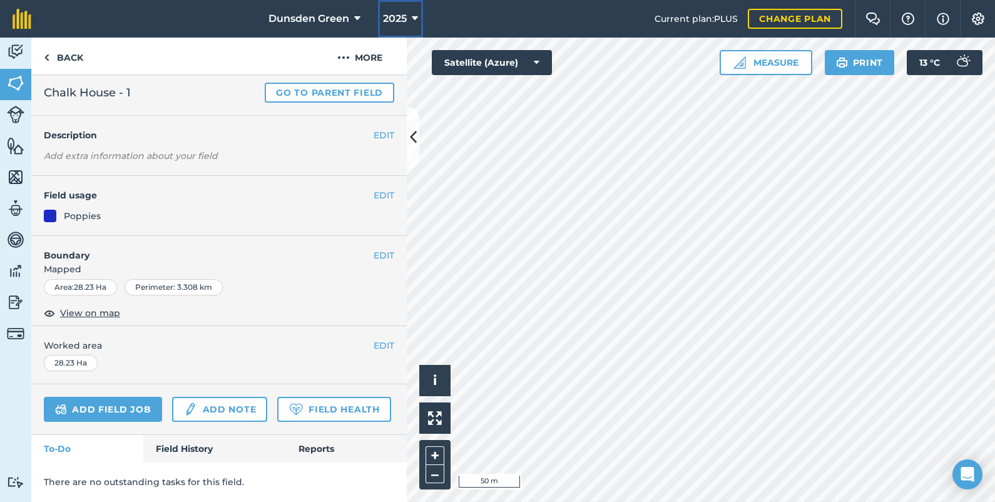
click at [416, 17] on icon at bounding box center [415, 18] width 6 height 15
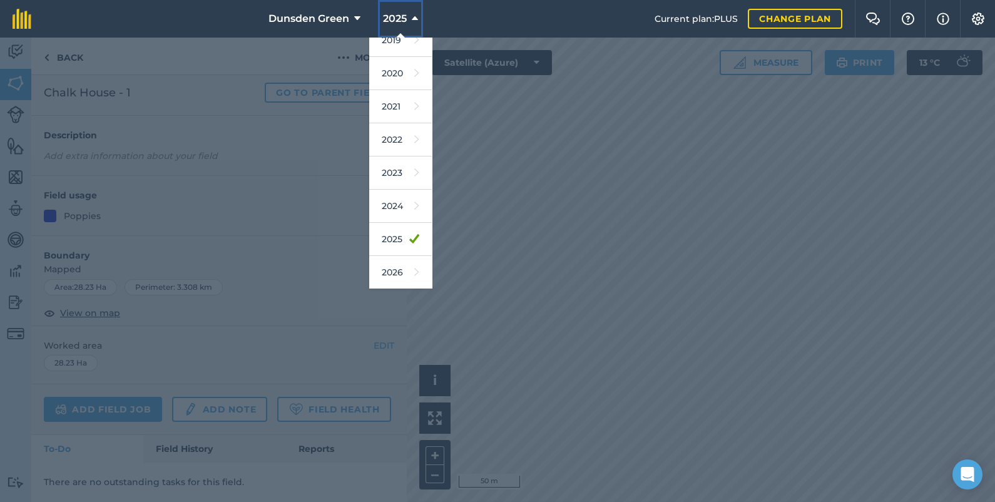
scroll to position [94, 0]
click at [397, 257] on link "2026" at bounding box center [400, 258] width 63 height 33
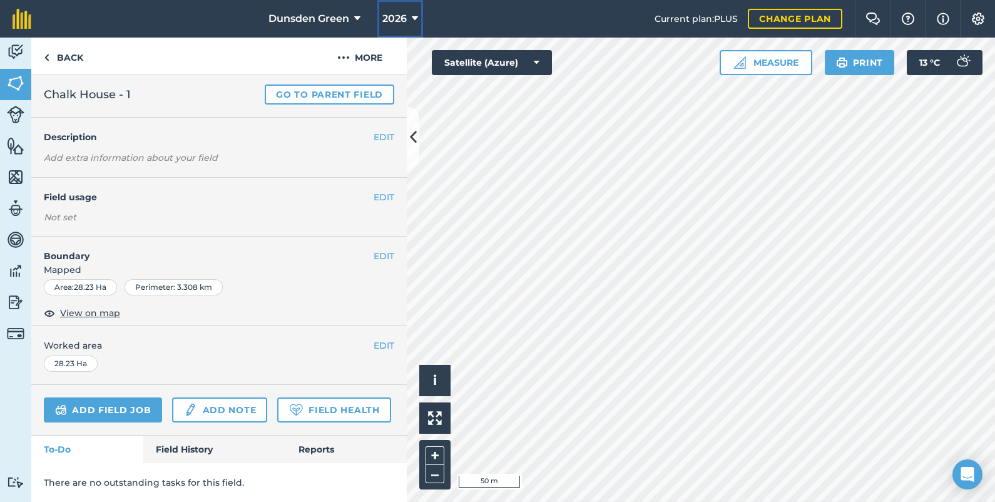
click at [413, 18] on icon at bounding box center [415, 18] width 6 height 15
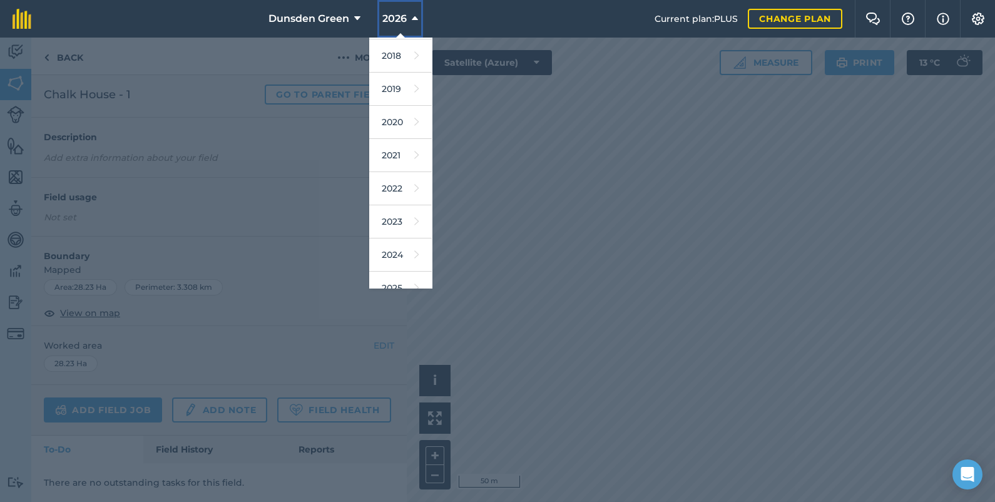
scroll to position [62, 0]
click at [417, 261] on link "2025" at bounding box center [400, 257] width 63 height 33
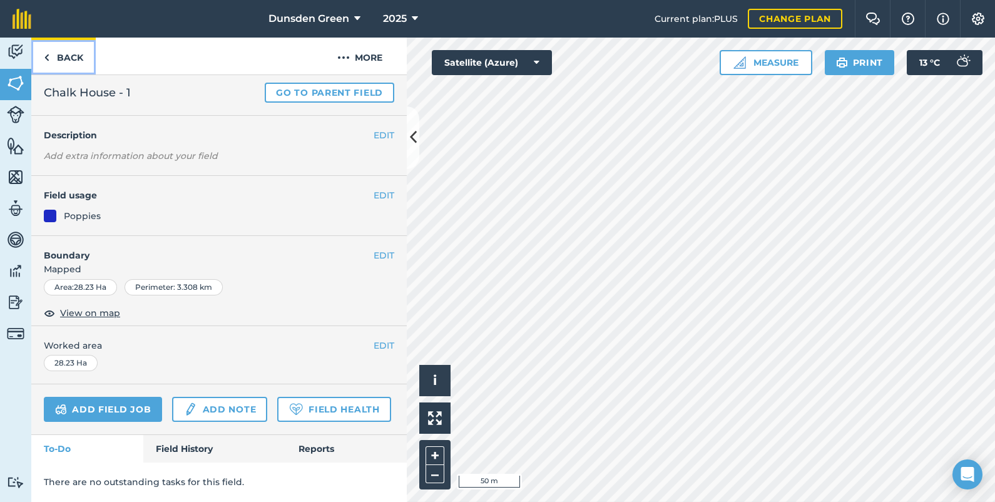
click at [69, 48] on link "Back" at bounding box center [63, 56] width 64 height 37
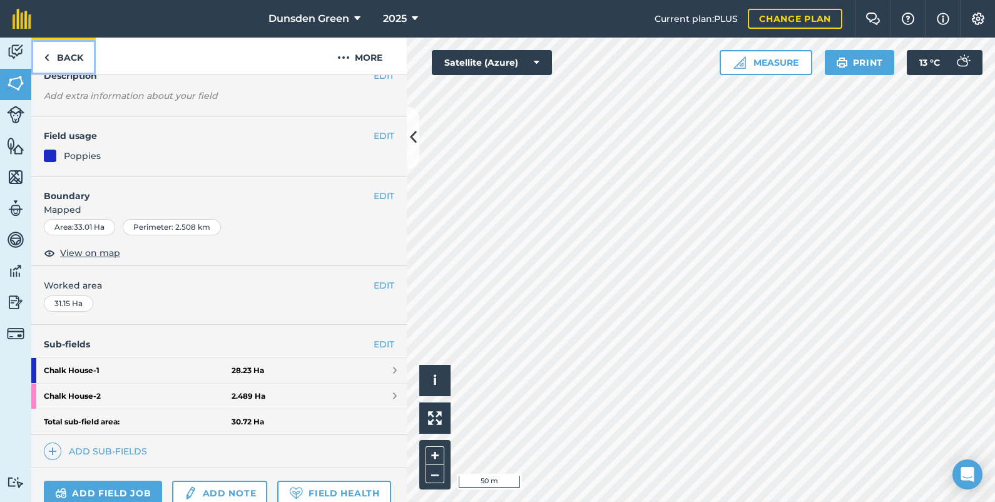
click at [69, 48] on link "Back" at bounding box center [63, 56] width 64 height 37
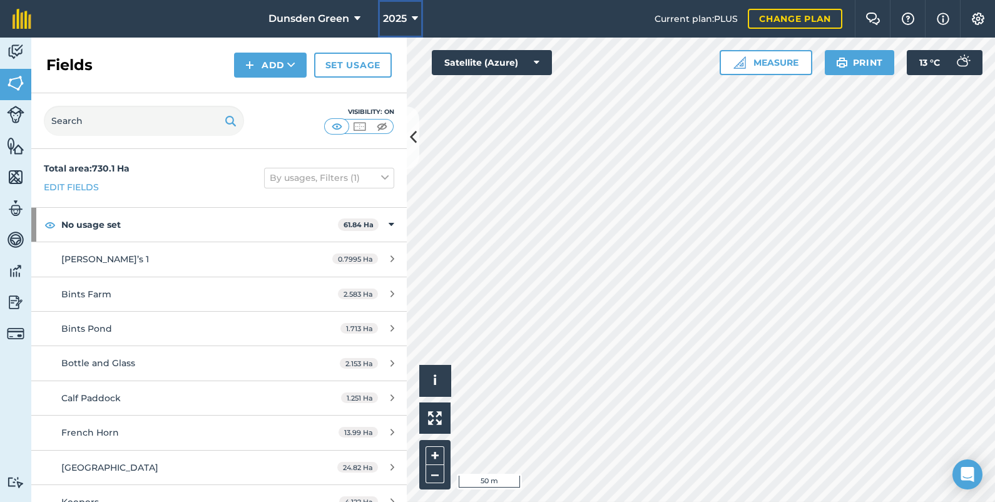
click at [416, 17] on icon at bounding box center [415, 18] width 6 height 15
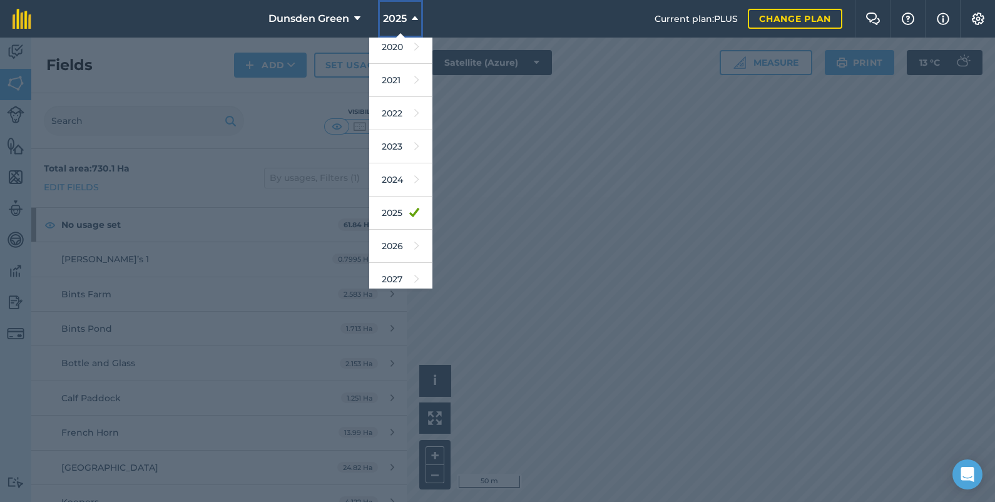
scroll to position [113, 0]
click at [397, 241] on link "2026" at bounding box center [400, 239] width 63 height 33
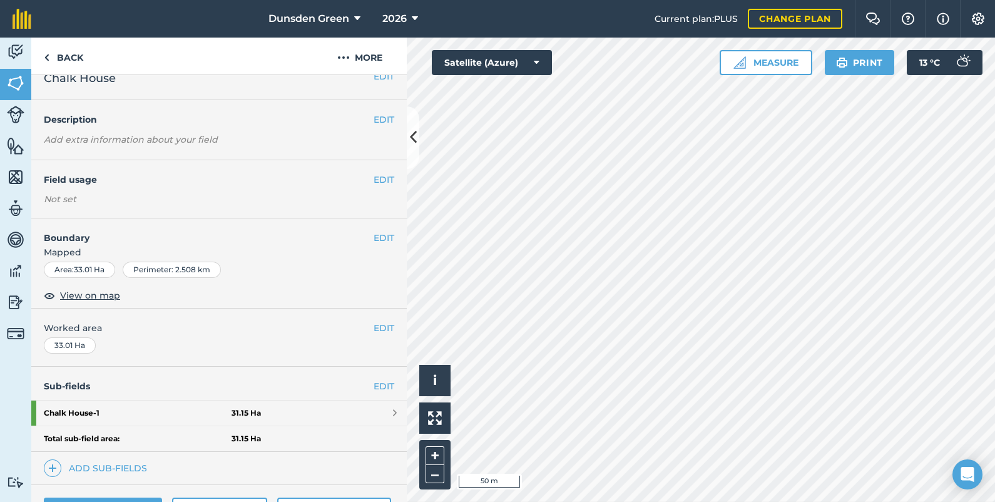
scroll to position [31, 0]
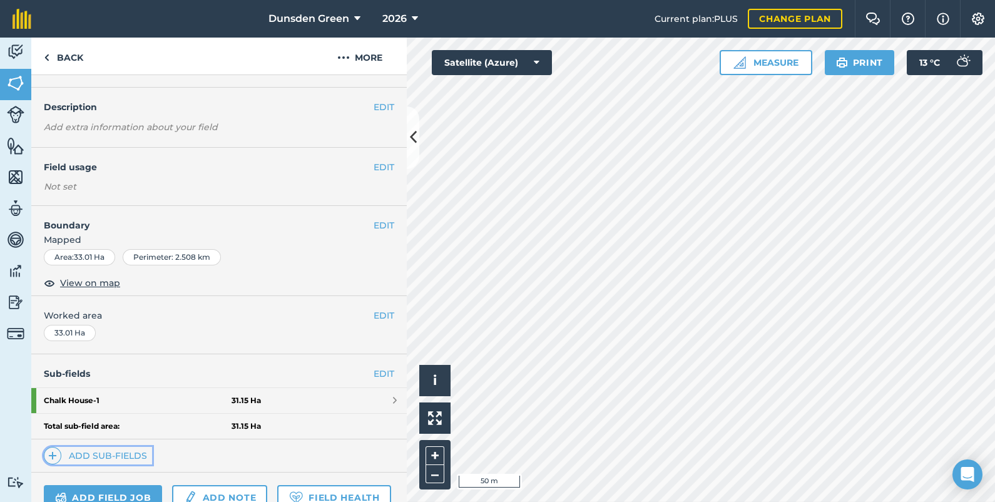
click at [89, 447] on link "Add sub-fields" at bounding box center [98, 456] width 108 height 18
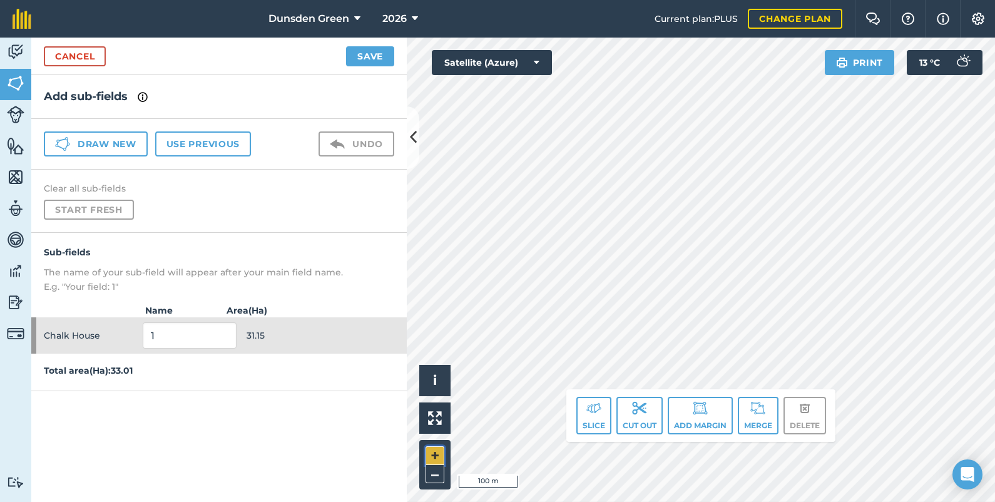
click at [432, 449] on button "+" at bounding box center [435, 455] width 19 height 19
click at [591, 411] on img at bounding box center [593, 407] width 15 height 15
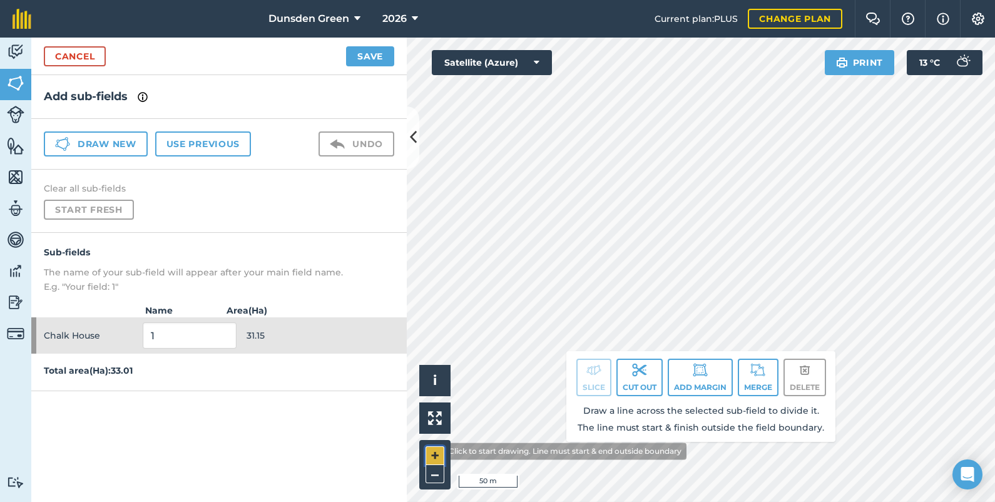
click at [434, 451] on button "+" at bounding box center [435, 455] width 19 height 19
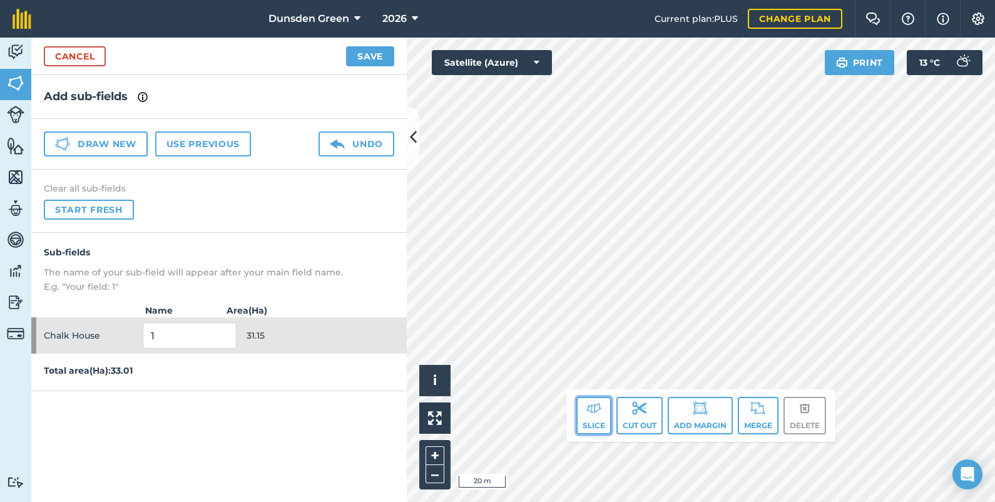
click at [589, 419] on button "Slice" at bounding box center [593, 416] width 35 height 38
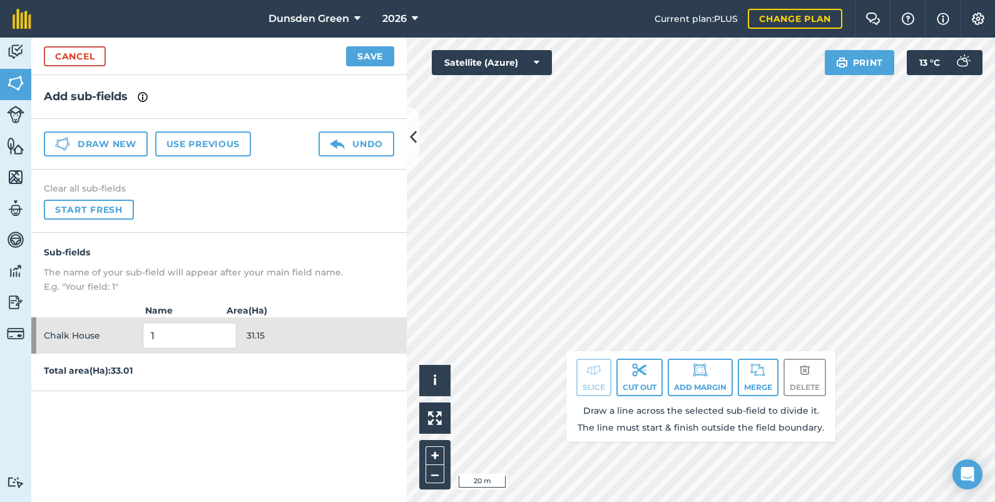
click at [469, 501] on html "Dunsden Green 2026 Current plan : PLUS Change plan Farm Chat Help Info Settings…" at bounding box center [497, 251] width 995 height 502
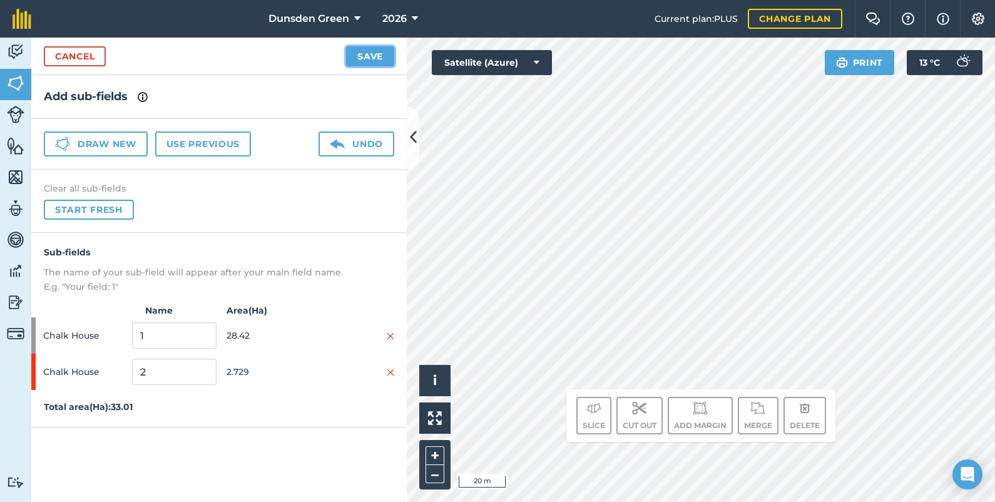
drag, startPoint x: 681, startPoint y: 127, endPoint x: 369, endPoint y: 52, distance: 320.6
click at [369, 52] on button "Save" at bounding box center [370, 56] width 48 height 20
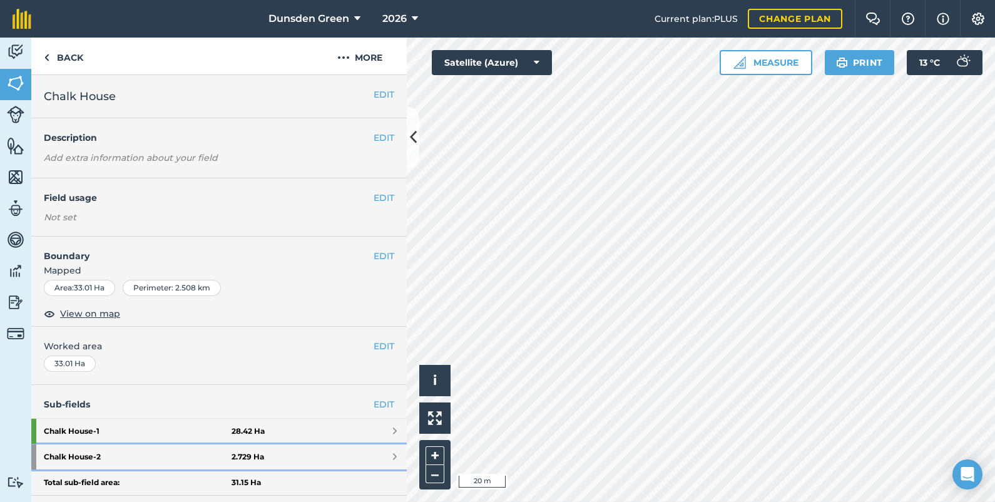
click at [255, 452] on strong "2.729 Ha" at bounding box center [248, 457] width 33 height 10
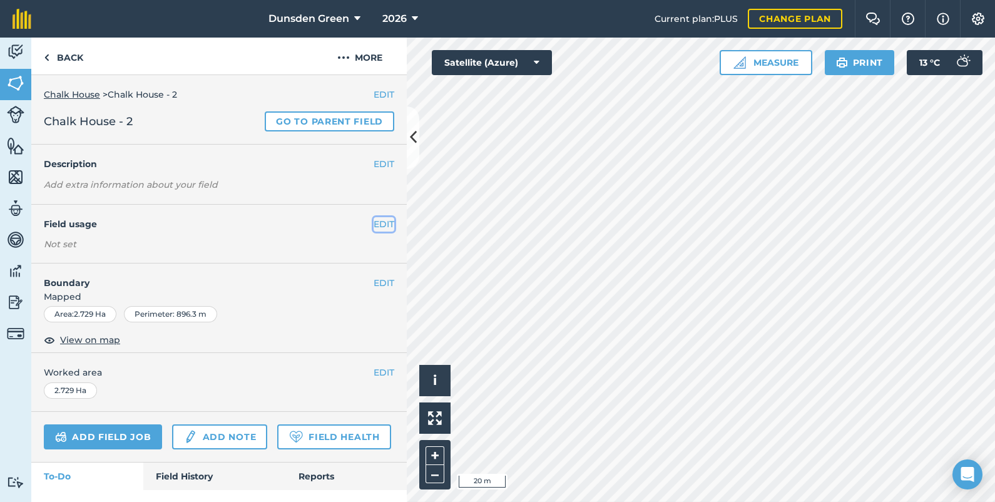
click at [374, 221] on button "EDIT" at bounding box center [384, 224] width 21 height 14
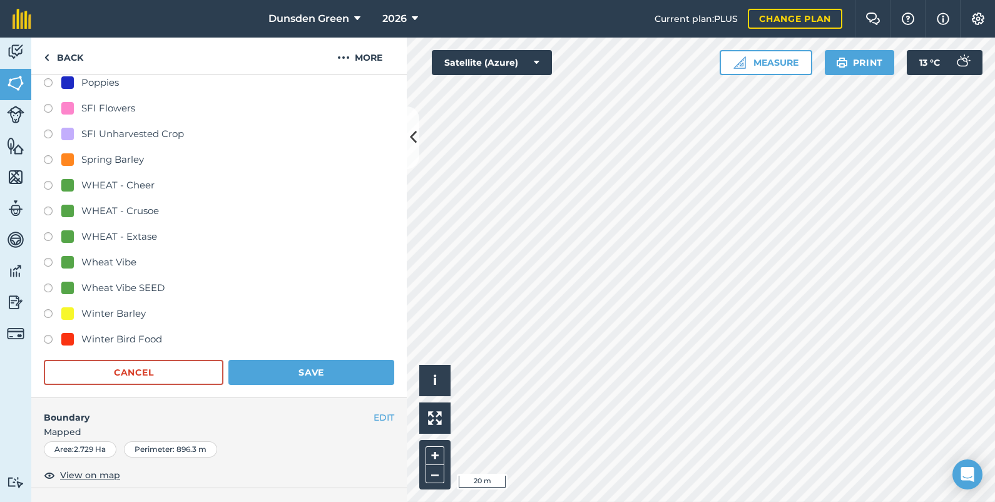
scroll to position [528, 0]
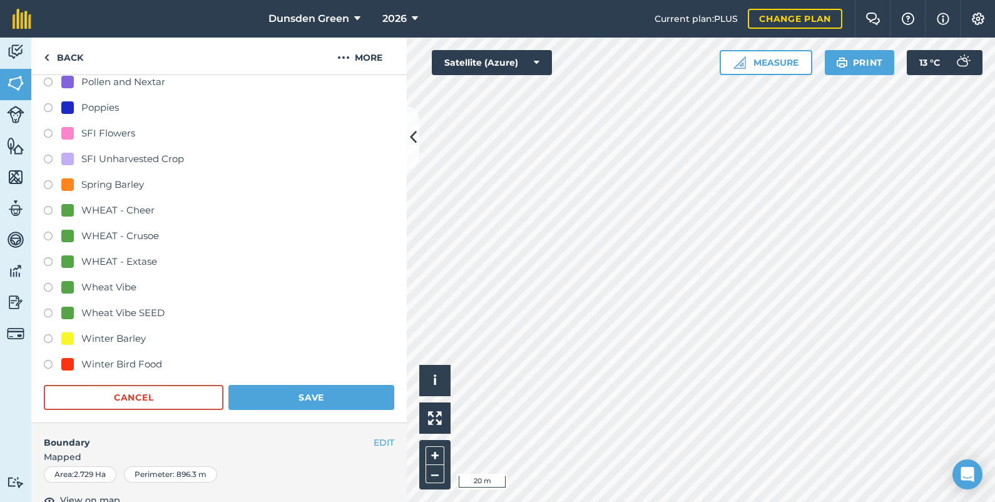
click at [47, 131] on label at bounding box center [53, 135] width 18 height 13
radio input "true"
radio input "false"
click at [303, 389] on button "Save" at bounding box center [311, 397] width 166 height 25
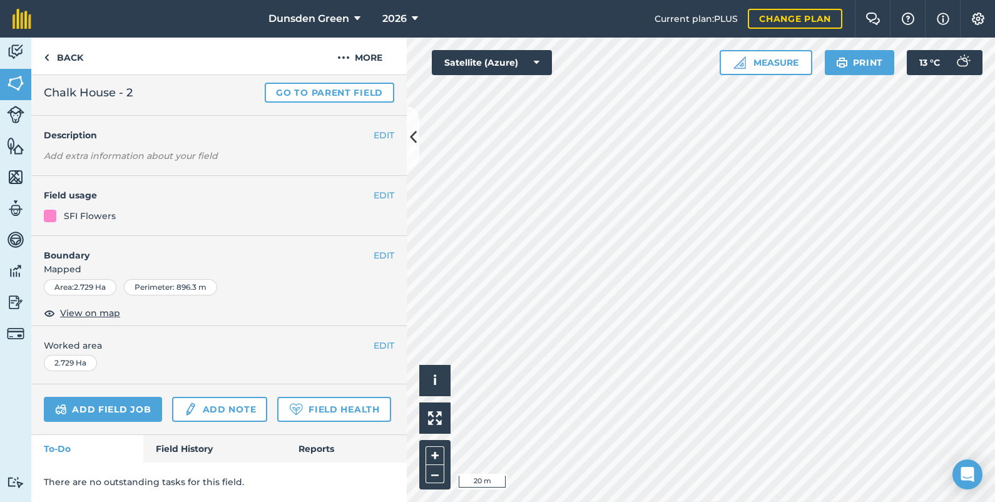
scroll to position [62, 0]
click at [68, 55] on link "Back" at bounding box center [63, 56] width 64 height 37
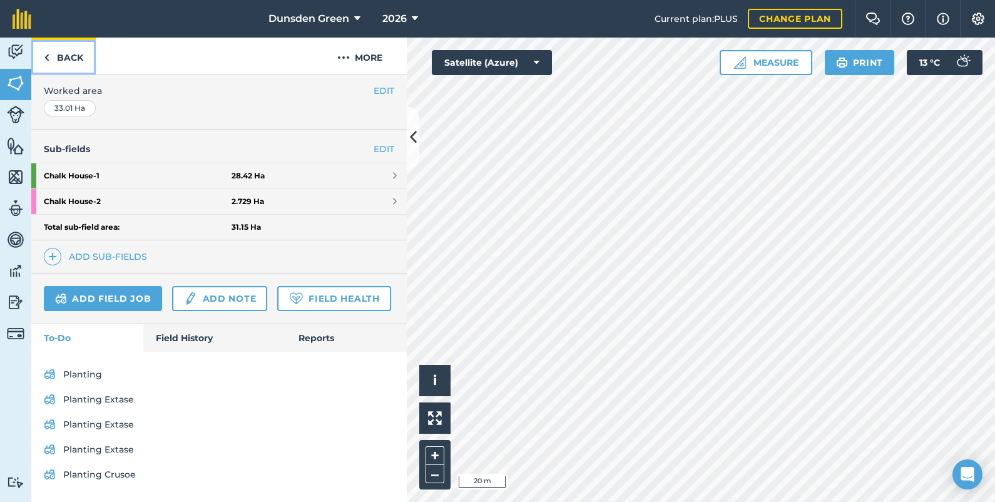
click at [68, 55] on link "Back" at bounding box center [63, 56] width 64 height 37
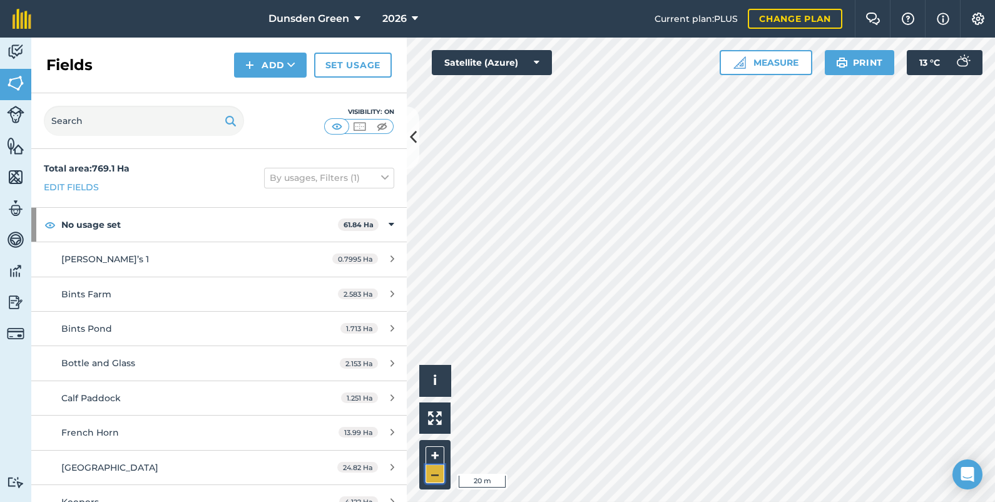
click at [432, 469] on button "–" at bounding box center [435, 474] width 19 height 18
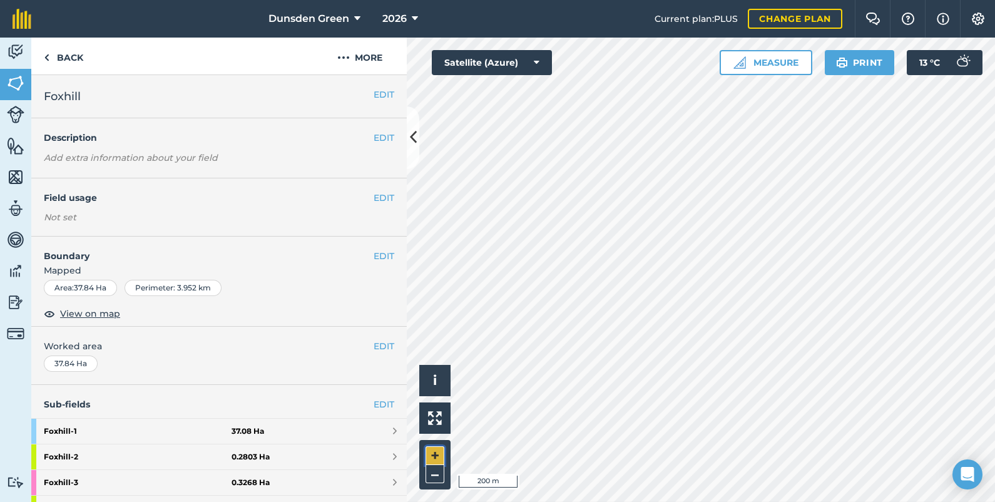
click at [438, 447] on button "+" at bounding box center [435, 455] width 19 height 19
click at [434, 451] on button "+" at bounding box center [435, 455] width 19 height 19
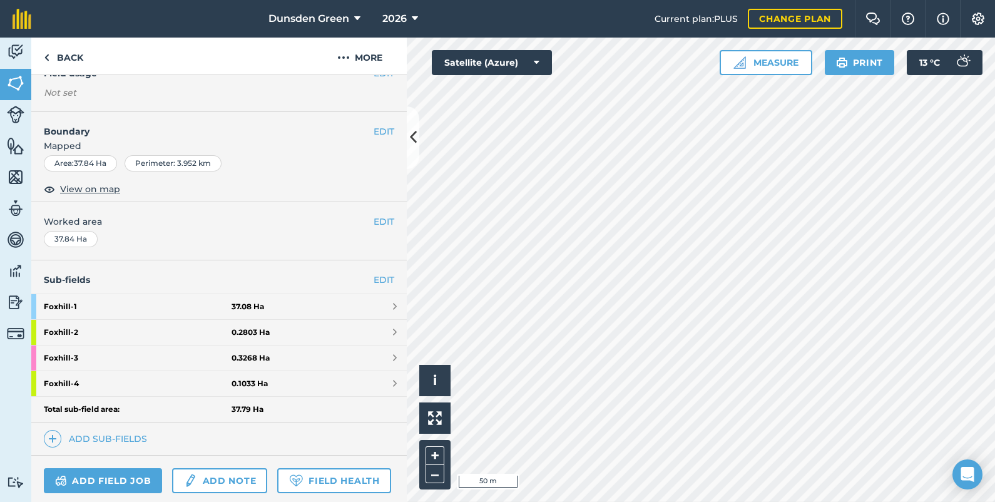
scroll to position [156, 0]
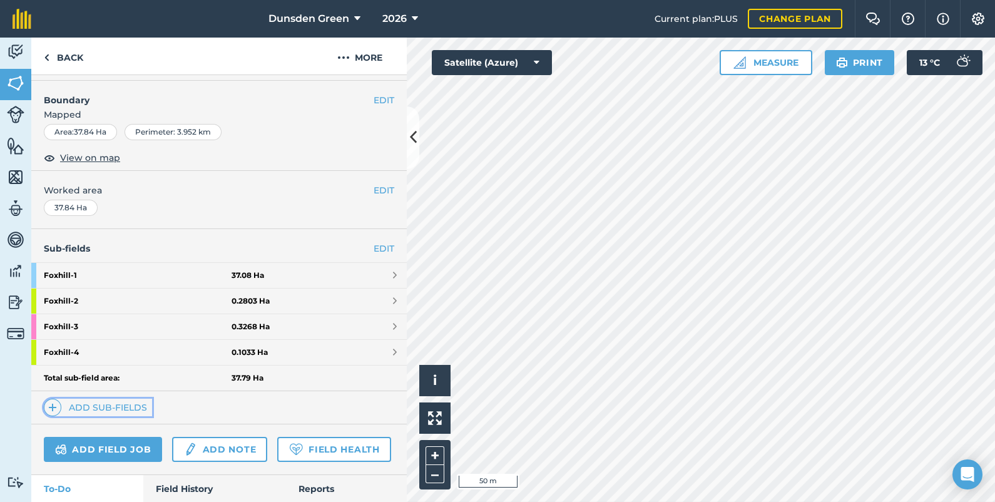
click at [120, 403] on link "Add sub-fields" at bounding box center [98, 408] width 108 height 18
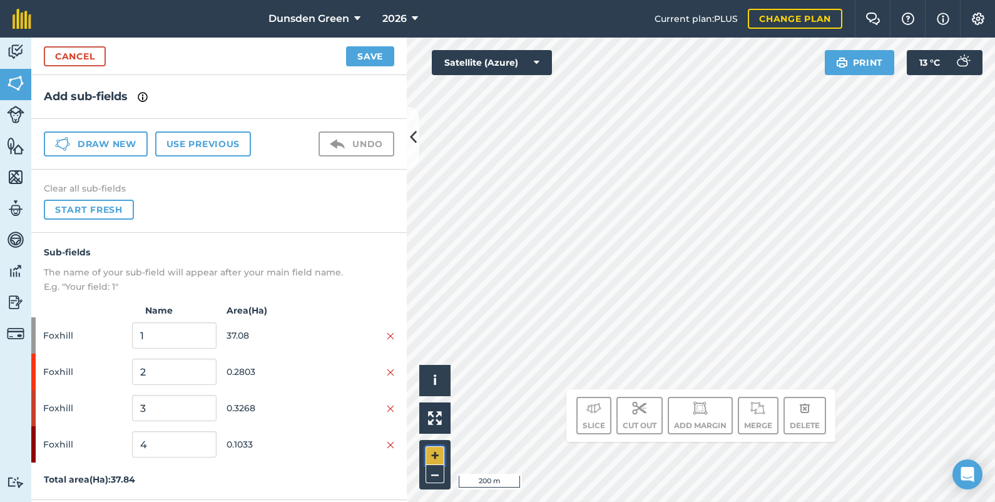
click at [436, 449] on button "+" at bounding box center [435, 455] width 19 height 19
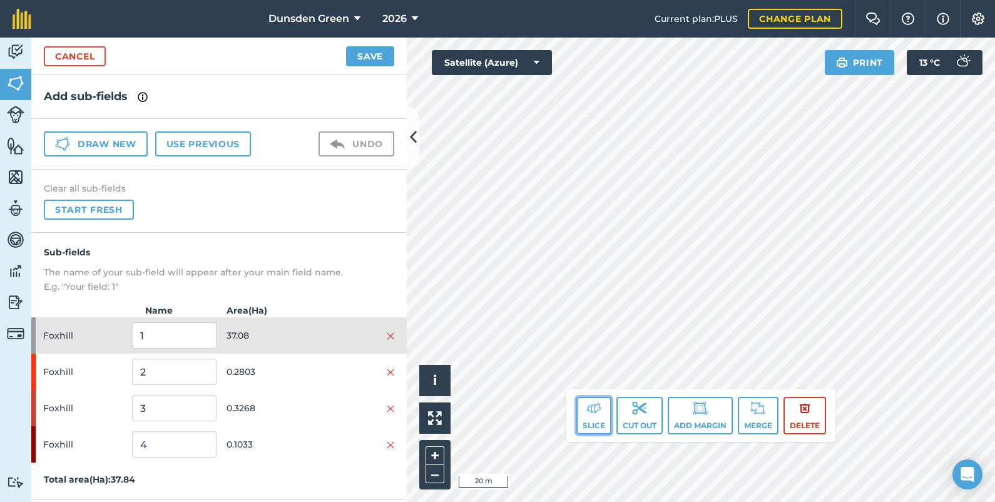
click at [591, 409] on img at bounding box center [593, 407] width 15 height 15
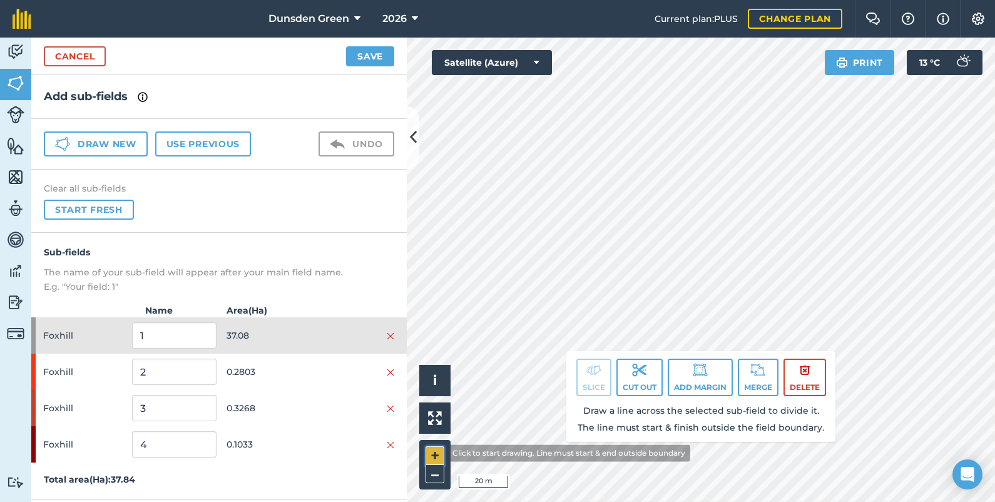
click at [438, 452] on button "+" at bounding box center [435, 455] width 19 height 19
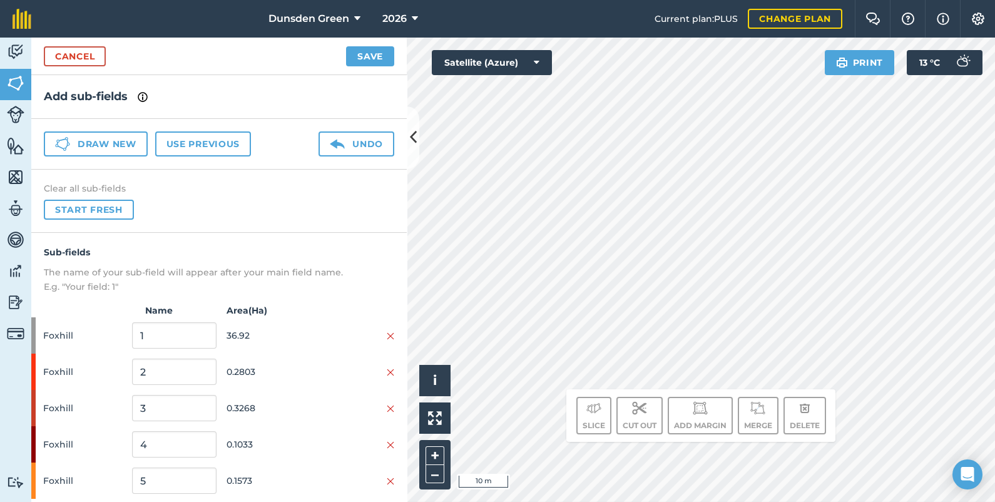
click at [687, 501] on html "Dunsden Green 2026 Current plan : PLUS Change plan Farm Chat Help Info Settings…" at bounding box center [497, 251] width 995 height 502
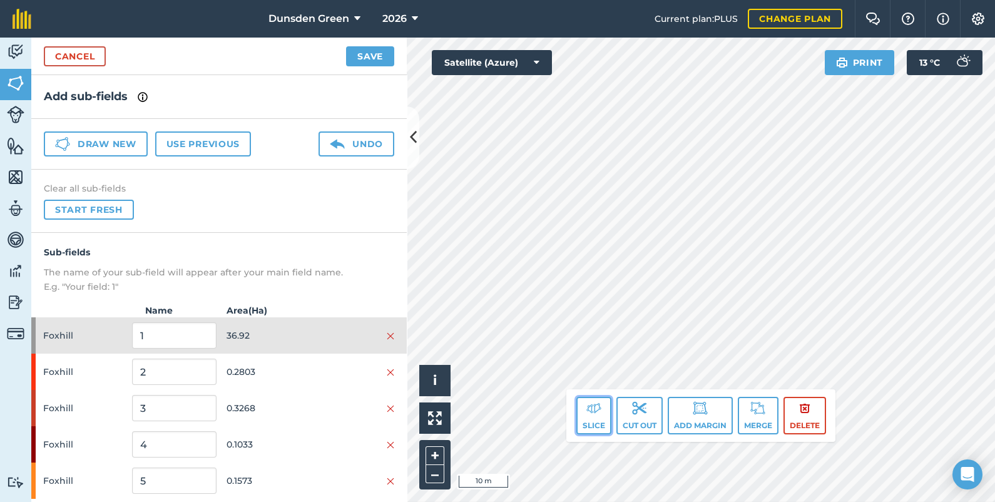
click at [581, 414] on button "Slice" at bounding box center [593, 416] width 35 height 38
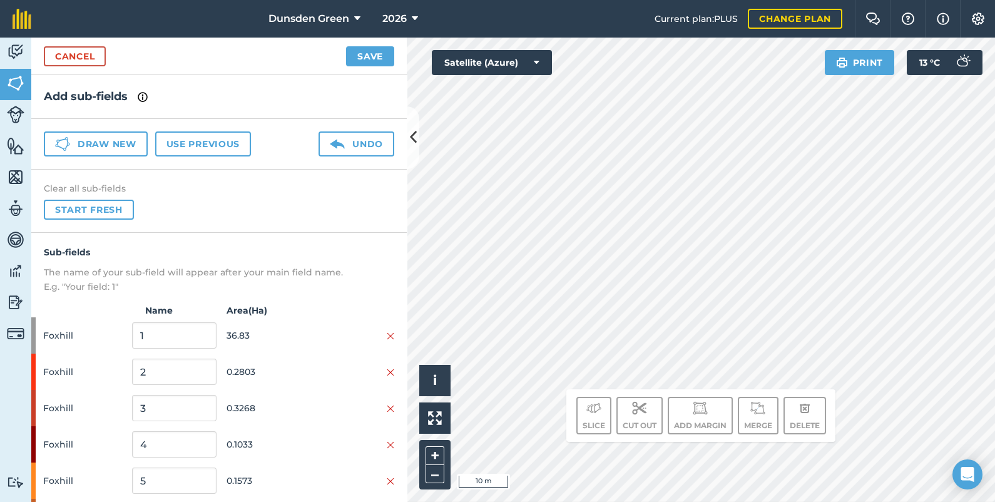
click at [892, 501] on html "Dunsden Green 2026 Current plan : PLUS Change plan Farm Chat Help Info Settings…" at bounding box center [497, 251] width 995 height 502
click at [930, 501] on html "Dunsden Green 2026 Current plan : PLUS Change plan Farm Chat Help Info Settings…" at bounding box center [497, 251] width 995 height 502
click at [432, 474] on button "–" at bounding box center [435, 474] width 19 height 18
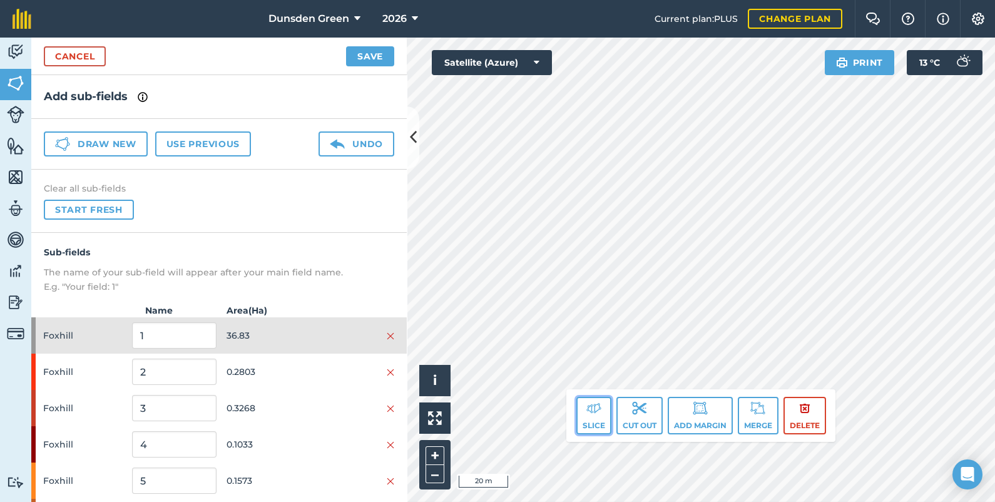
click at [594, 405] on img at bounding box center [593, 407] width 15 height 15
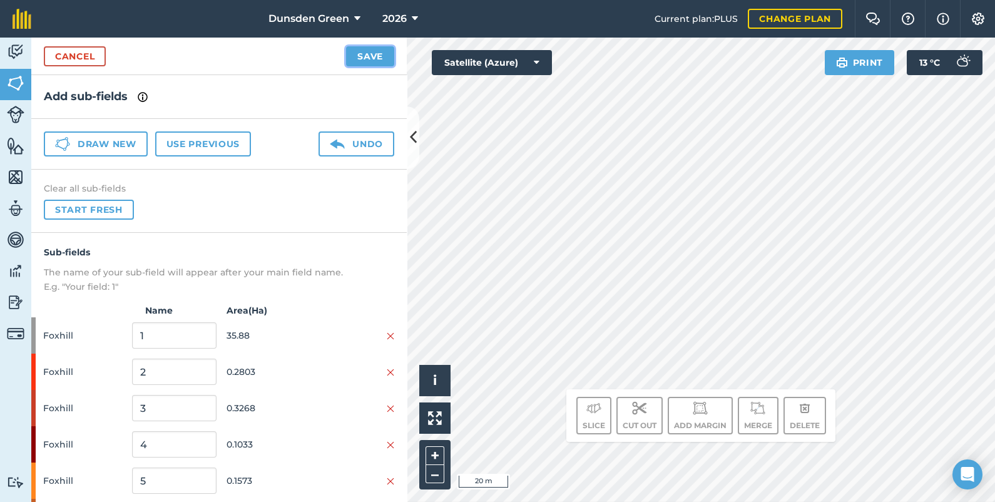
click at [378, 53] on button "Save" at bounding box center [370, 56] width 48 height 20
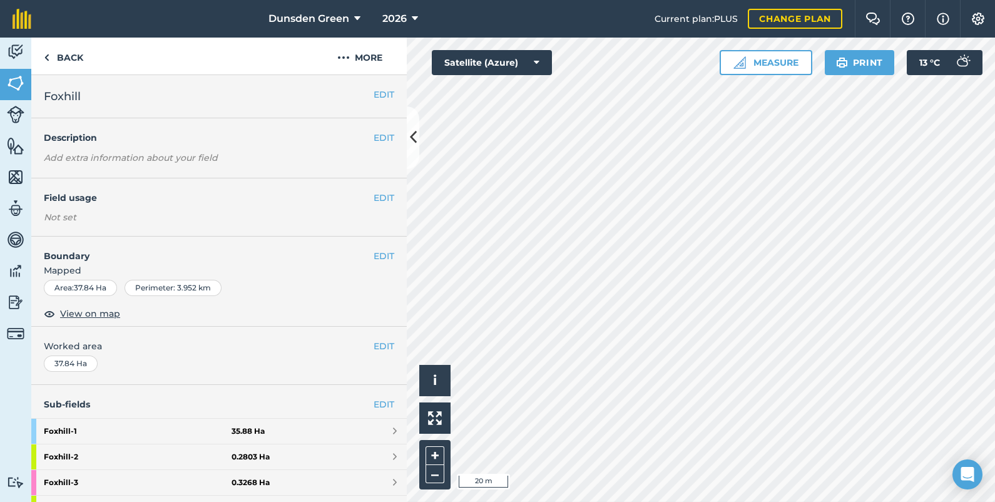
scroll to position [315, 0]
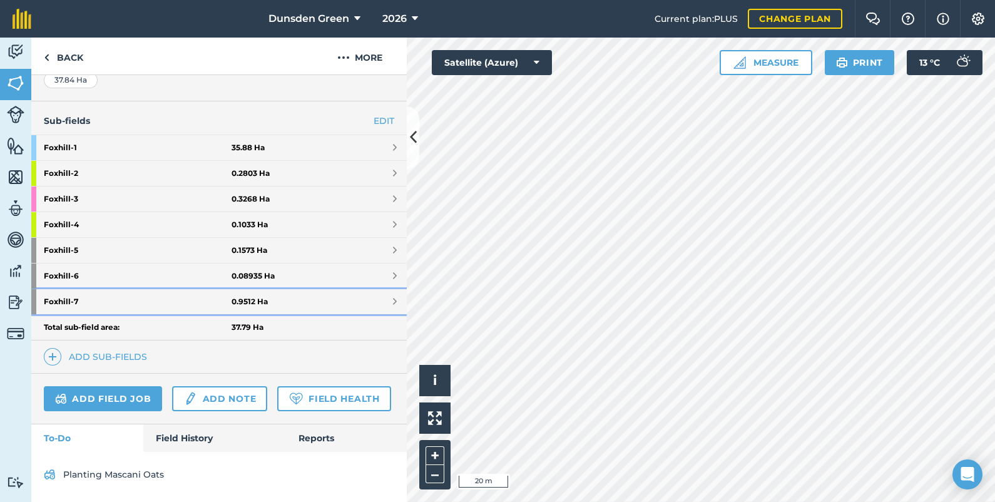
click at [232, 289] on link "Foxhill - 7 0.9512 Ha" at bounding box center [218, 301] width 375 height 25
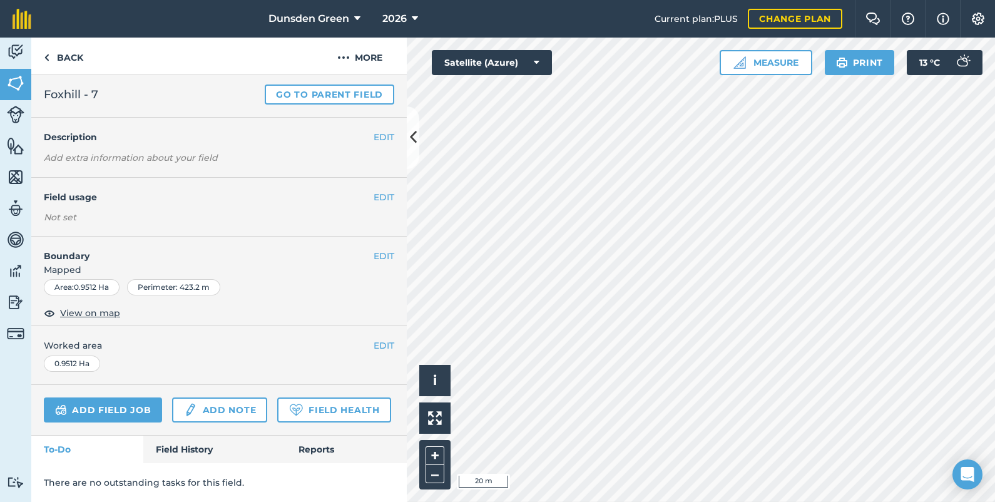
scroll to position [61, 0]
click at [374, 190] on button "EDIT" at bounding box center [384, 197] width 21 height 14
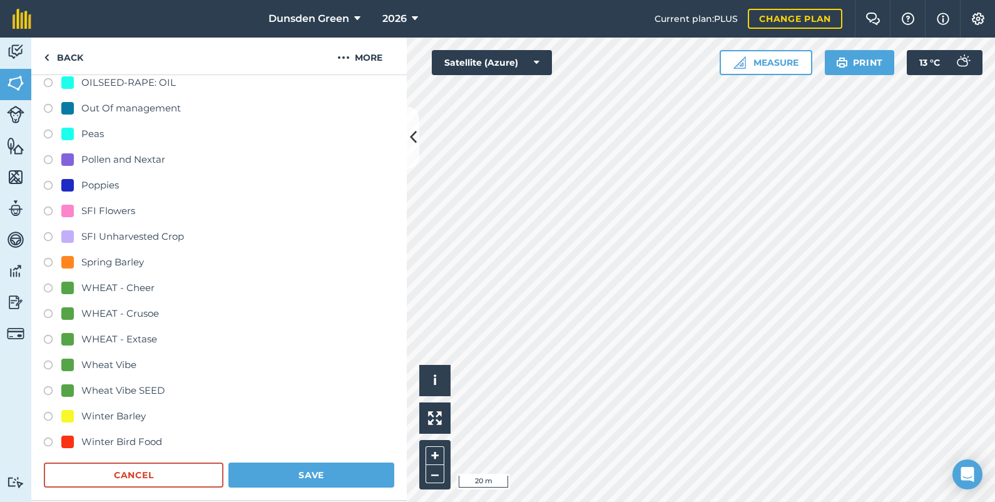
scroll to position [452, 0]
click at [49, 206] on label at bounding box center [53, 211] width 18 height 13
radio input "true"
radio input "false"
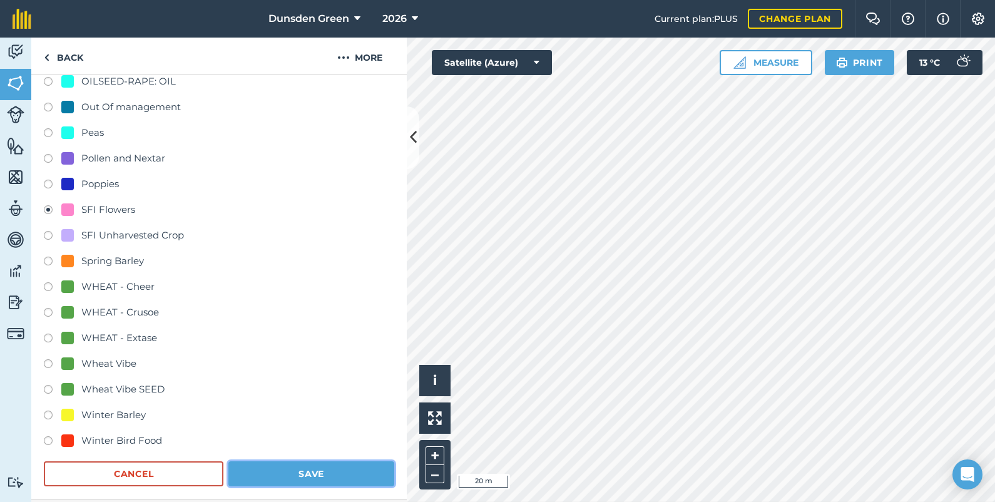
click at [284, 465] on button "Save" at bounding box center [311, 473] width 166 height 25
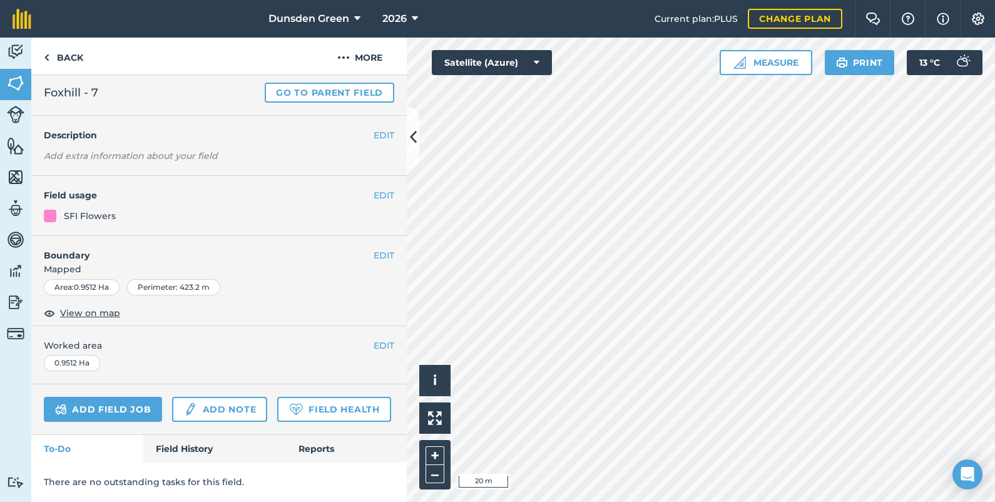
scroll to position [0, 0]
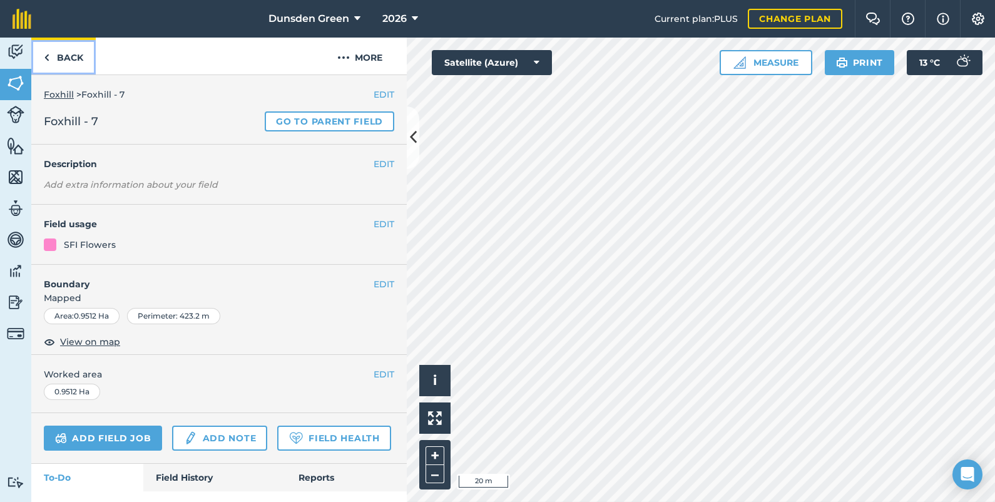
click at [63, 60] on link "Back" at bounding box center [63, 56] width 64 height 37
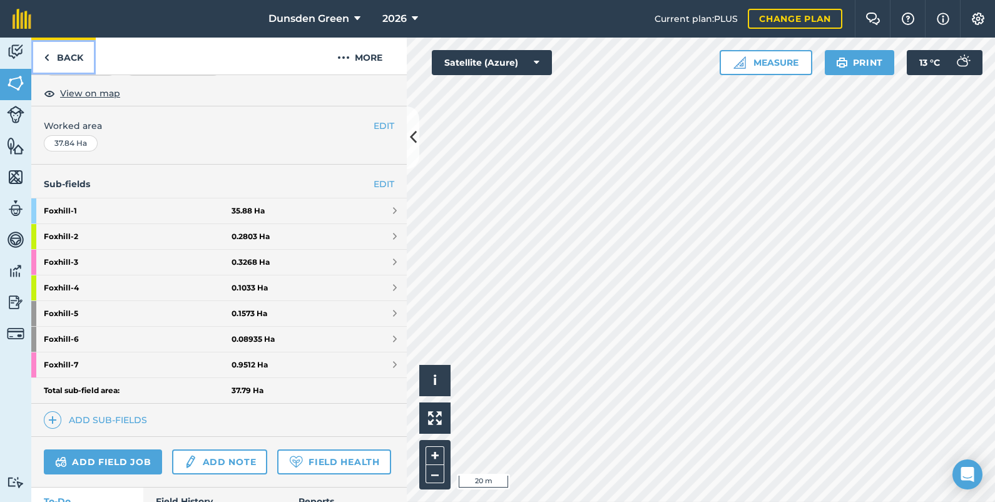
scroll to position [223, 0]
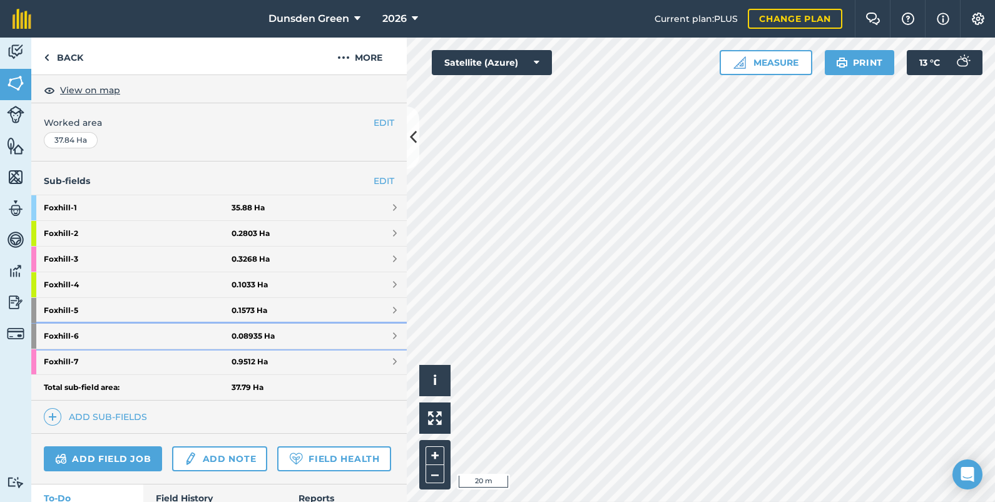
click at [116, 329] on strong "Foxhill - 6" at bounding box center [138, 336] width 188 height 25
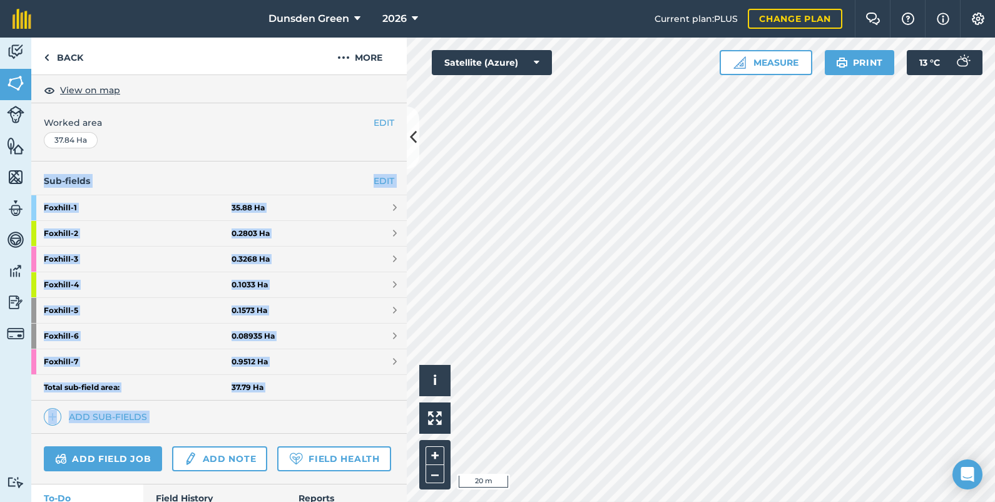
scroll to position [61, 0]
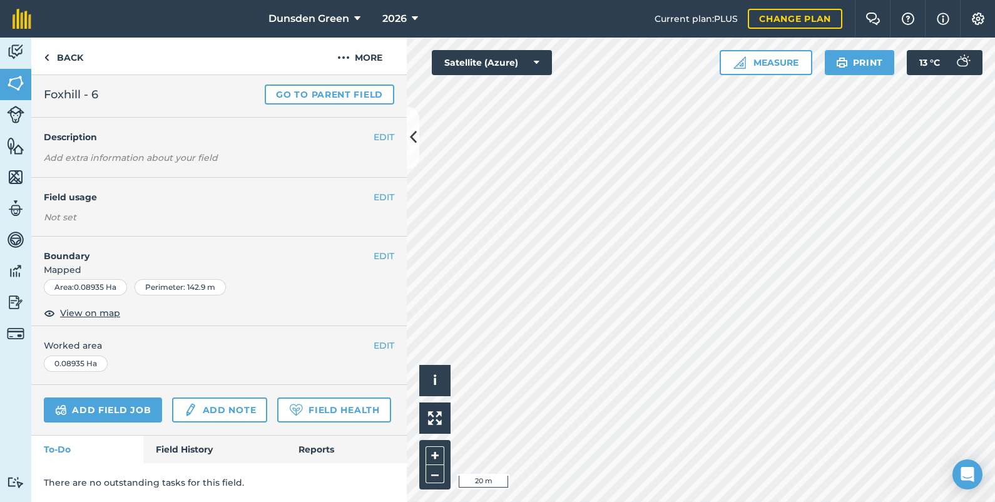
click at [116, 329] on div "EDIT Worked area 0.08935 Ha" at bounding box center [218, 355] width 375 height 58
drag, startPoint x: 116, startPoint y: 329, endPoint x: 370, endPoint y: 163, distance: 303.4
click at [374, 190] on button "EDIT" at bounding box center [384, 197] width 21 height 14
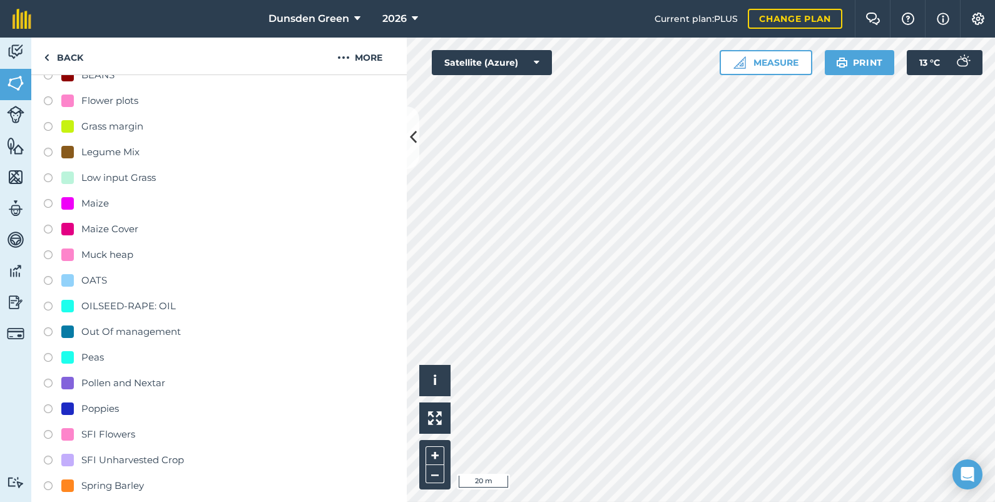
scroll to position [228, 0]
click at [47, 430] on label at bounding box center [53, 435] width 18 height 13
radio input "true"
radio input "false"
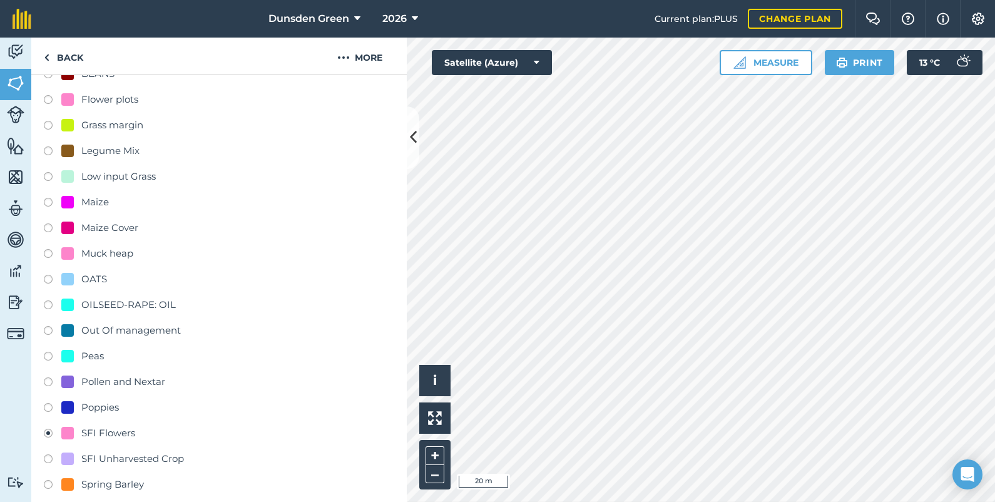
click at [47, 430] on label at bounding box center [53, 435] width 18 height 13
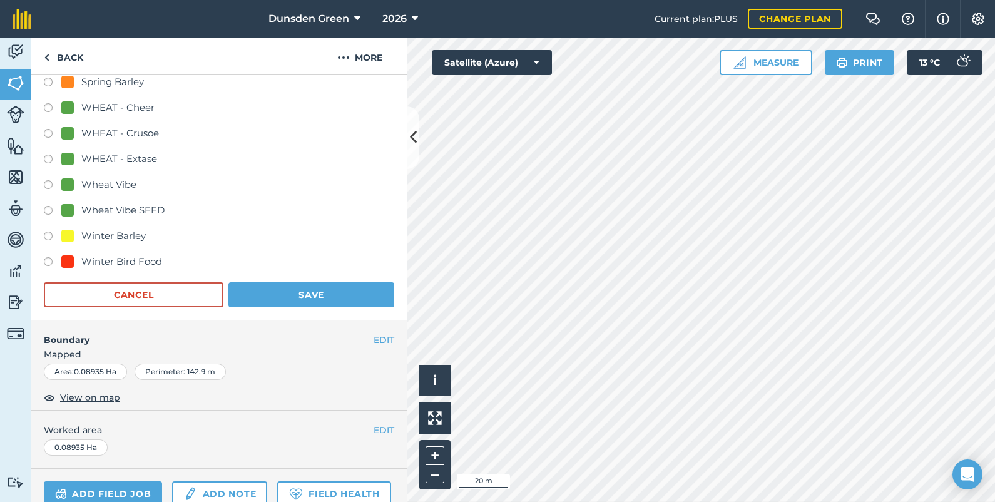
scroll to position [641, 0]
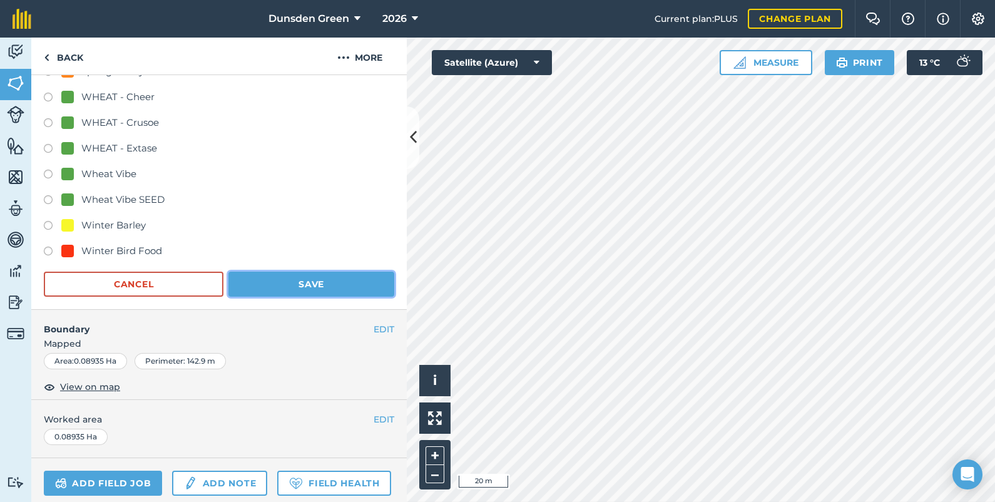
click at [310, 282] on button "Save" at bounding box center [311, 284] width 166 height 25
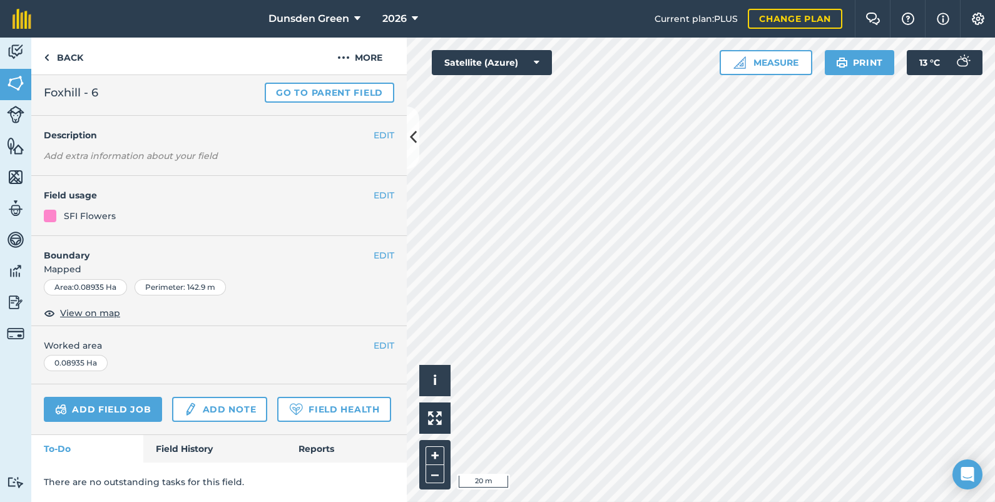
scroll to position [62, 0]
click at [68, 54] on link "Back" at bounding box center [63, 56] width 64 height 37
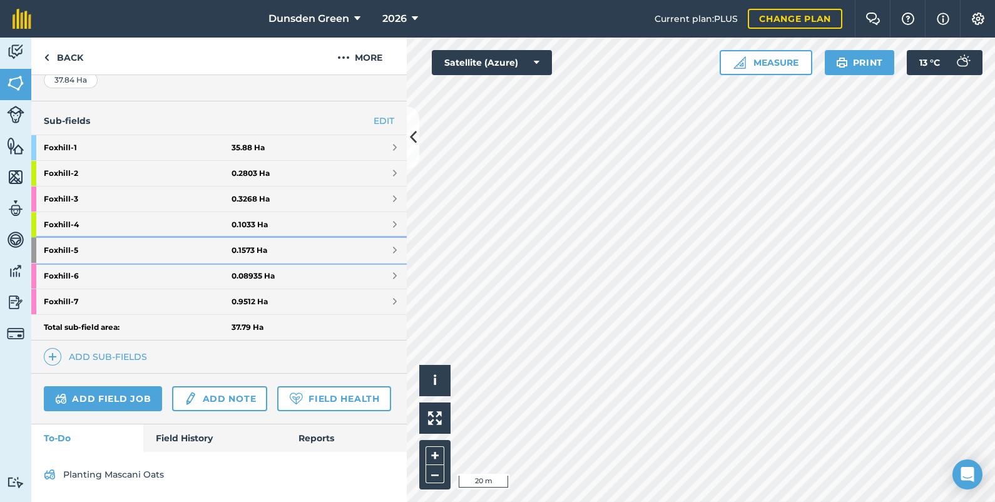
click at [59, 238] on strong "Foxhill - 5" at bounding box center [138, 250] width 188 height 25
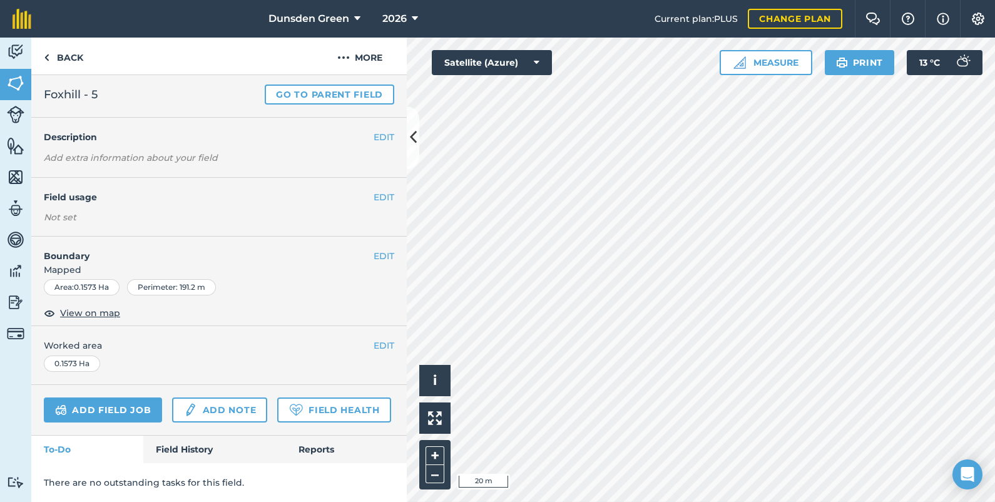
scroll to position [61, 0]
click at [374, 190] on button "EDIT" at bounding box center [384, 197] width 21 height 14
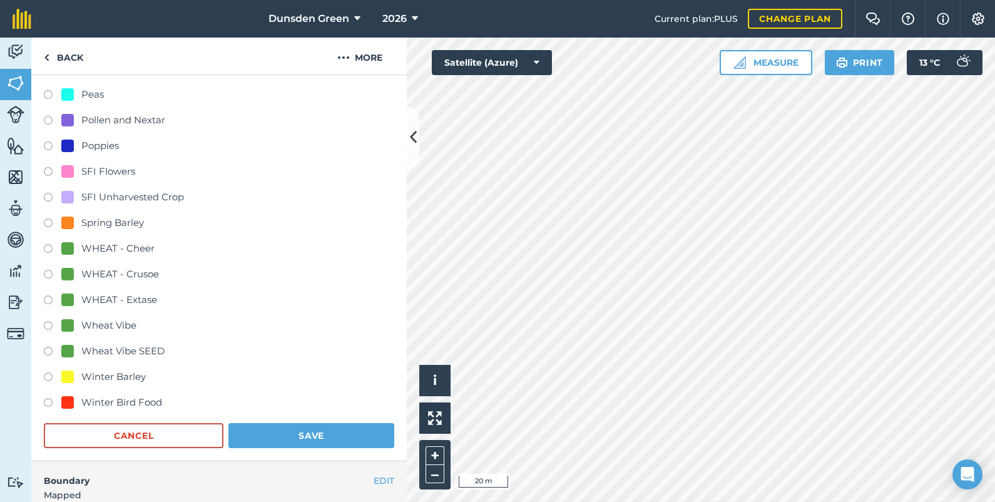
scroll to position [493, 0]
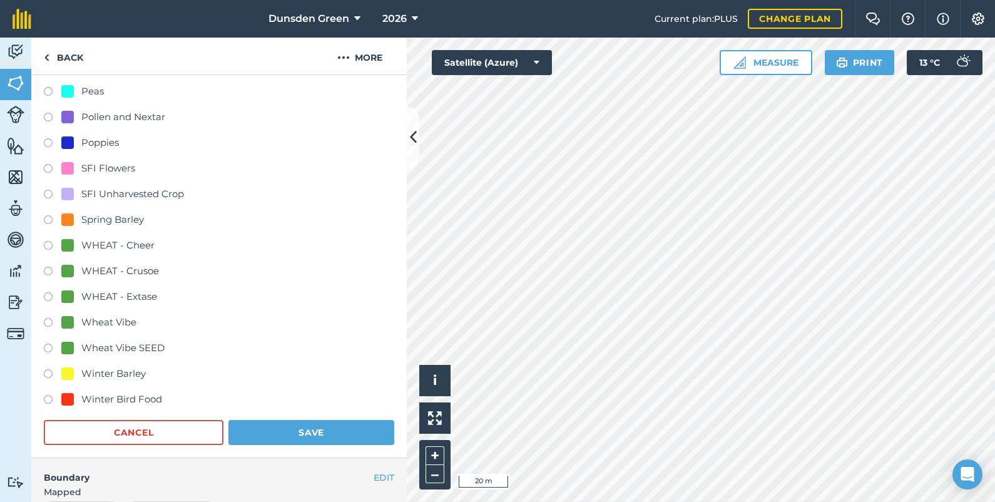
click at [47, 167] on label at bounding box center [53, 170] width 18 height 13
radio input "true"
radio input "false"
click at [315, 426] on button "Save" at bounding box center [311, 432] width 166 height 25
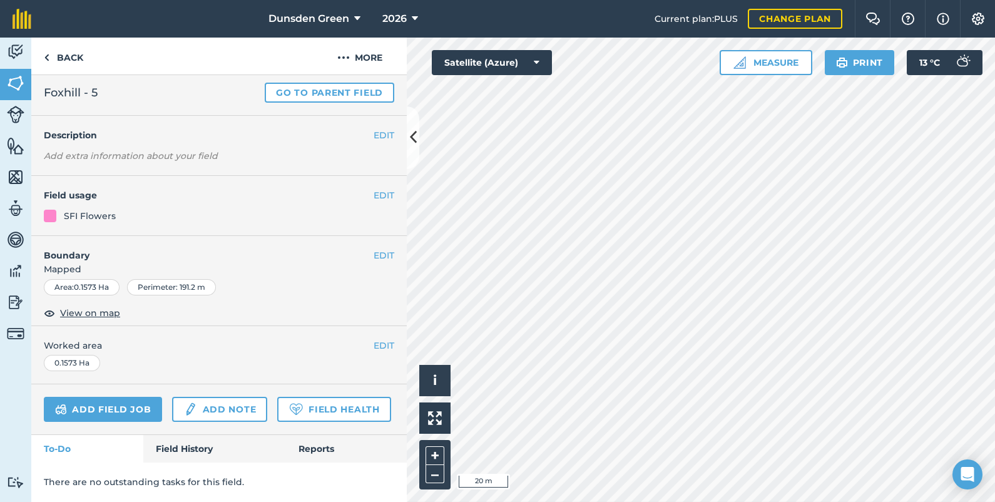
scroll to position [62, 0]
click at [69, 56] on link "Back" at bounding box center [63, 56] width 64 height 37
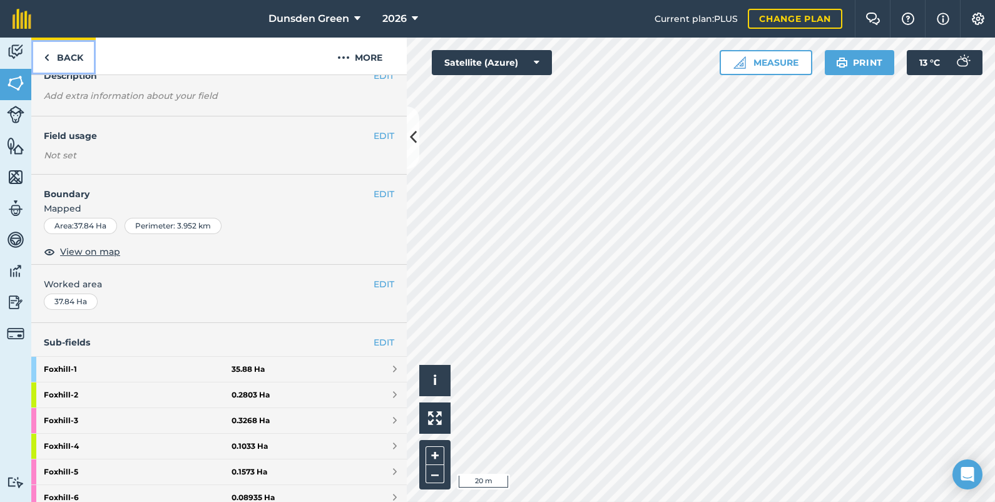
scroll to position [315, 0]
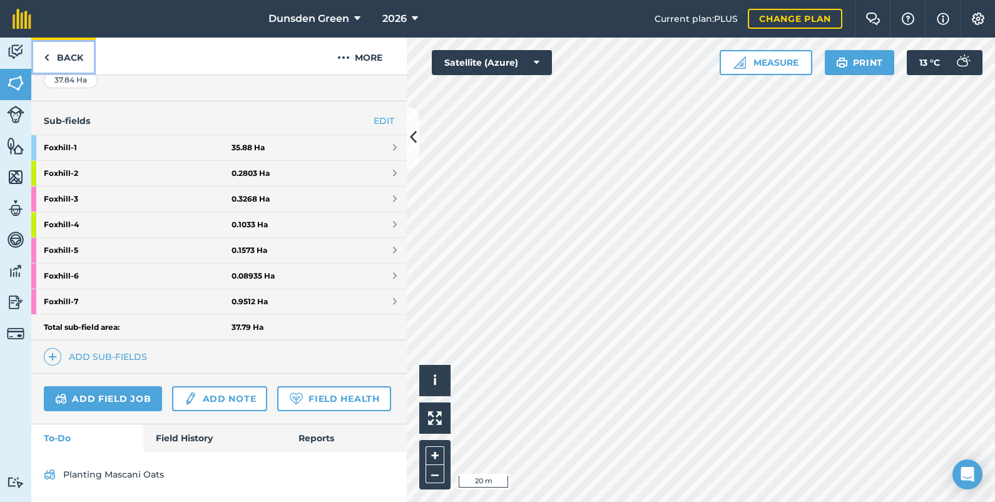
click at [69, 56] on link "Back" at bounding box center [63, 56] width 64 height 37
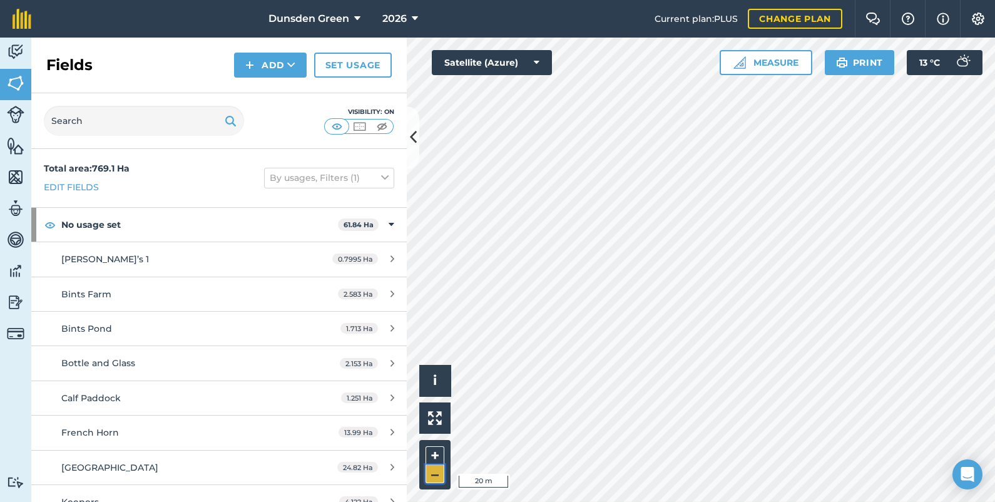
click at [436, 473] on button "–" at bounding box center [435, 474] width 19 height 18
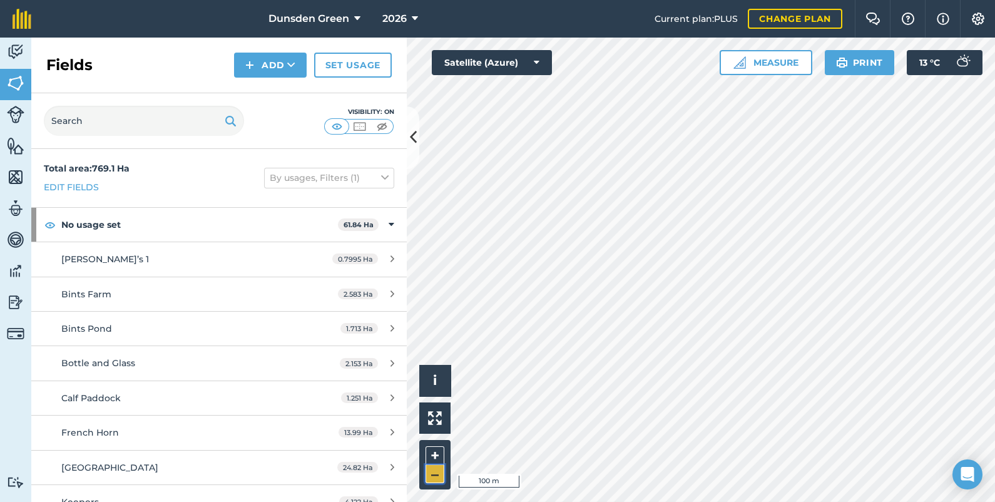
click at [436, 473] on button "–" at bounding box center [435, 474] width 19 height 18
click at [432, 469] on button "–" at bounding box center [435, 474] width 19 height 18
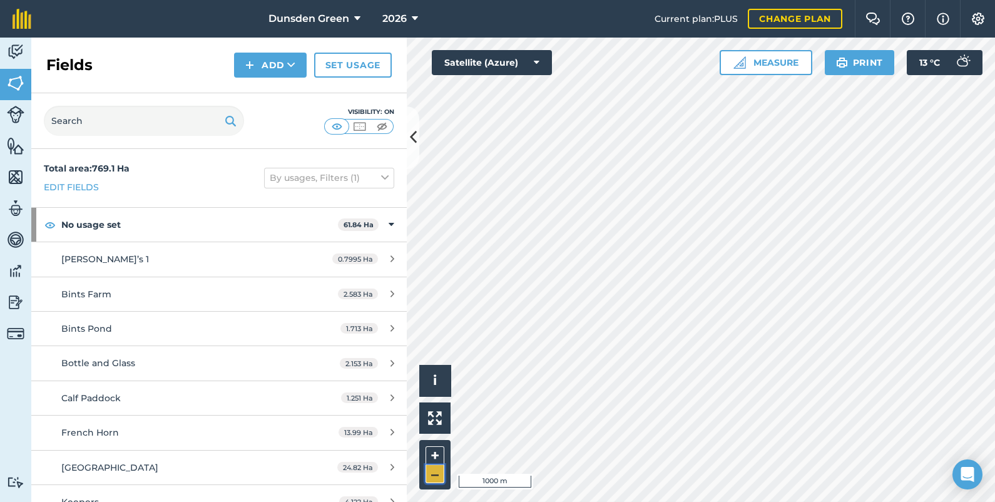
click at [438, 469] on button "–" at bounding box center [435, 474] width 19 height 18
click at [432, 456] on button "+" at bounding box center [435, 455] width 19 height 19
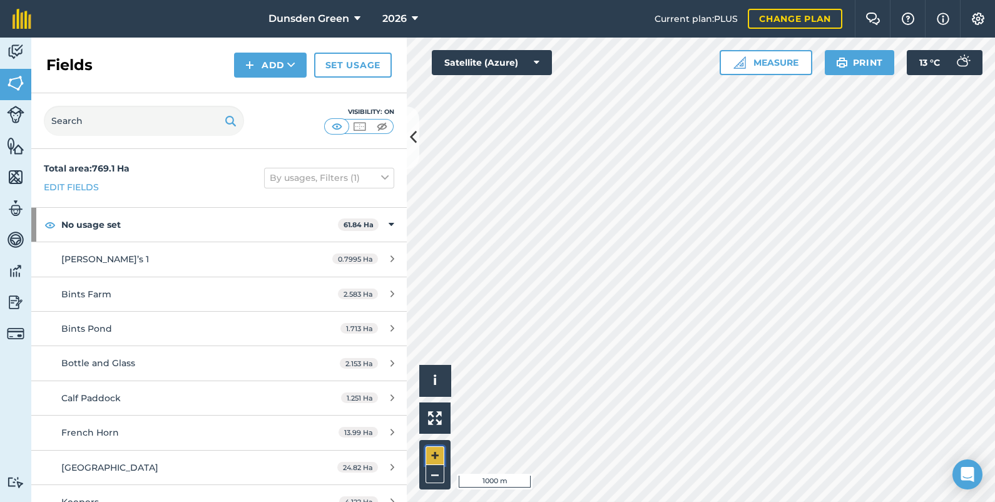
click at [432, 456] on button "+" at bounding box center [435, 455] width 19 height 19
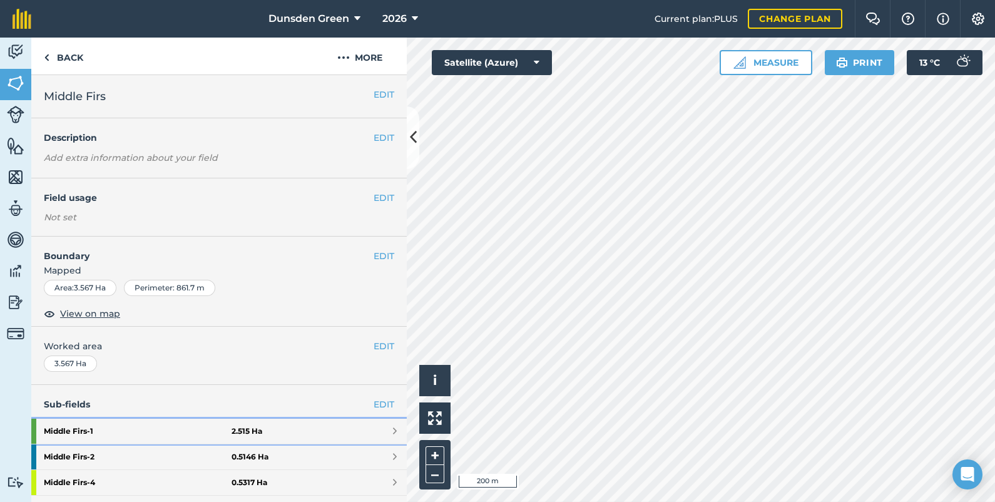
click at [294, 424] on link "Middle Firs - 1 2.515 Ha" at bounding box center [218, 431] width 375 height 25
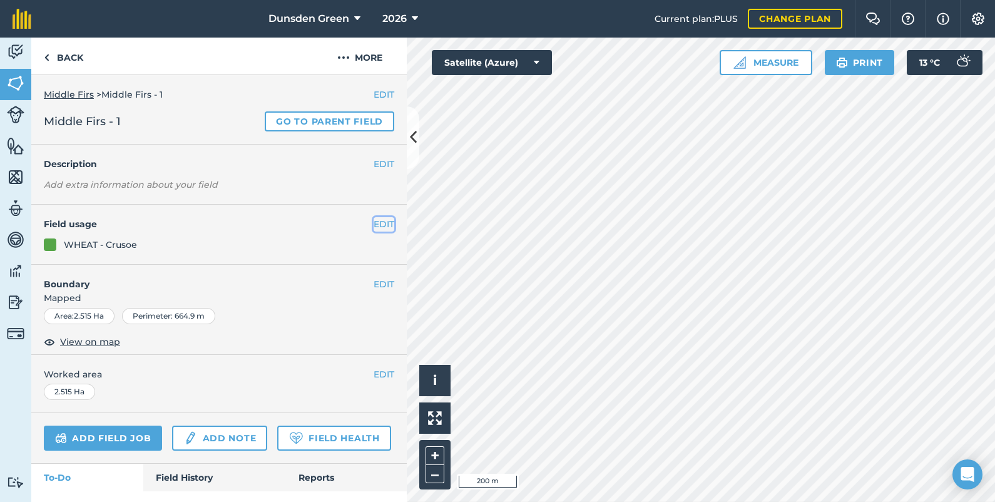
click at [374, 225] on button "EDIT" at bounding box center [384, 224] width 21 height 14
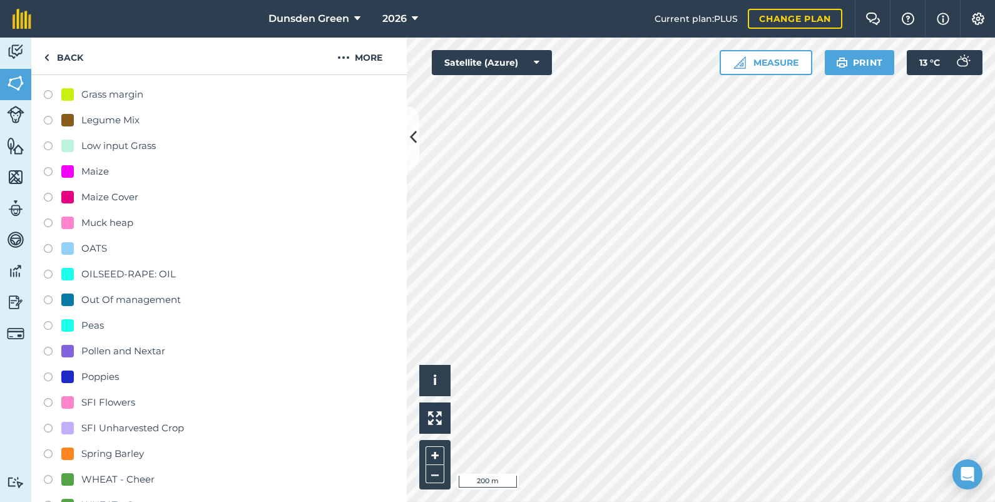
scroll to position [281, 0]
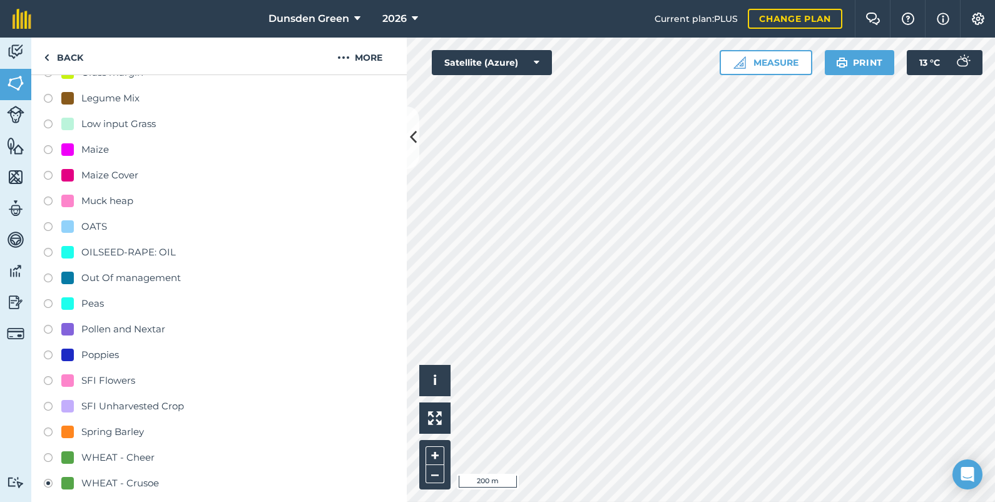
click at [50, 377] on label at bounding box center [53, 382] width 18 height 13
radio input "true"
radio input "false"
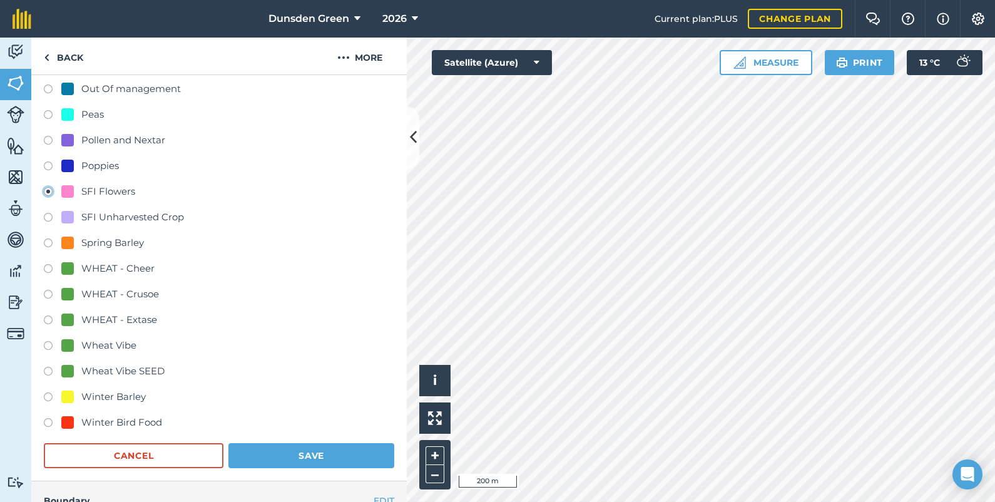
scroll to position [500, 0]
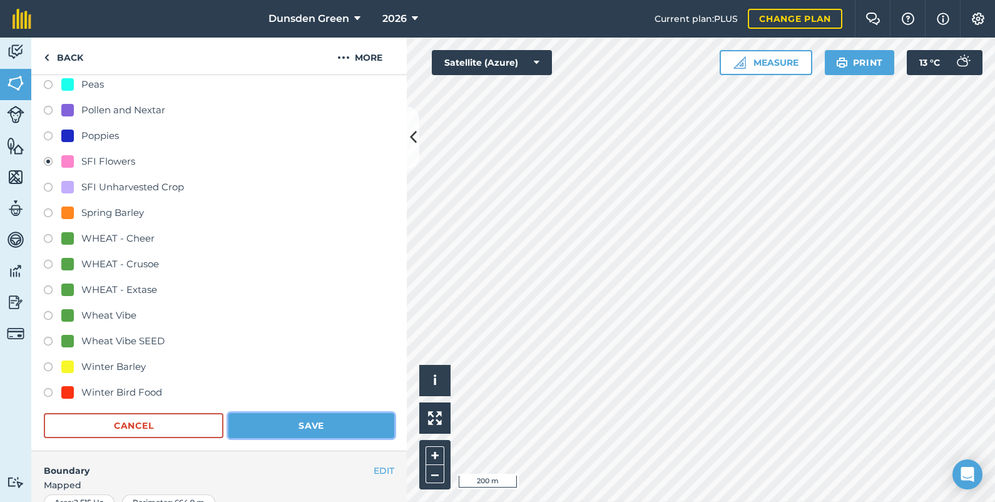
click at [307, 422] on button "Save" at bounding box center [311, 425] width 166 height 25
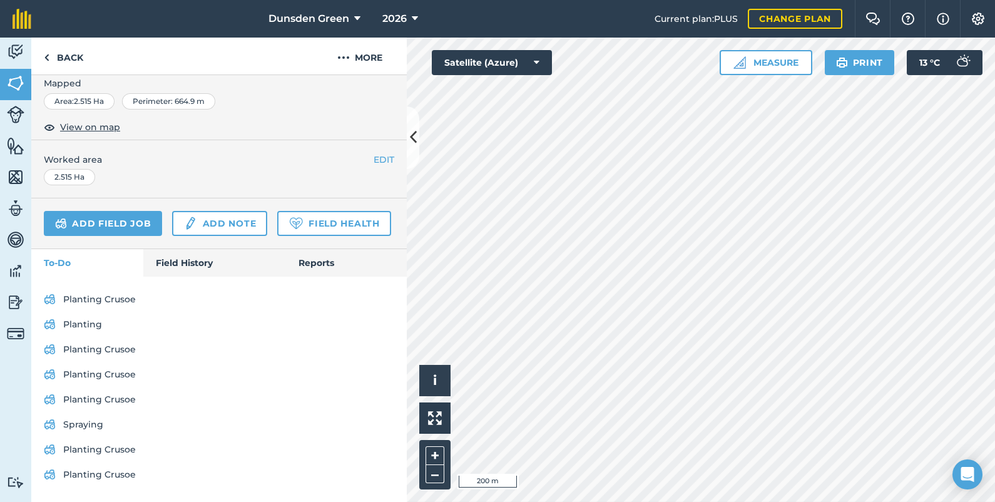
scroll to position [248, 0]
click at [64, 58] on link "Back" at bounding box center [63, 56] width 64 height 37
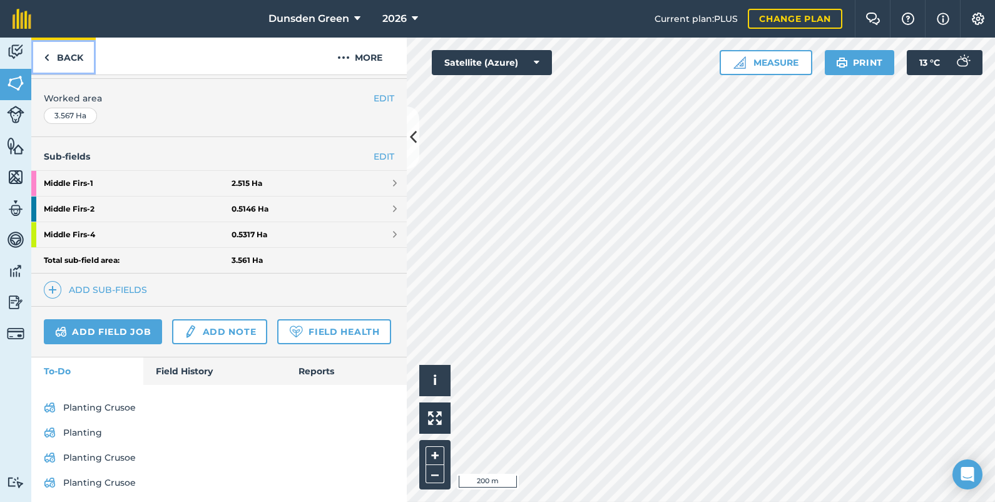
scroll to position [389, 0]
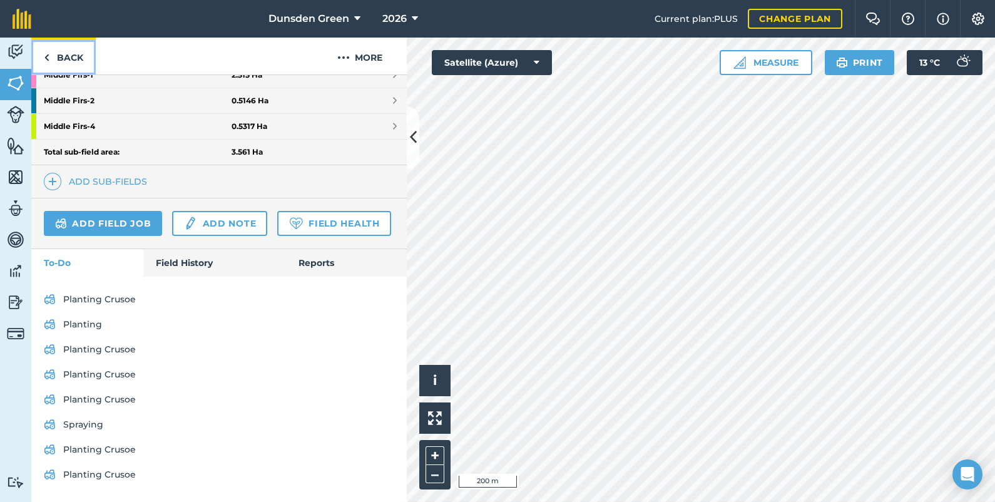
click at [64, 58] on link "Back" at bounding box center [63, 56] width 64 height 37
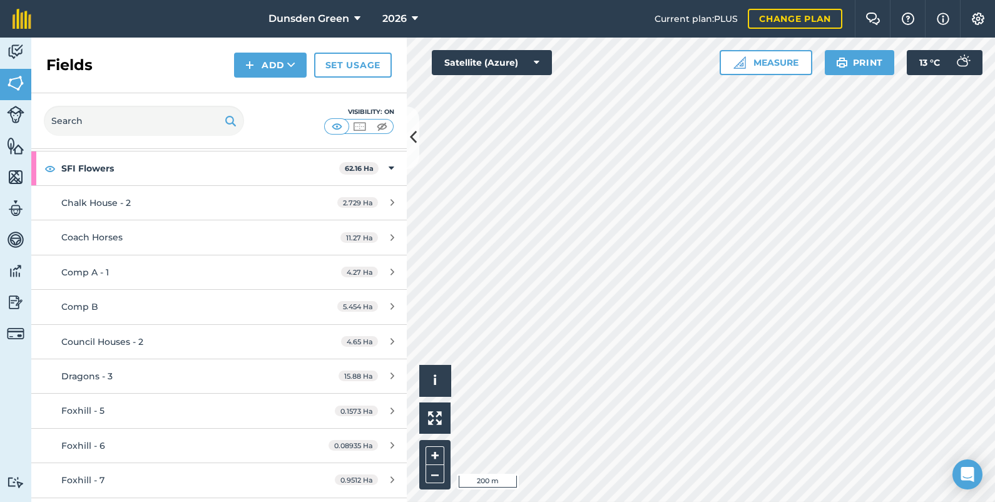
scroll to position [4201, 0]
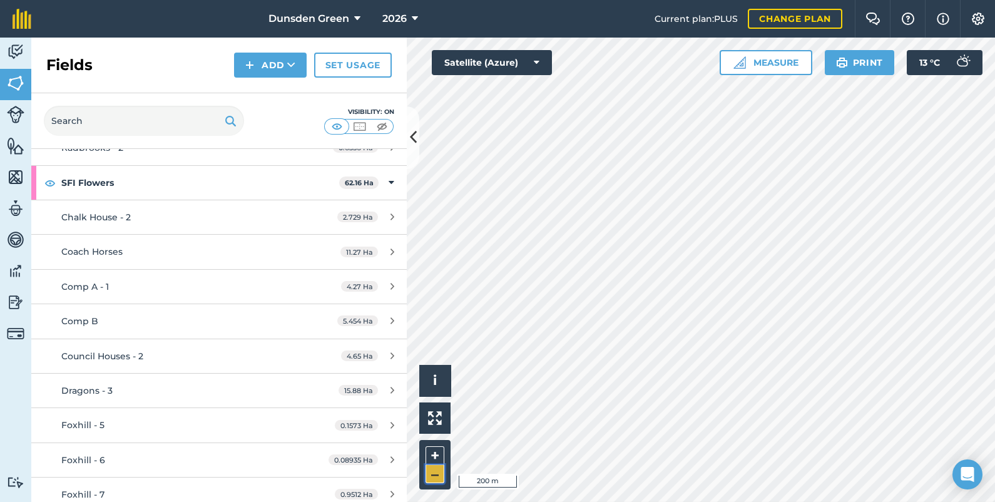
click at [441, 472] on button "–" at bounding box center [435, 474] width 19 height 18
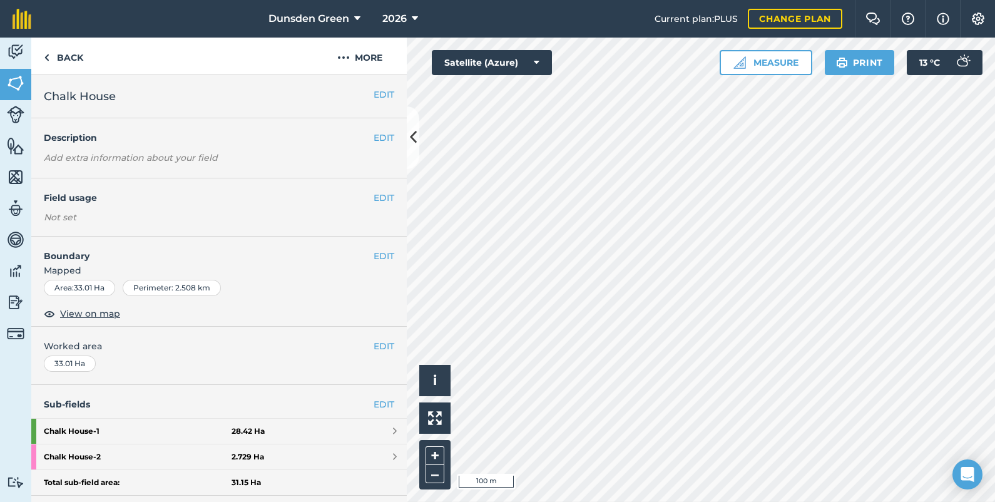
click at [296, 0] on html "Dunsden Green 2026 Current plan : PLUS Change plan Farm Chat Help Info Settings…" at bounding box center [497, 251] width 995 height 502
click at [455, 0] on html "Dunsden Green 2026 Current plan : PLUS Change plan Farm Chat Help Info Settings…" at bounding box center [497, 251] width 995 height 502
